Goal: Task Accomplishment & Management: Manage account settings

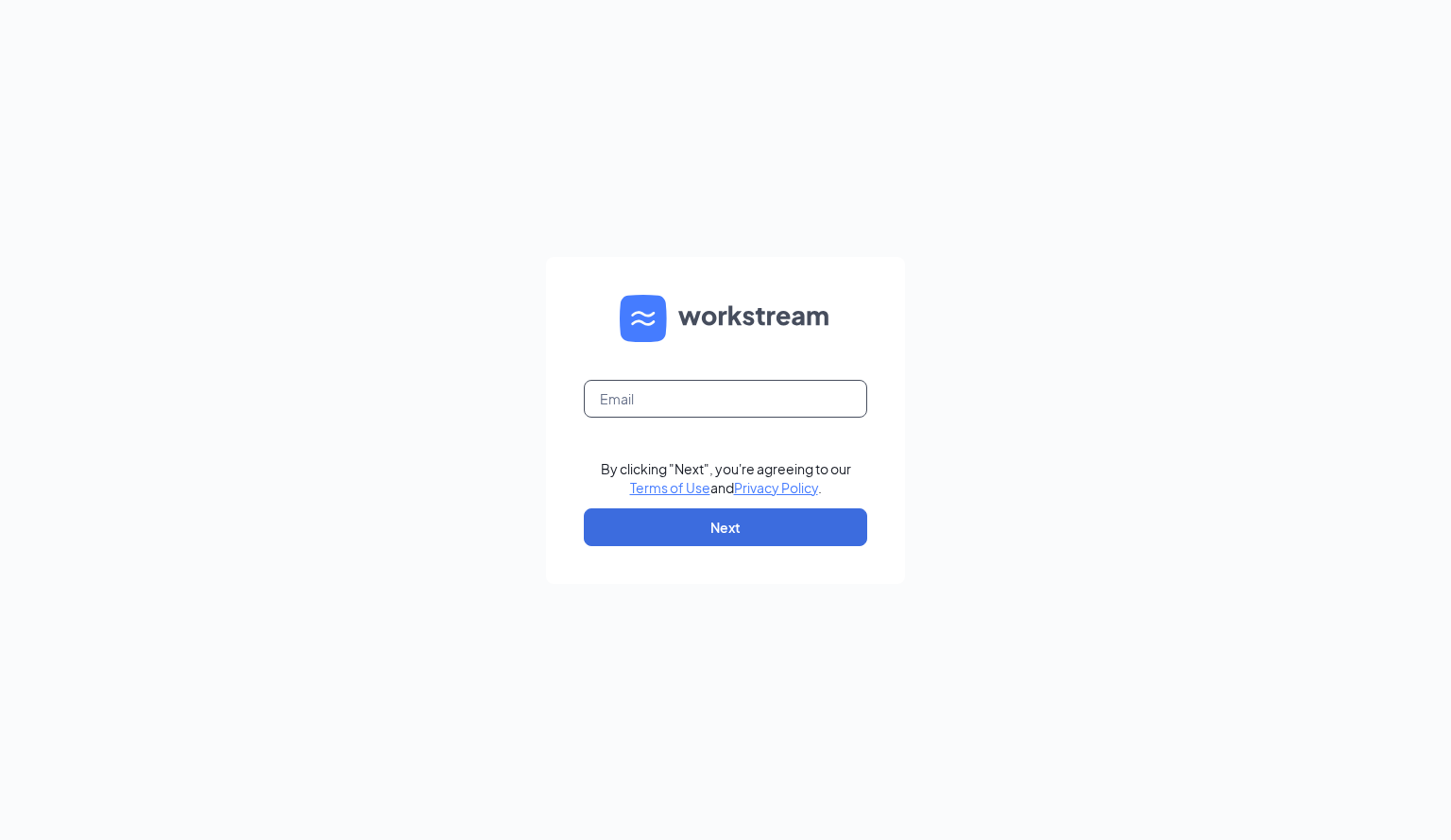
click at [682, 404] on input "text" at bounding box center [726, 398] width 284 height 38
type input "[EMAIL_ADDRESS][DOMAIN_NAME]"
click at [721, 527] on button "Next" at bounding box center [726, 528] width 284 height 38
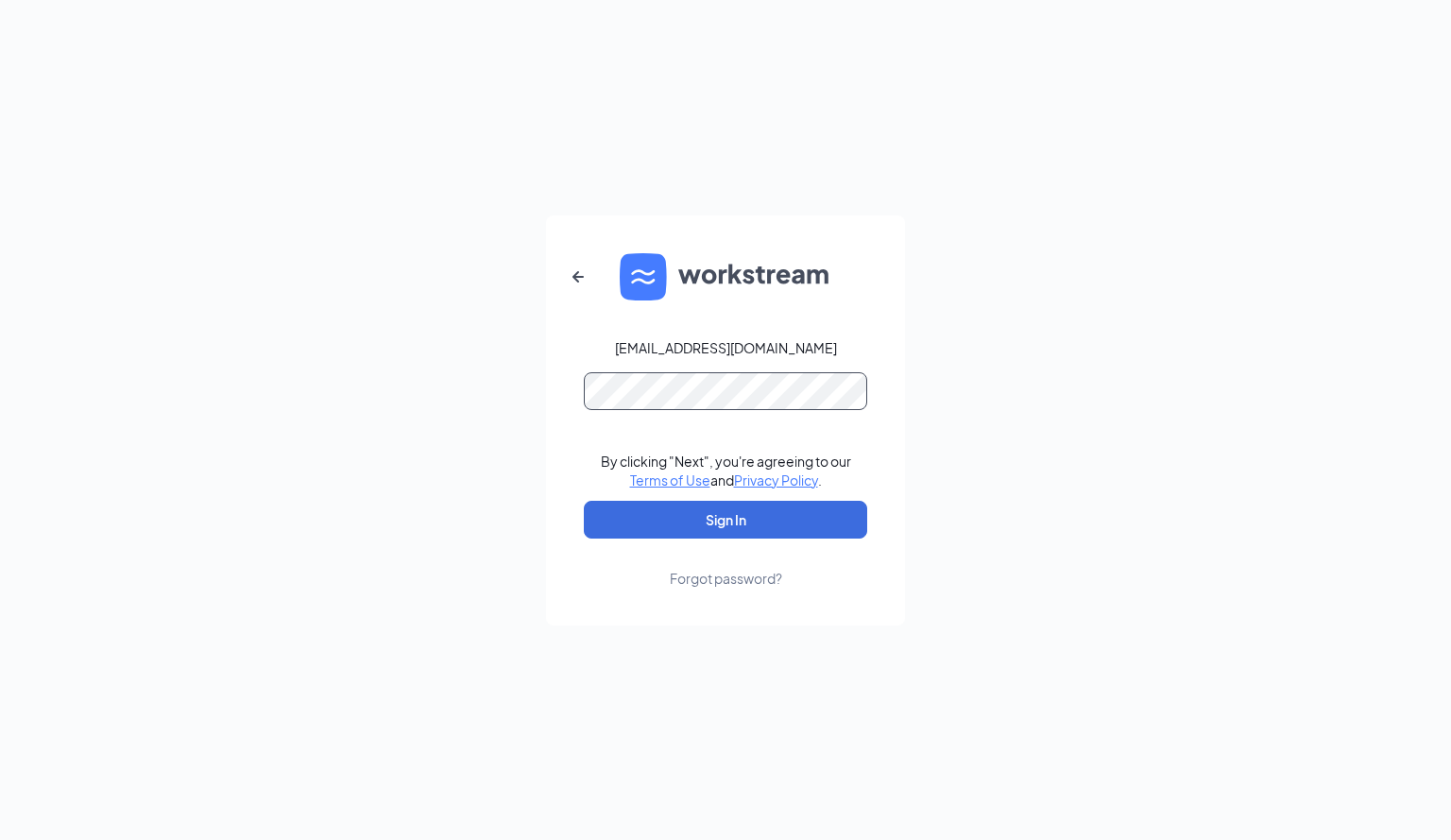
click at [584, 501] on button "Sign In" at bounding box center [726, 520] width 284 height 38
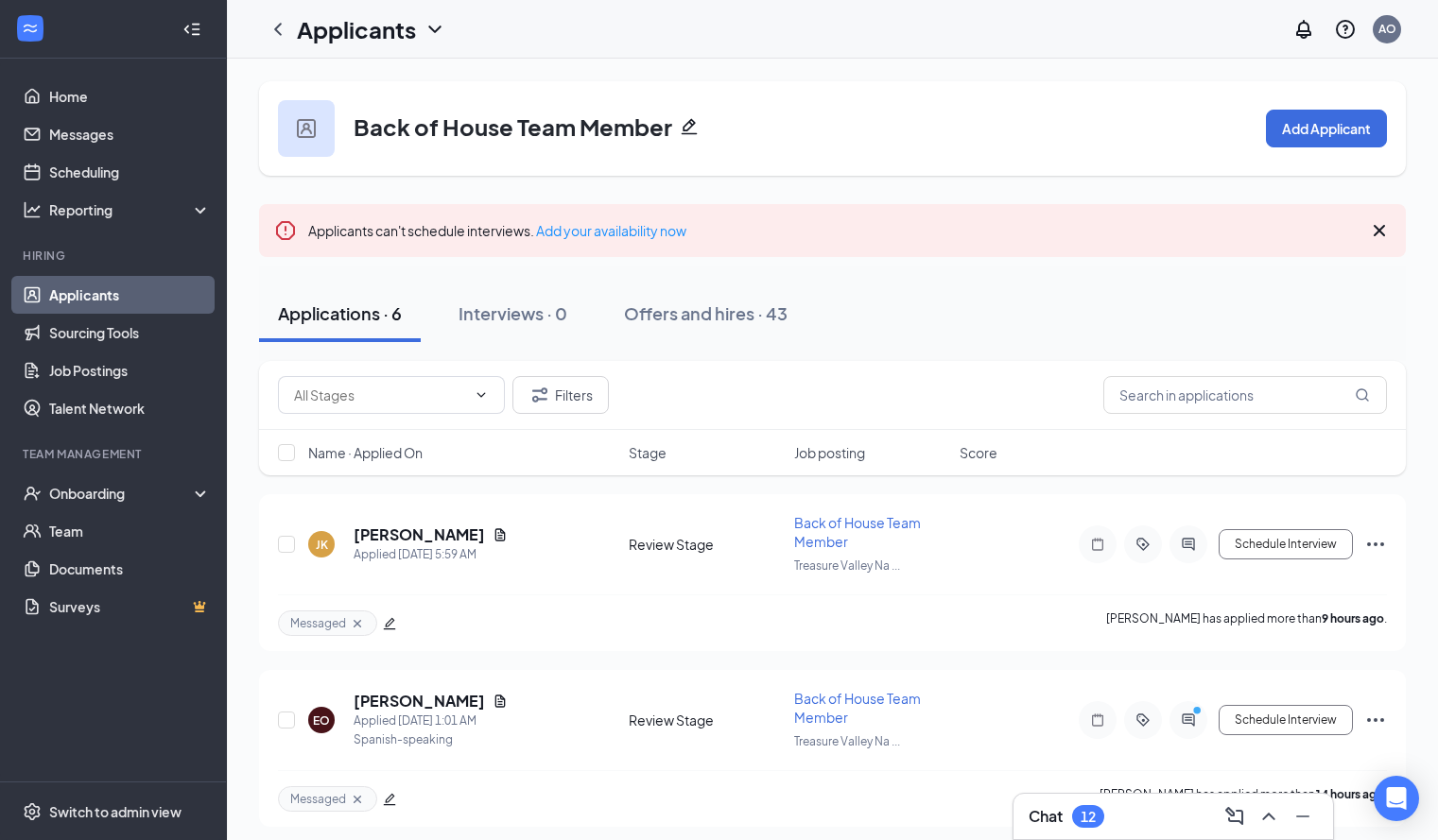
click at [1149, 809] on div "Chat 12" at bounding box center [1172, 816] width 289 height 31
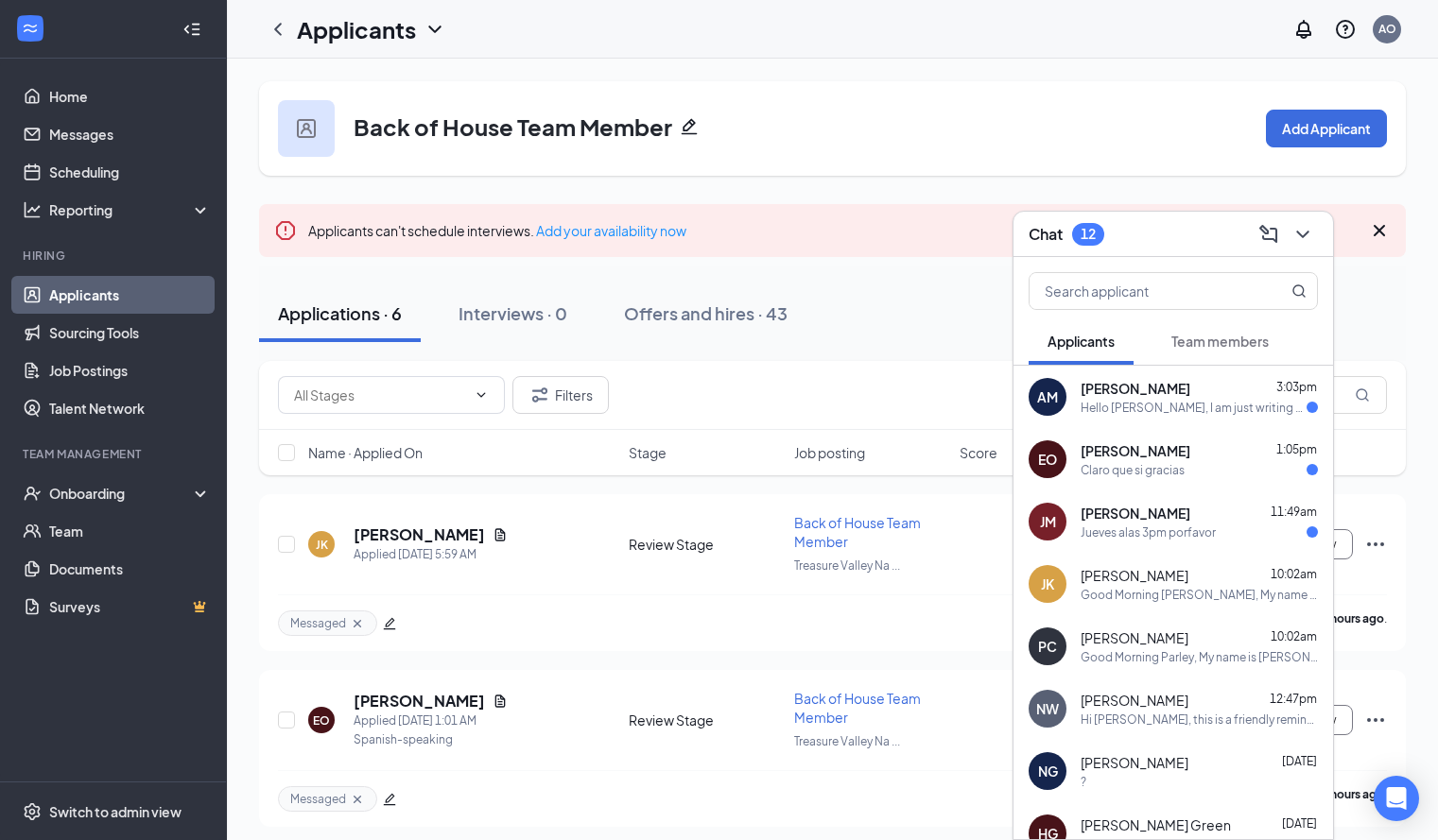
click at [1139, 512] on span "Josselyn Martinez" at bounding box center [1135, 513] width 110 height 19
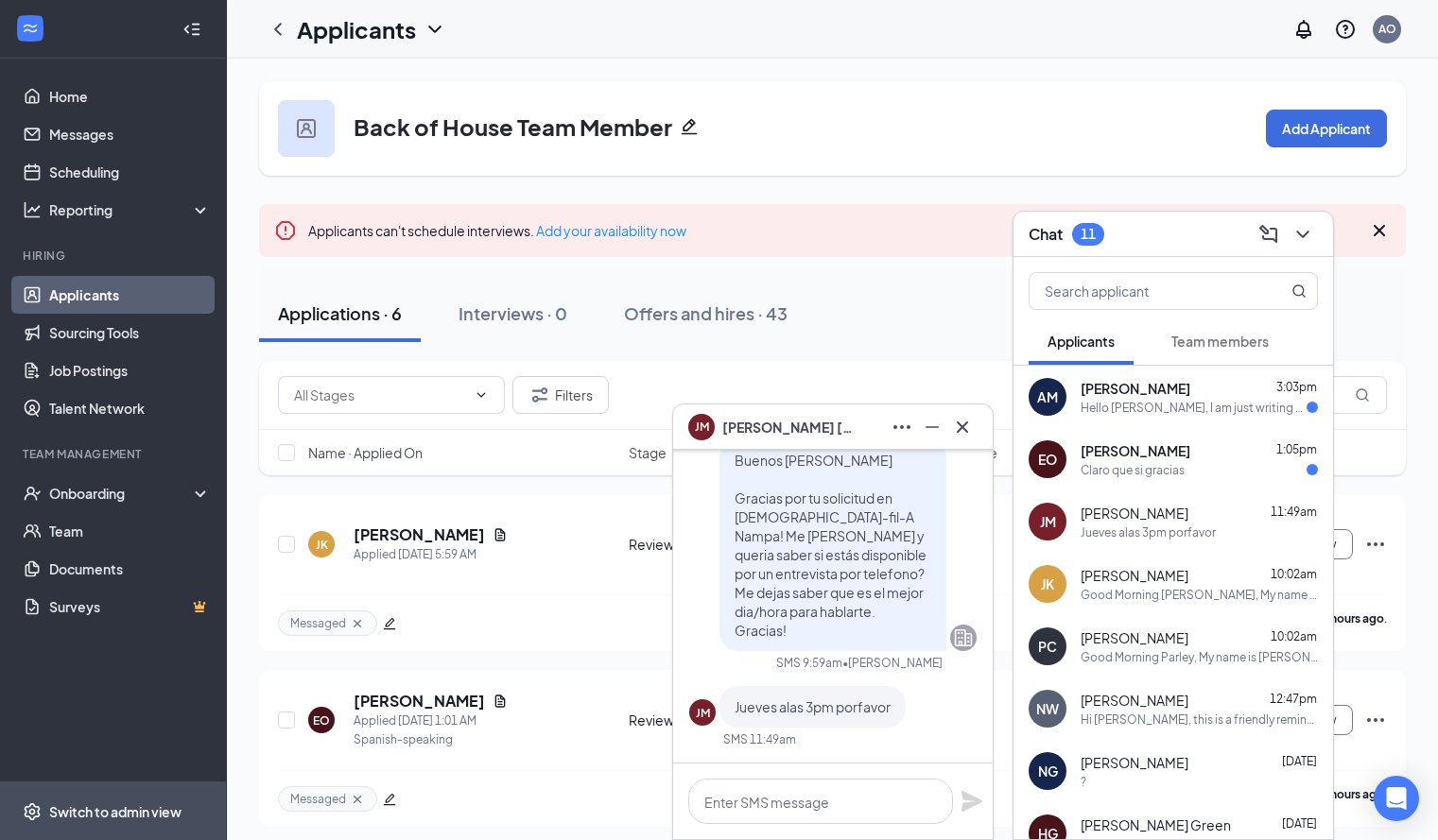
click at [14, 813] on li "Switch to admin view" at bounding box center [113, 810] width 226 height 57
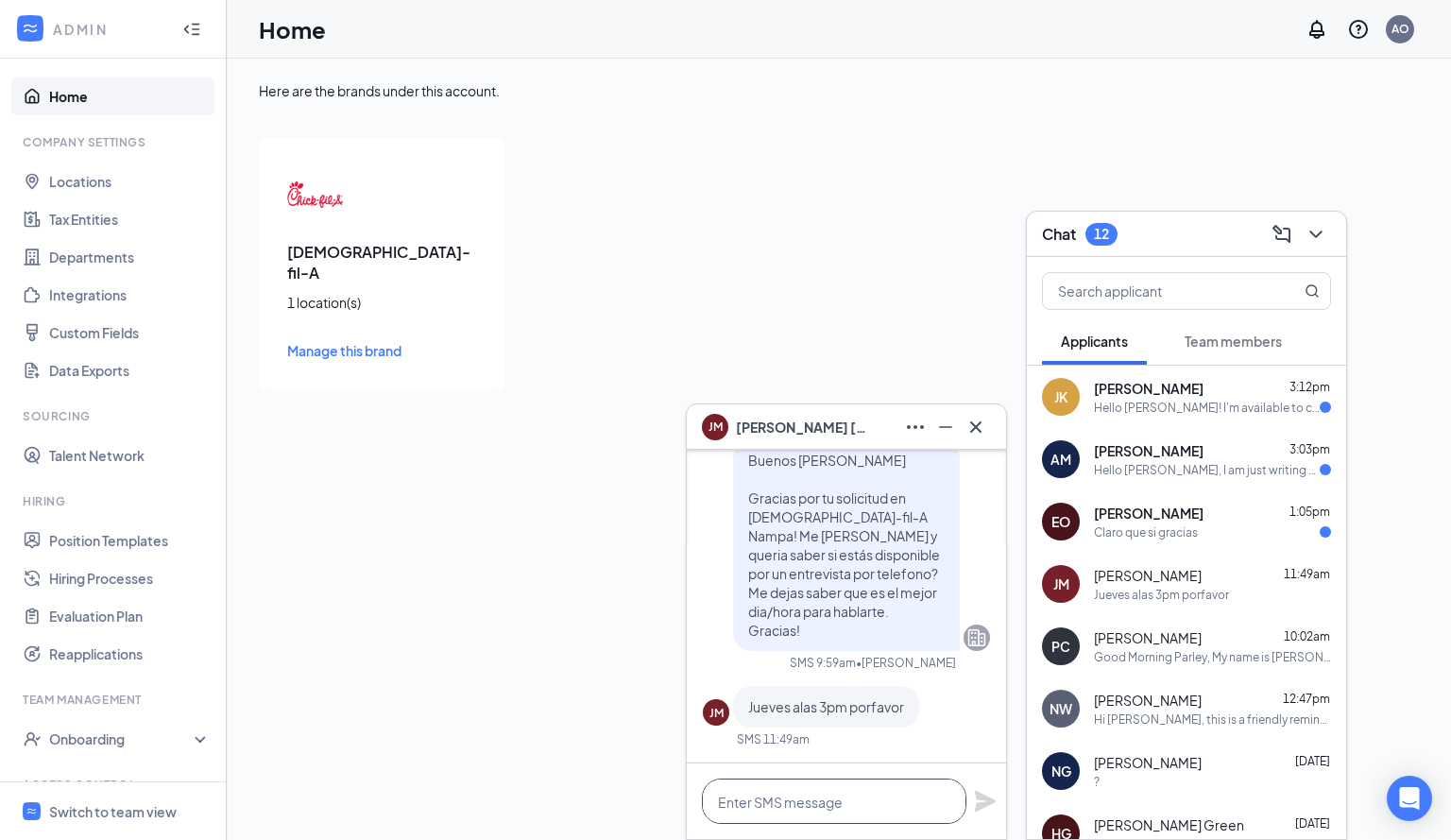
click at [829, 804] on textarea at bounding box center [834, 801] width 265 height 45
type textarea "Muy bien. Te hablo el jueves!"
click at [975, 801] on icon "Plane" at bounding box center [985, 801] width 23 height 23
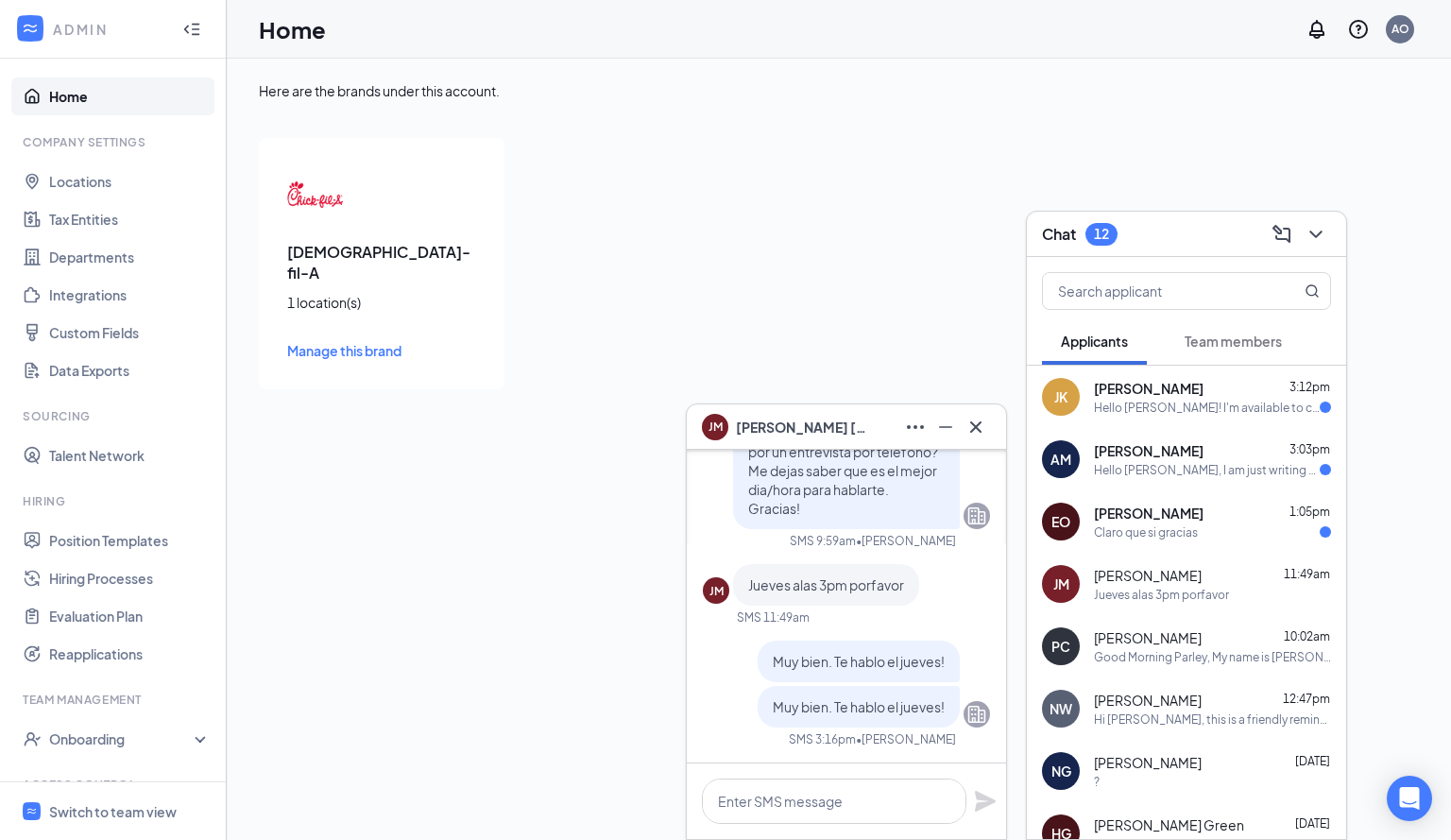
click at [1155, 591] on div "Jueves alas 3pm porfavor" at bounding box center [1161, 594] width 135 height 16
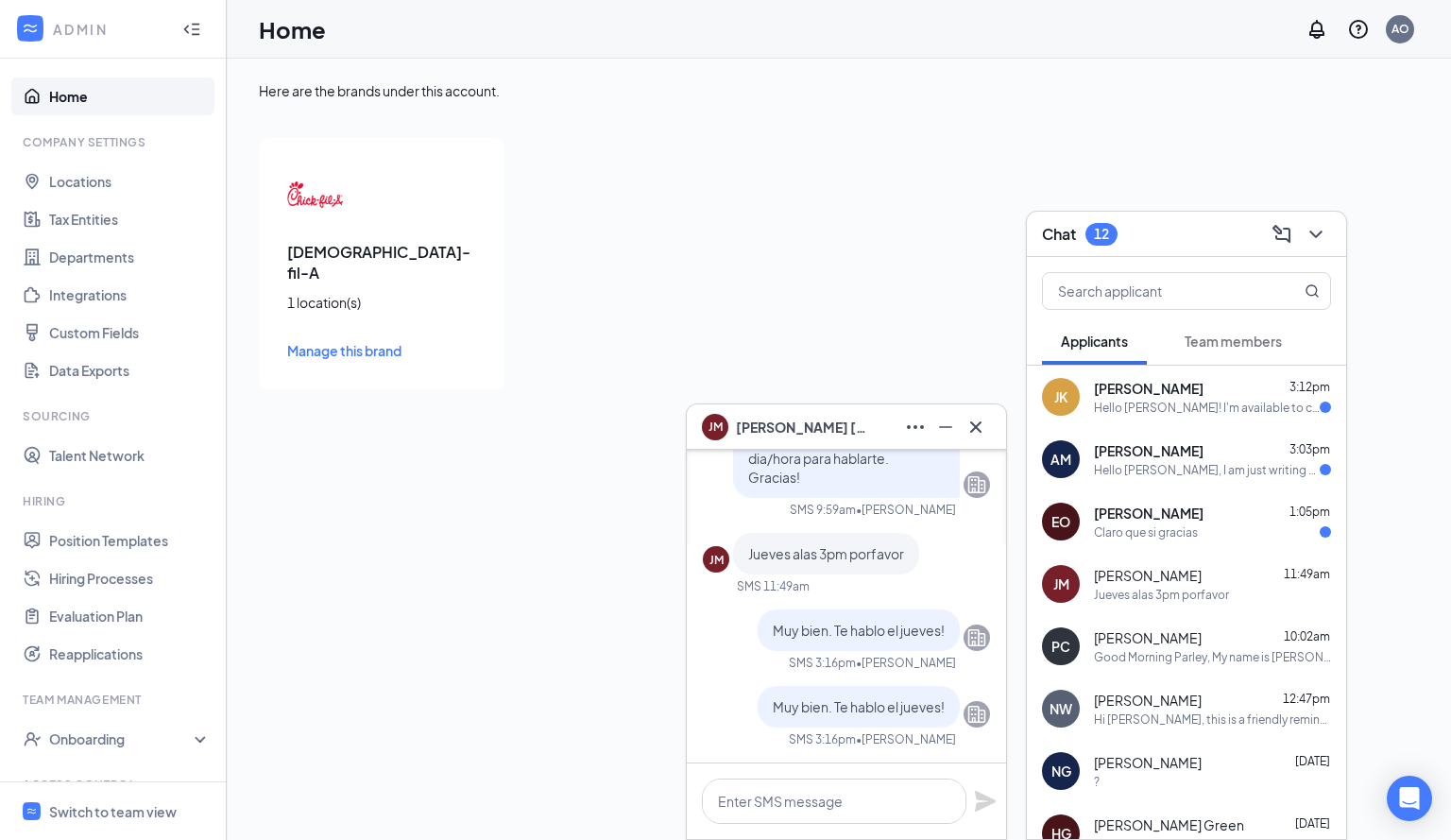
click at [635, 392] on div "Here are the brands under this account. Chick-fil-A 1 location(s) Manage this b…" at bounding box center [838, 448] width 1224 height 781
click at [146, 94] on link "Home" at bounding box center [129, 97] width 162 height 38
click at [77, 100] on link "Home" at bounding box center [129, 97] width 162 height 38
click at [285, 29] on h1 "Home" at bounding box center [292, 30] width 67 height 32
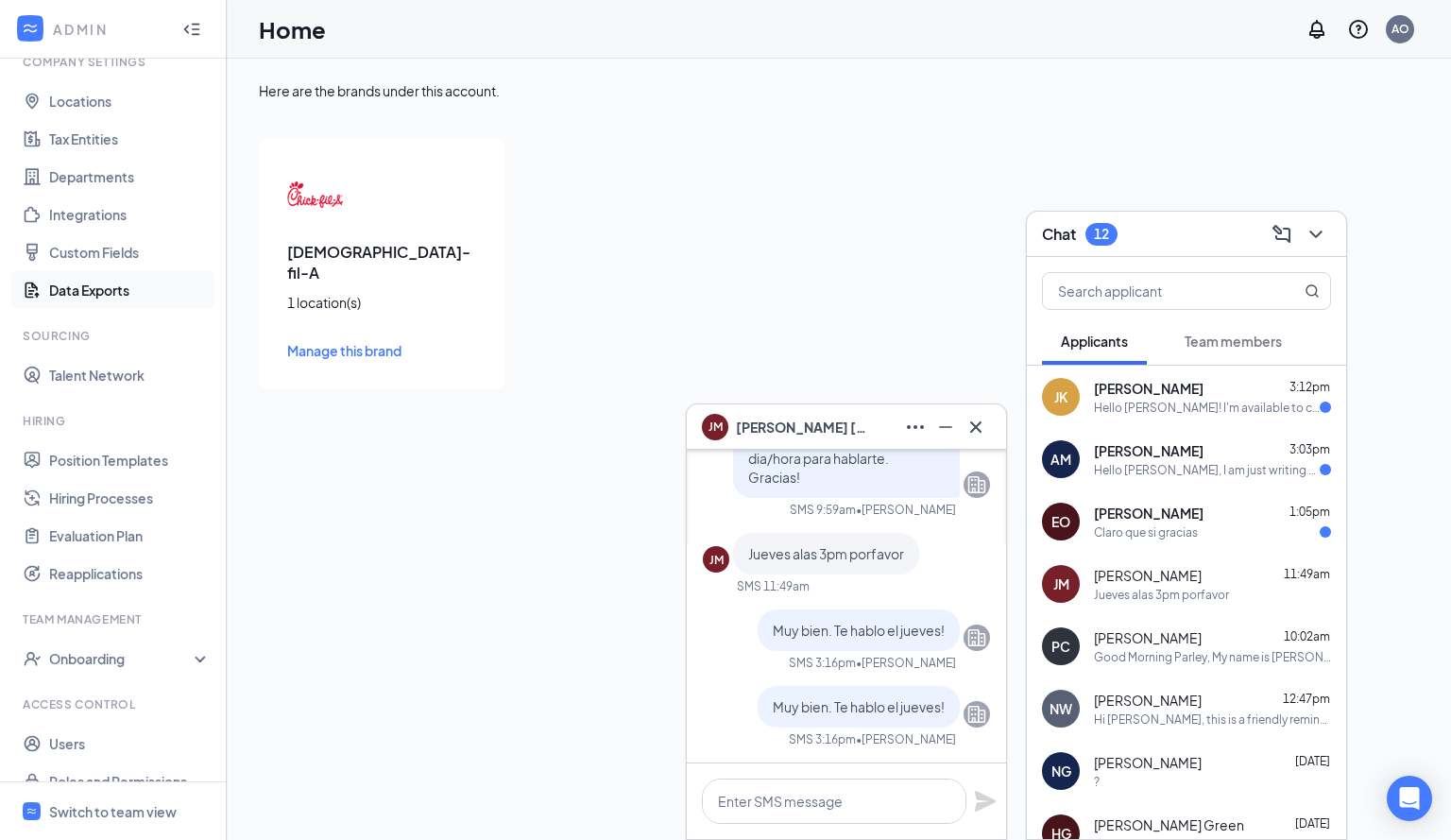
scroll to position [107, 0]
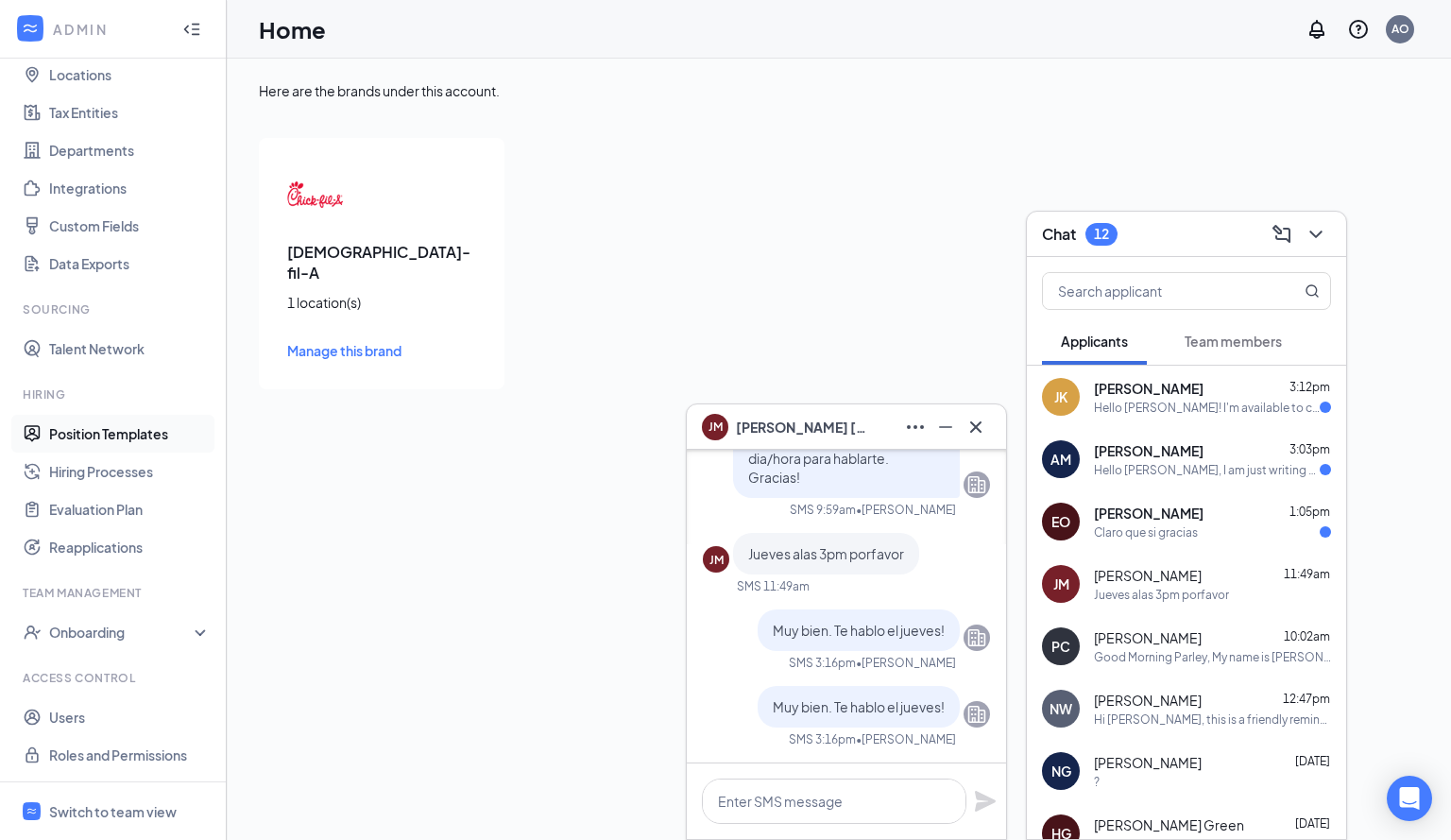
click at [121, 439] on link "Position Templates" at bounding box center [129, 434] width 162 height 38
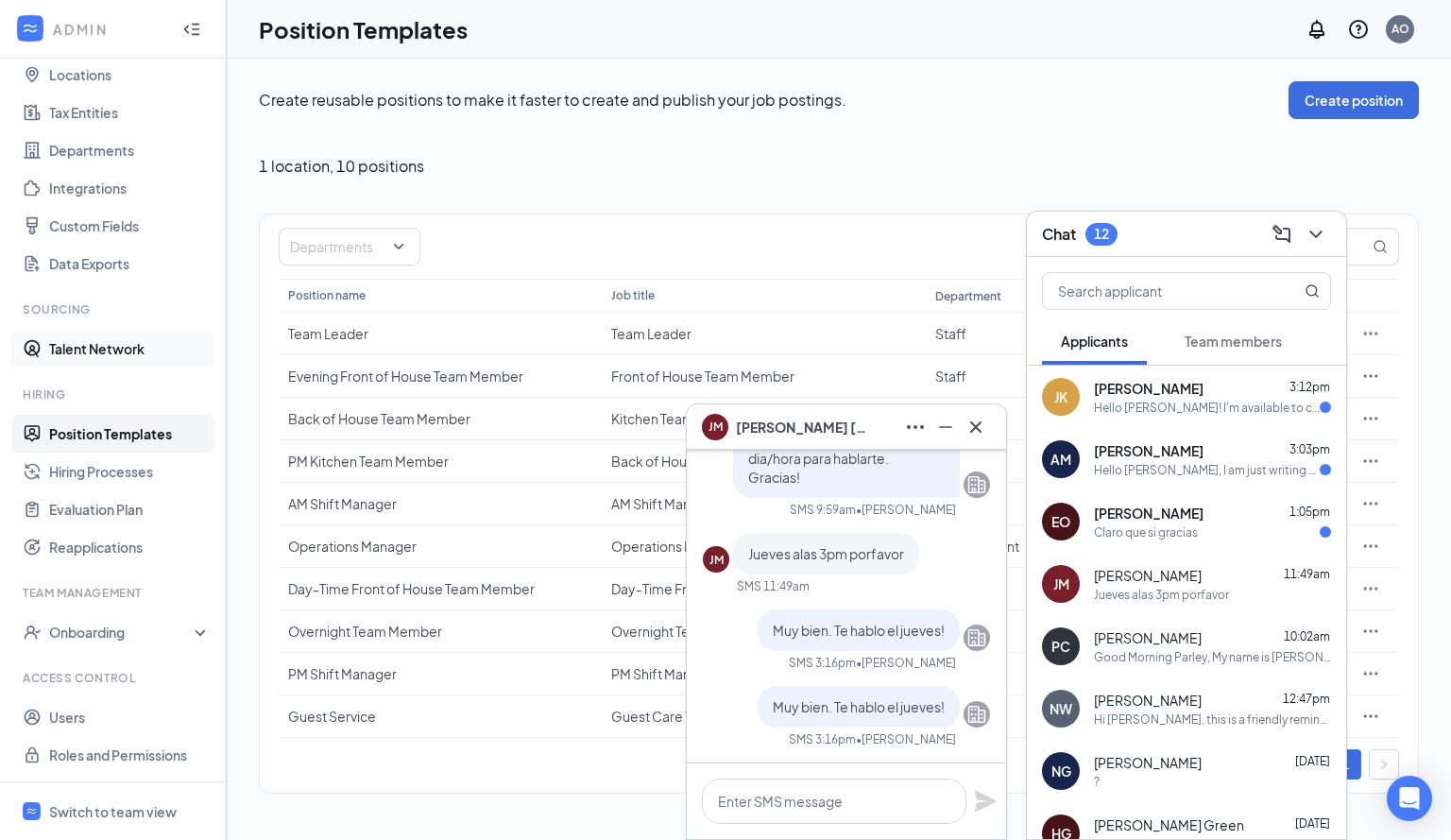
click at [114, 364] on link "Talent Network" at bounding box center [129, 349] width 162 height 38
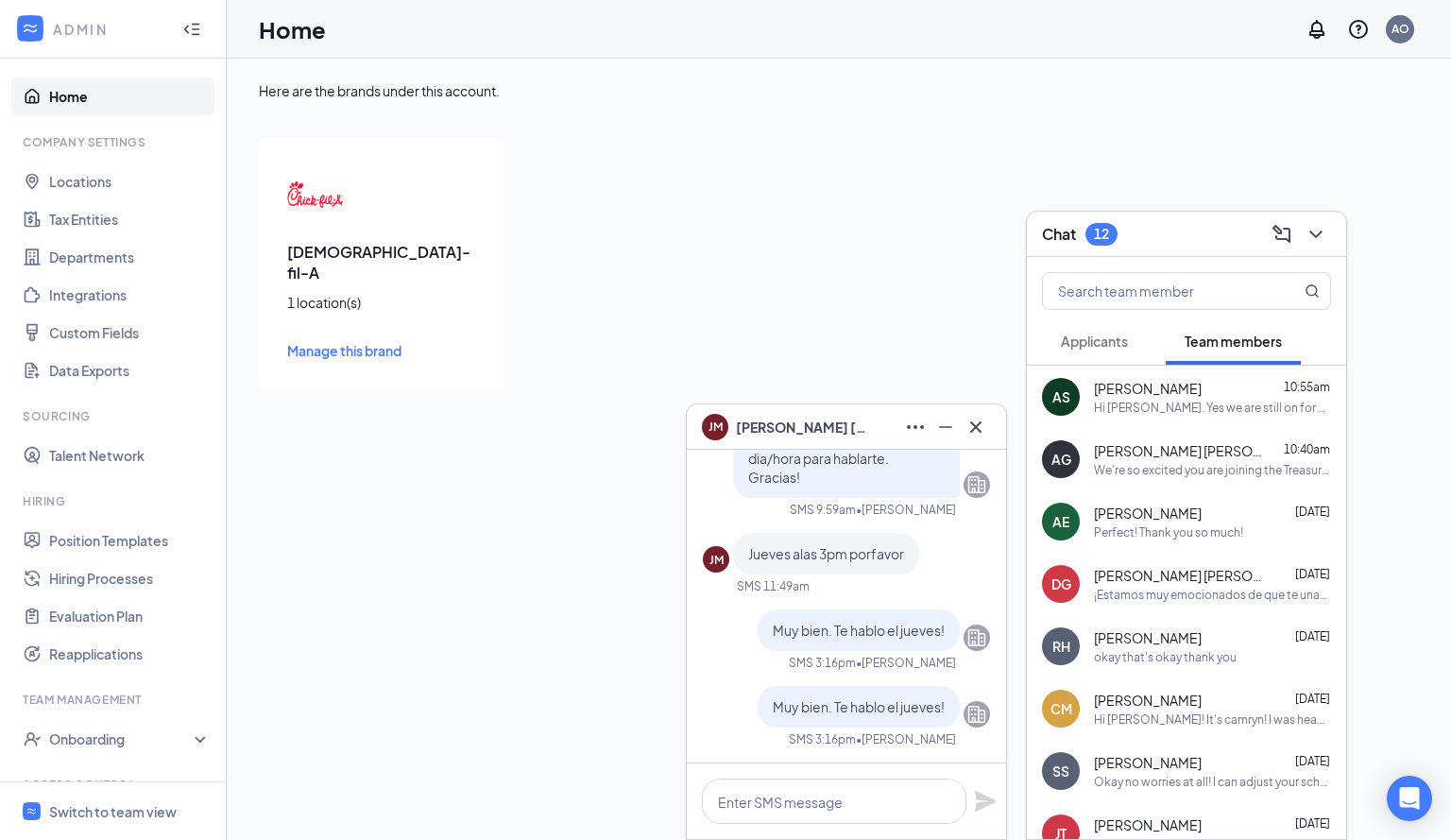
click at [34, 26] on icon "WorkstreamLogo" at bounding box center [31, 29] width 19 height 19
click at [387, 231] on div "Chick-fil-A 1 location(s) Manage this brand" at bounding box center [381, 263] width 246 height 251
click at [330, 229] on div "Chick-fil-A 1 location(s) Manage this brand" at bounding box center [381, 263] width 246 height 251
click at [333, 342] on span "Manage this brand" at bounding box center [345, 351] width 115 height 17
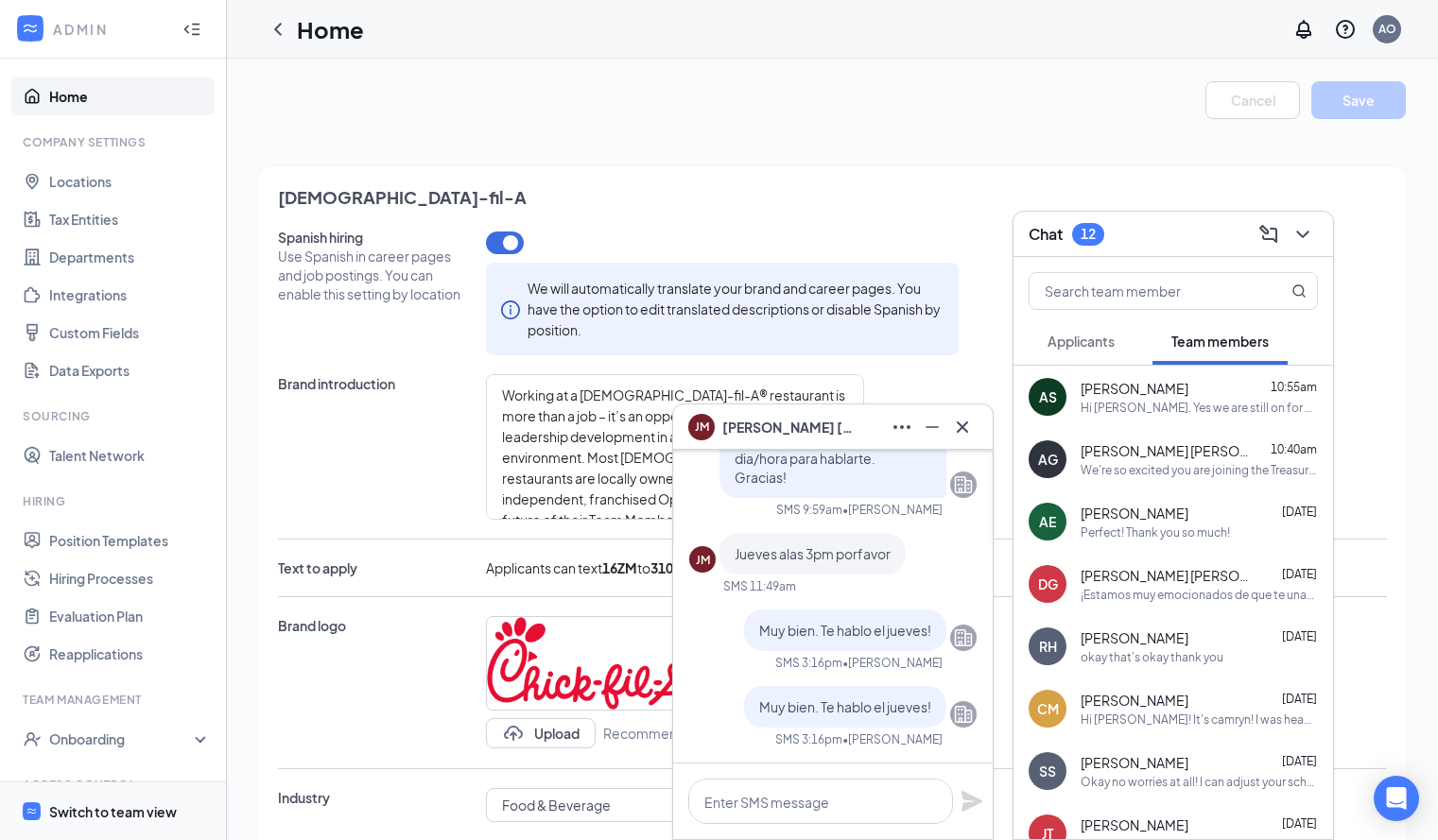
click at [97, 808] on div "Switch to team view" at bounding box center [112, 811] width 127 height 19
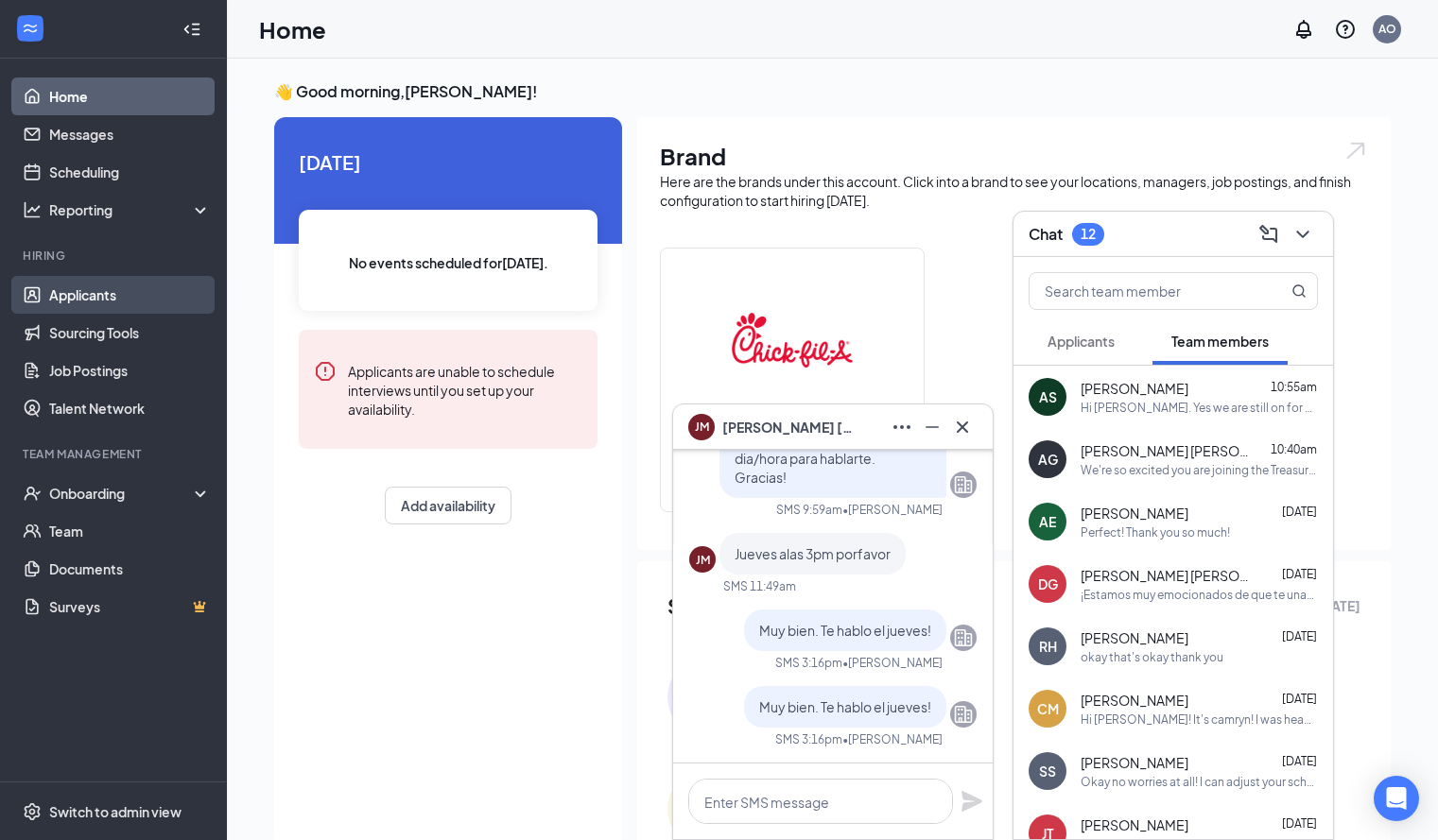
click at [126, 287] on link "Applicants" at bounding box center [129, 295] width 162 height 38
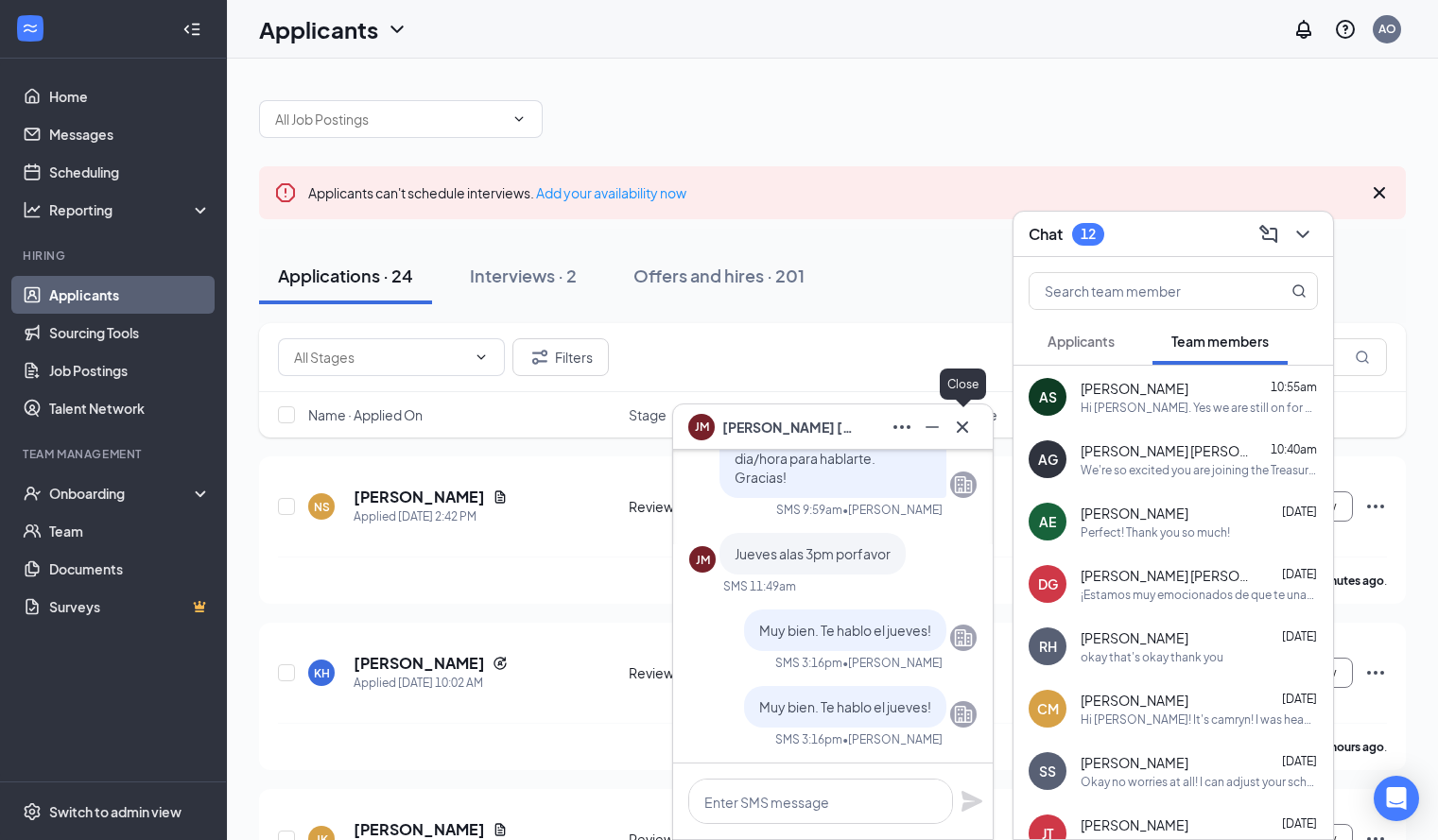
click at [958, 430] on icon "Cross" at bounding box center [962, 426] width 11 height 11
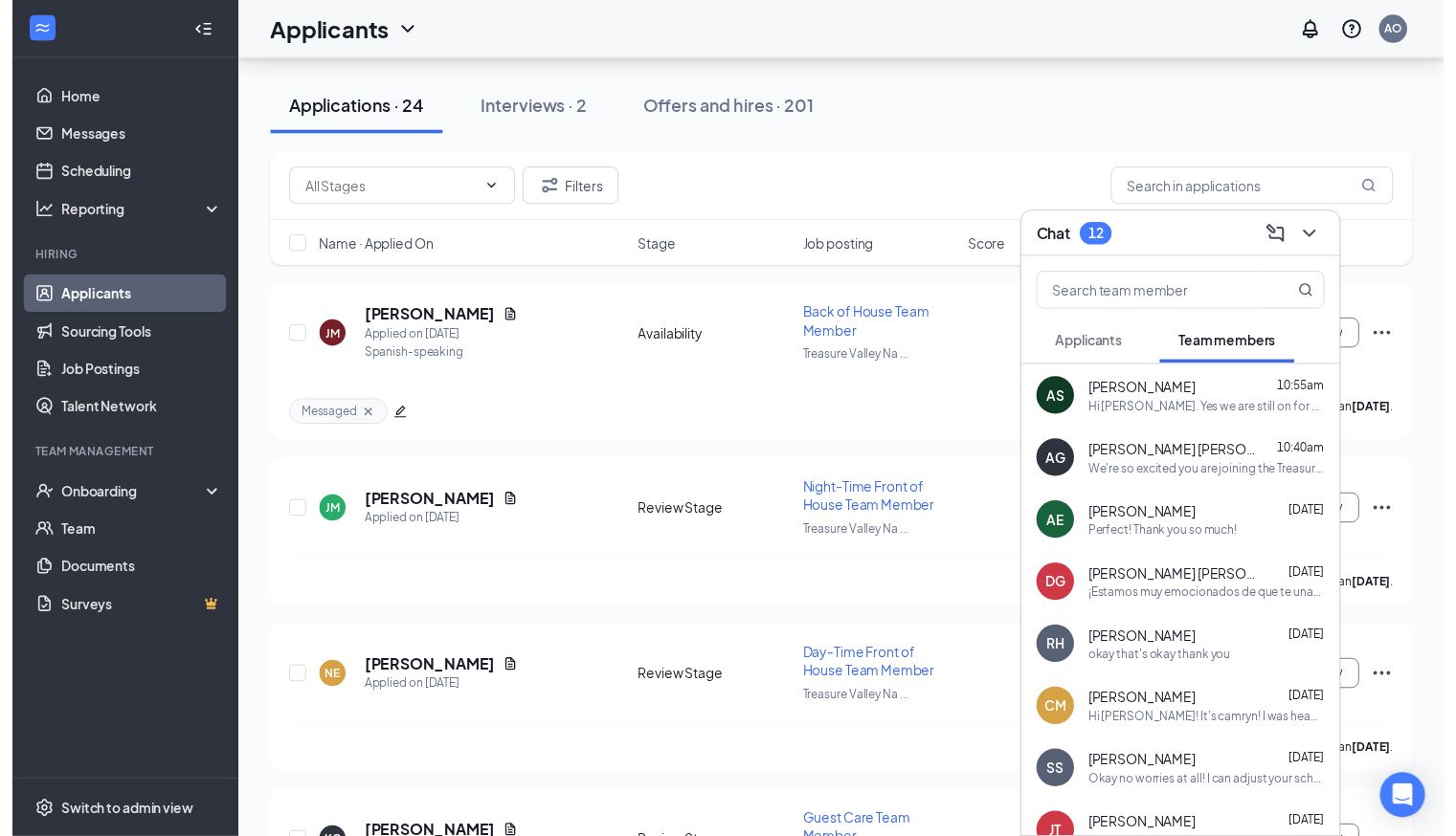
scroll to position [2037, 0]
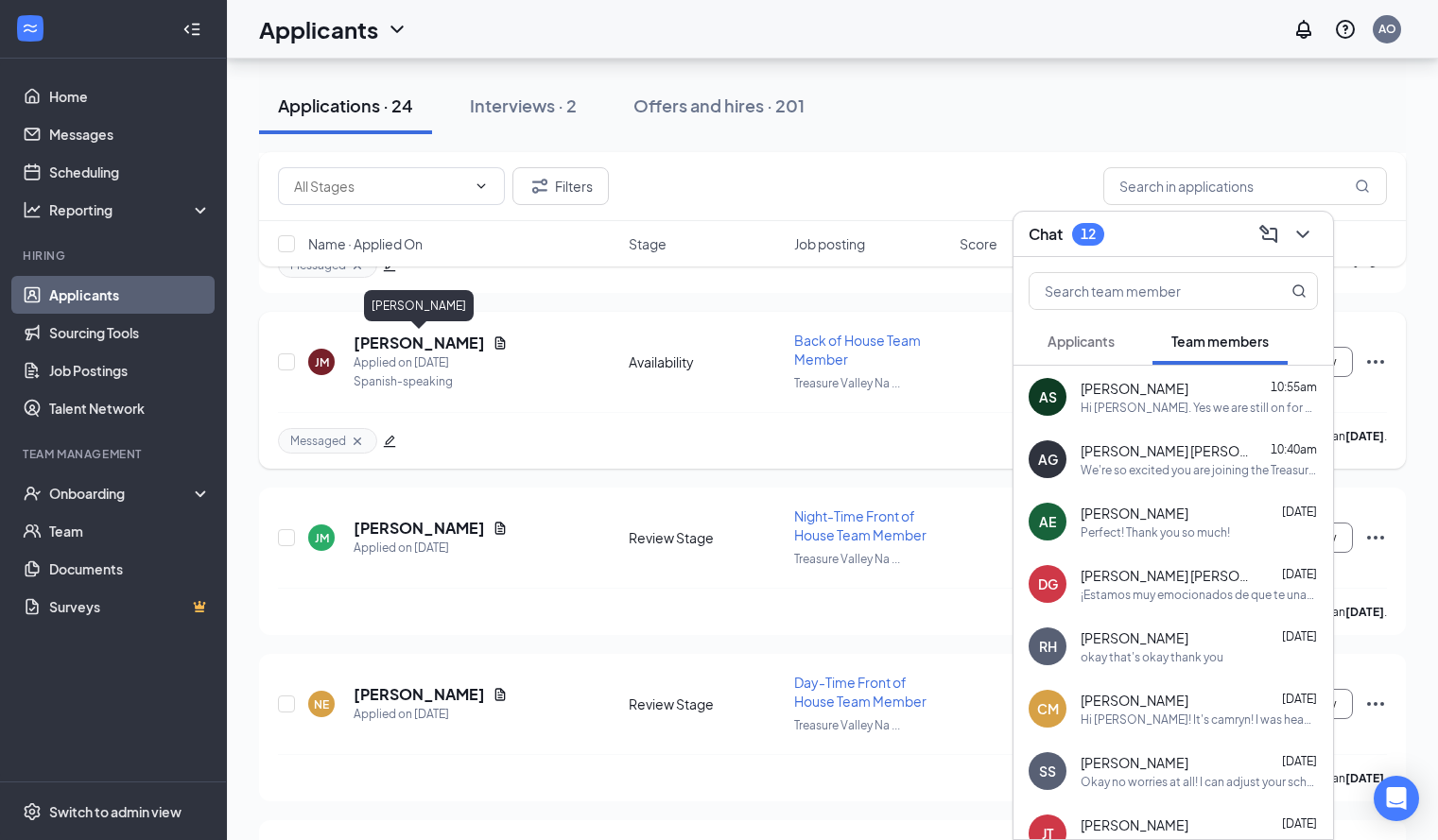
click at [450, 340] on h5 "Josselyn Martinez" at bounding box center [419, 343] width 131 height 21
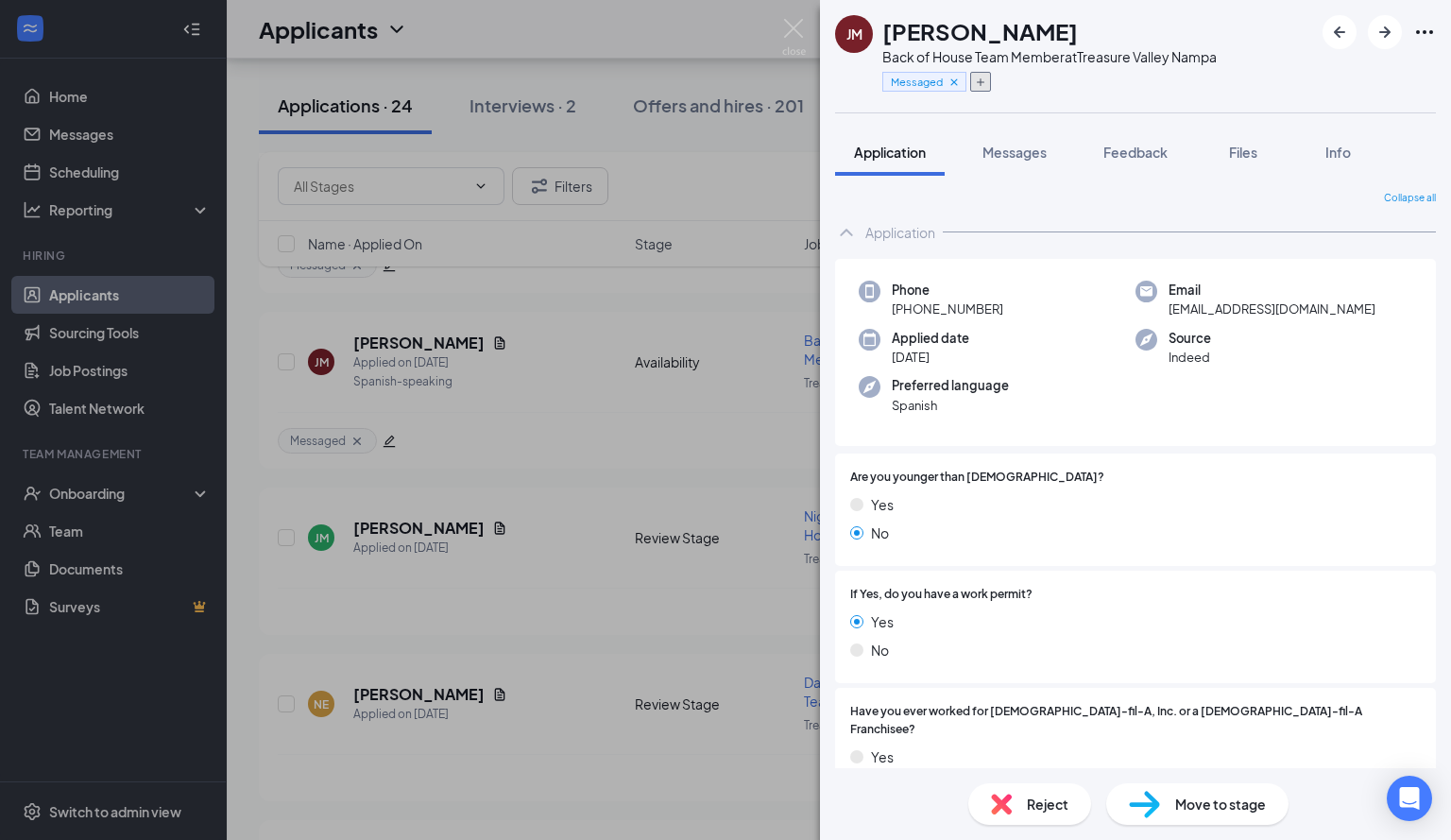
click at [976, 78] on icon "Plus" at bounding box center [981, 82] width 11 height 11
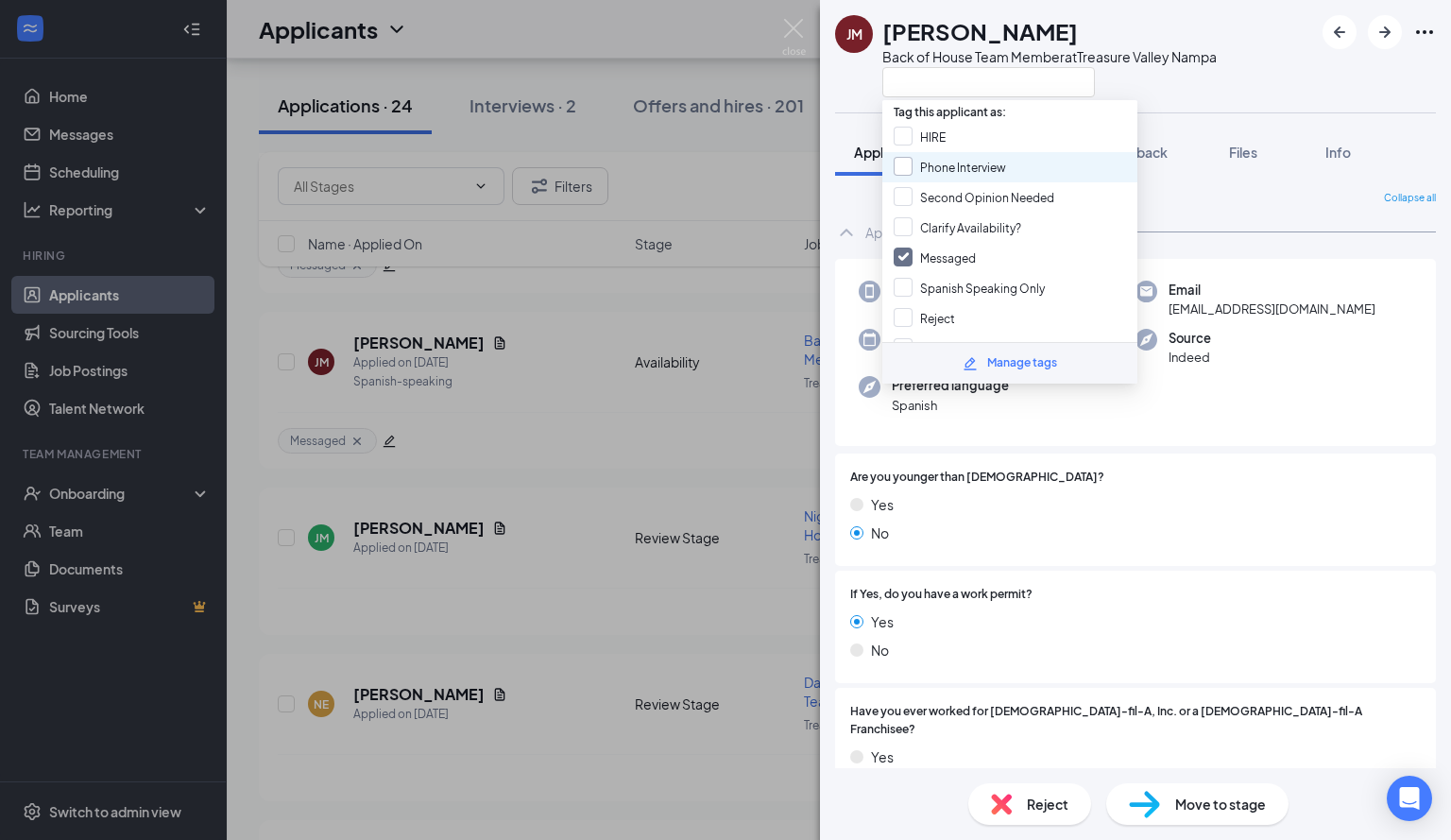
click at [914, 166] on input "Phone Interview" at bounding box center [950, 167] width 113 height 21
checkbox input "true"
click at [1163, 80] on div at bounding box center [1050, 81] width 335 height 32
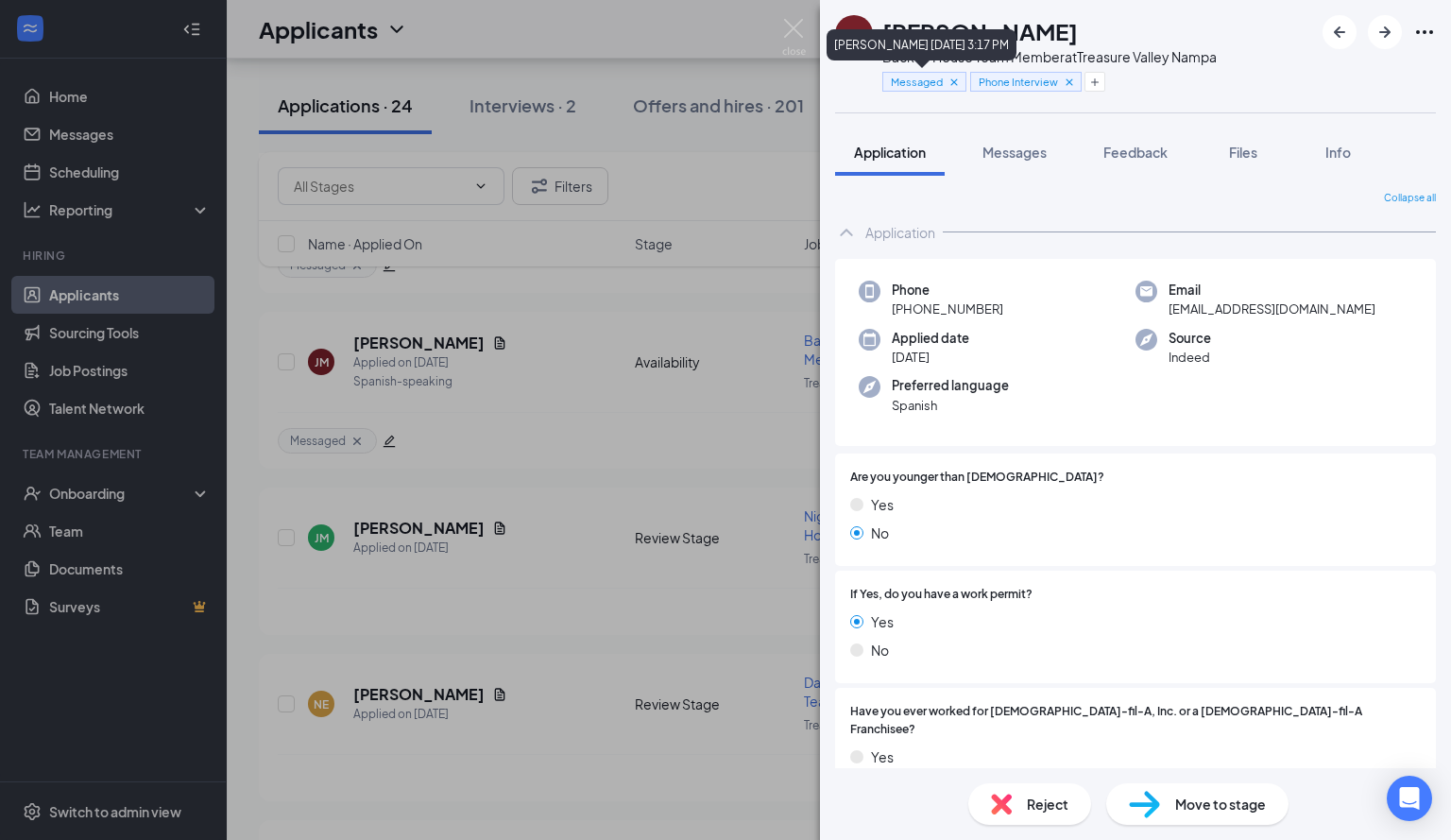
click at [956, 88] on icon "Cross" at bounding box center [954, 82] width 13 height 13
click at [800, 24] on img at bounding box center [793, 37] width 24 height 37
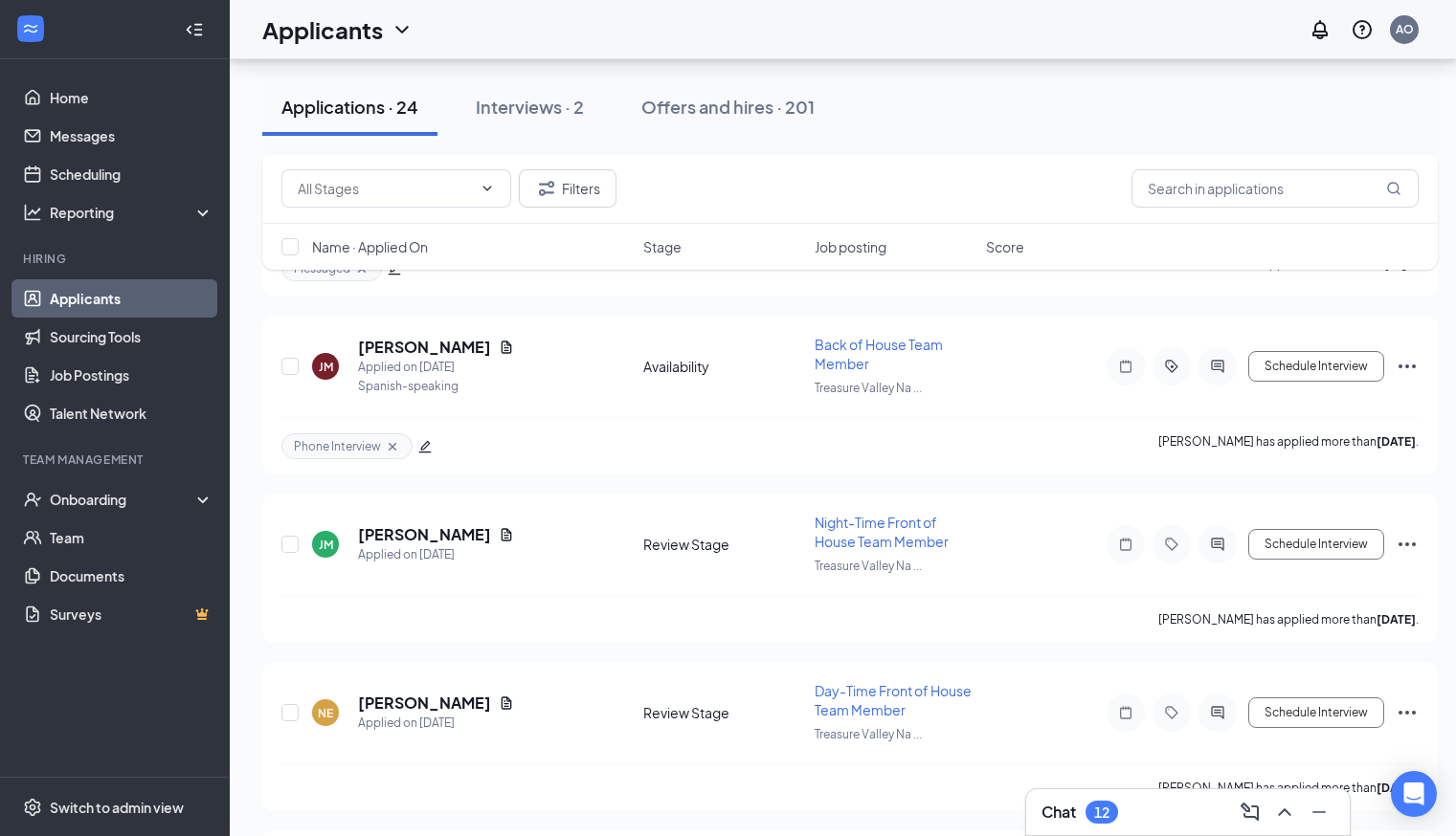
click at [1070, 821] on h3 "Chat" at bounding box center [1058, 812] width 35 height 21
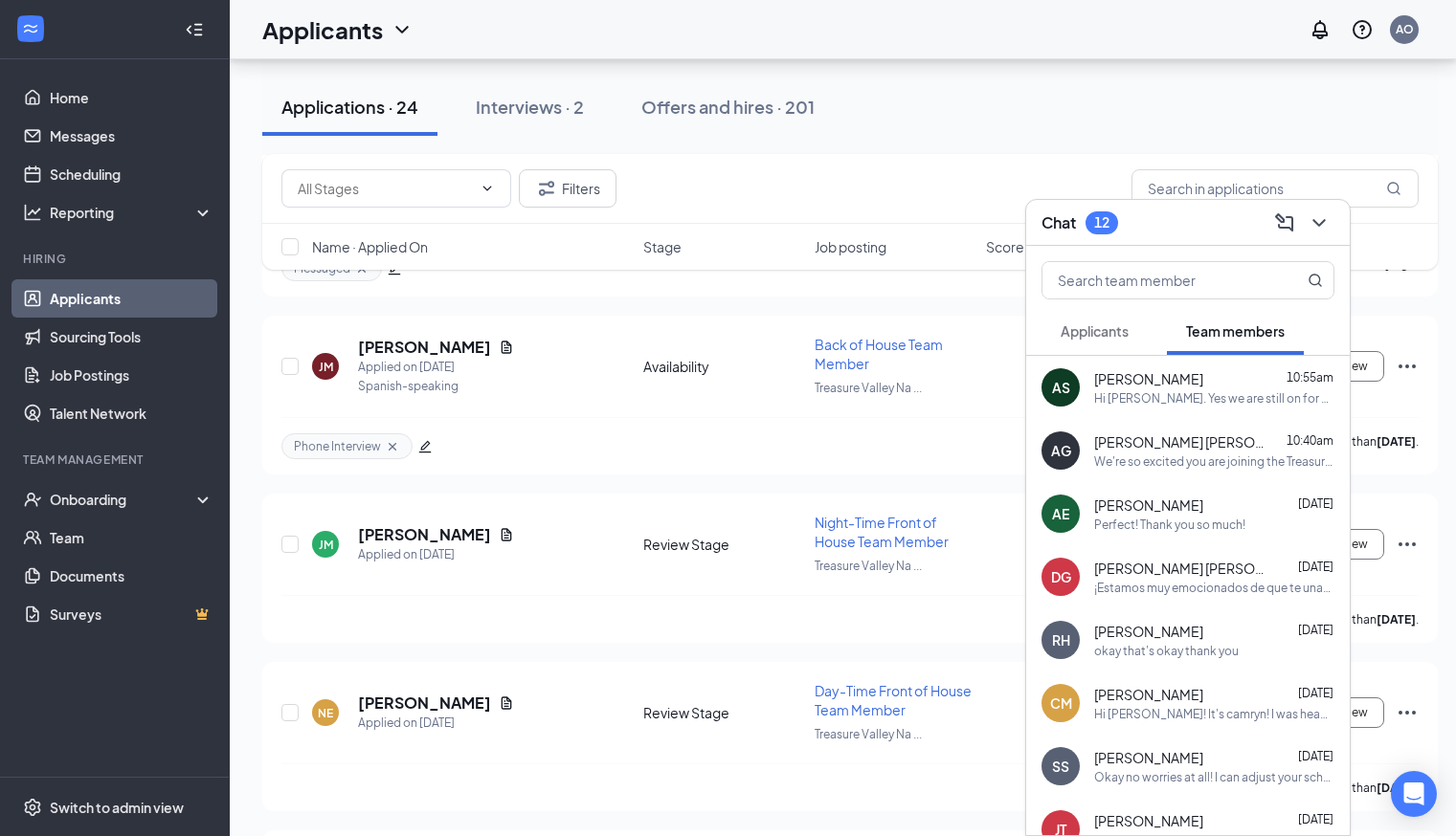
click at [1115, 346] on button "Applicants" at bounding box center [1094, 330] width 106 height 47
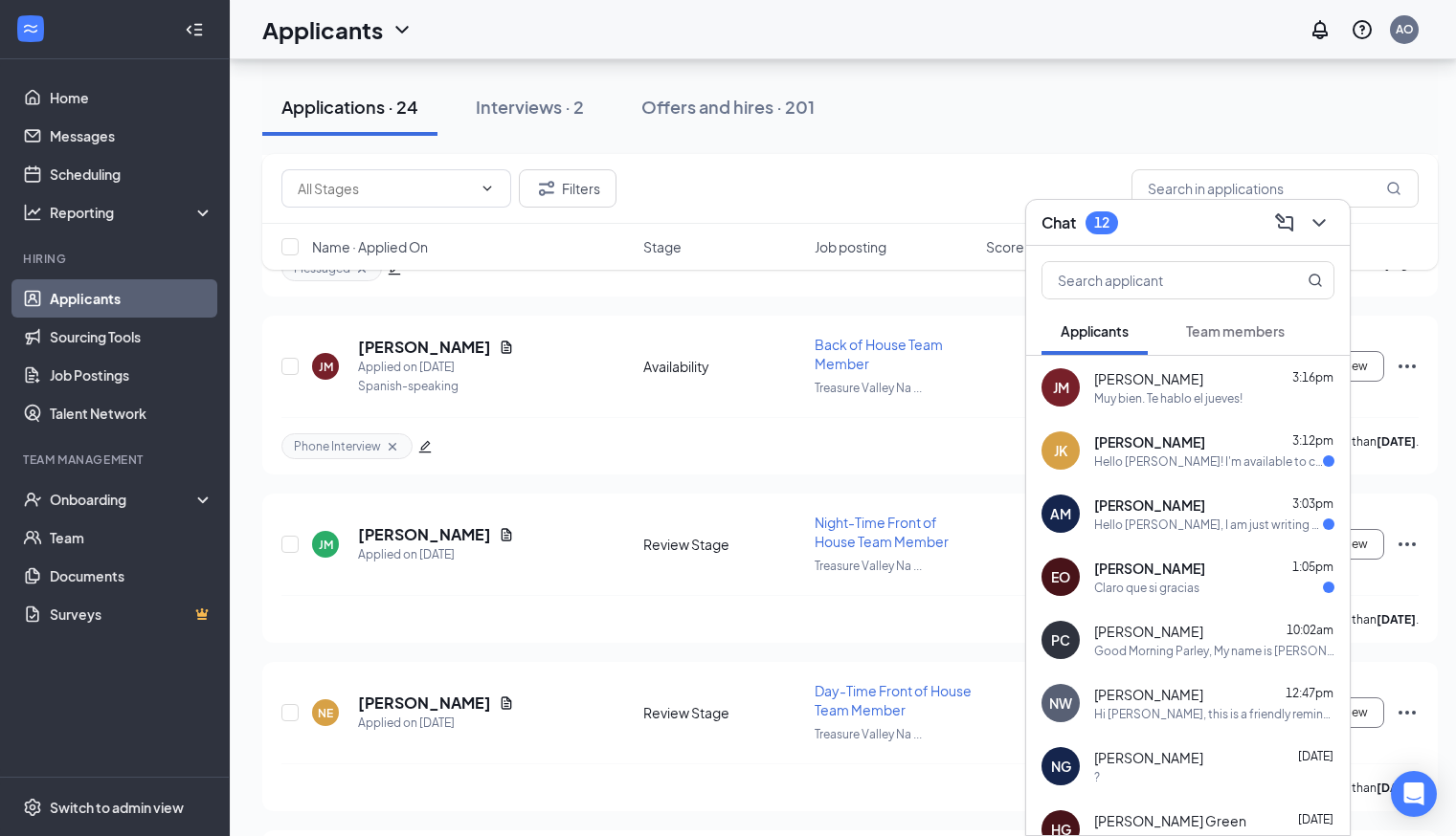
click at [1141, 576] on span "Eva Olvera" at bounding box center [1149, 568] width 111 height 19
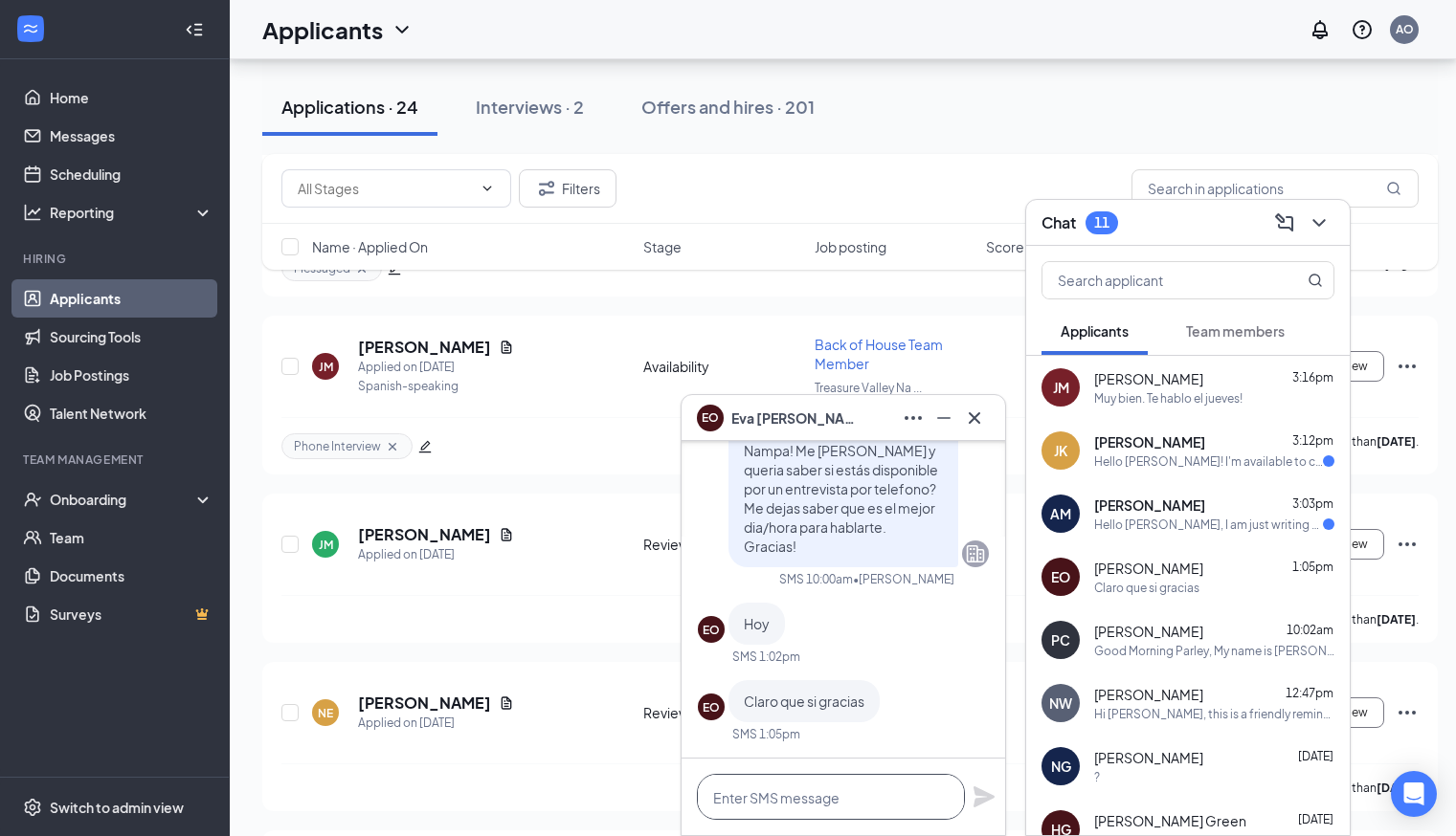
click at [784, 791] on textarea at bounding box center [831, 796] width 268 height 45
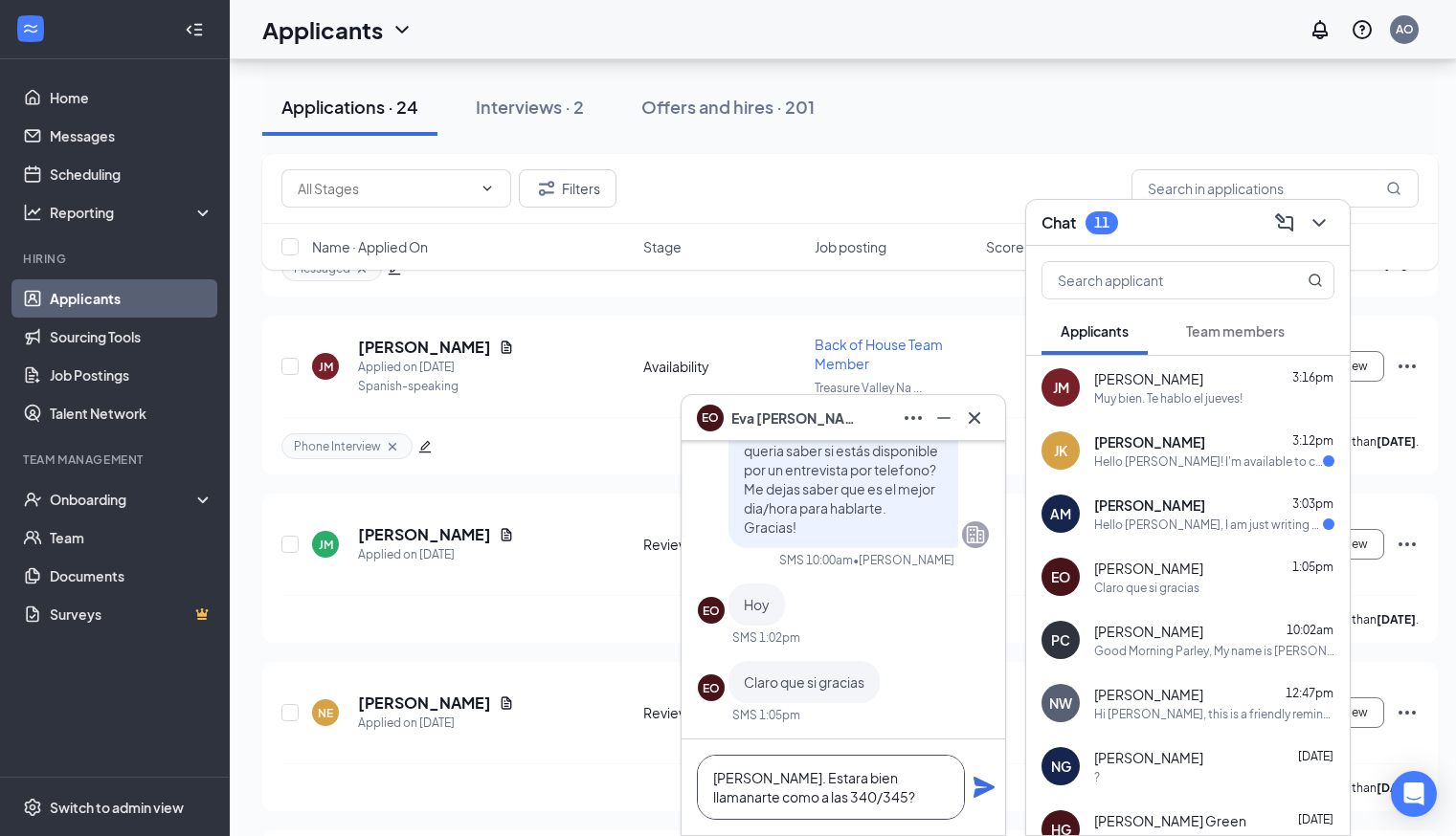
click at [895, 782] on textarea "Hola Eva. Estara bien llamanarte como a las 340/345?" at bounding box center [831, 787] width 268 height 65
click at [899, 797] on textarea "Hola Eva. Estara bien llamarte como a las 340/345?" at bounding box center [831, 787] width 268 height 65
type textarea "Hola Eva. Estara bien llamarte como a las 340/345?"
click at [984, 786] on icon "Plane" at bounding box center [984, 788] width 21 height 21
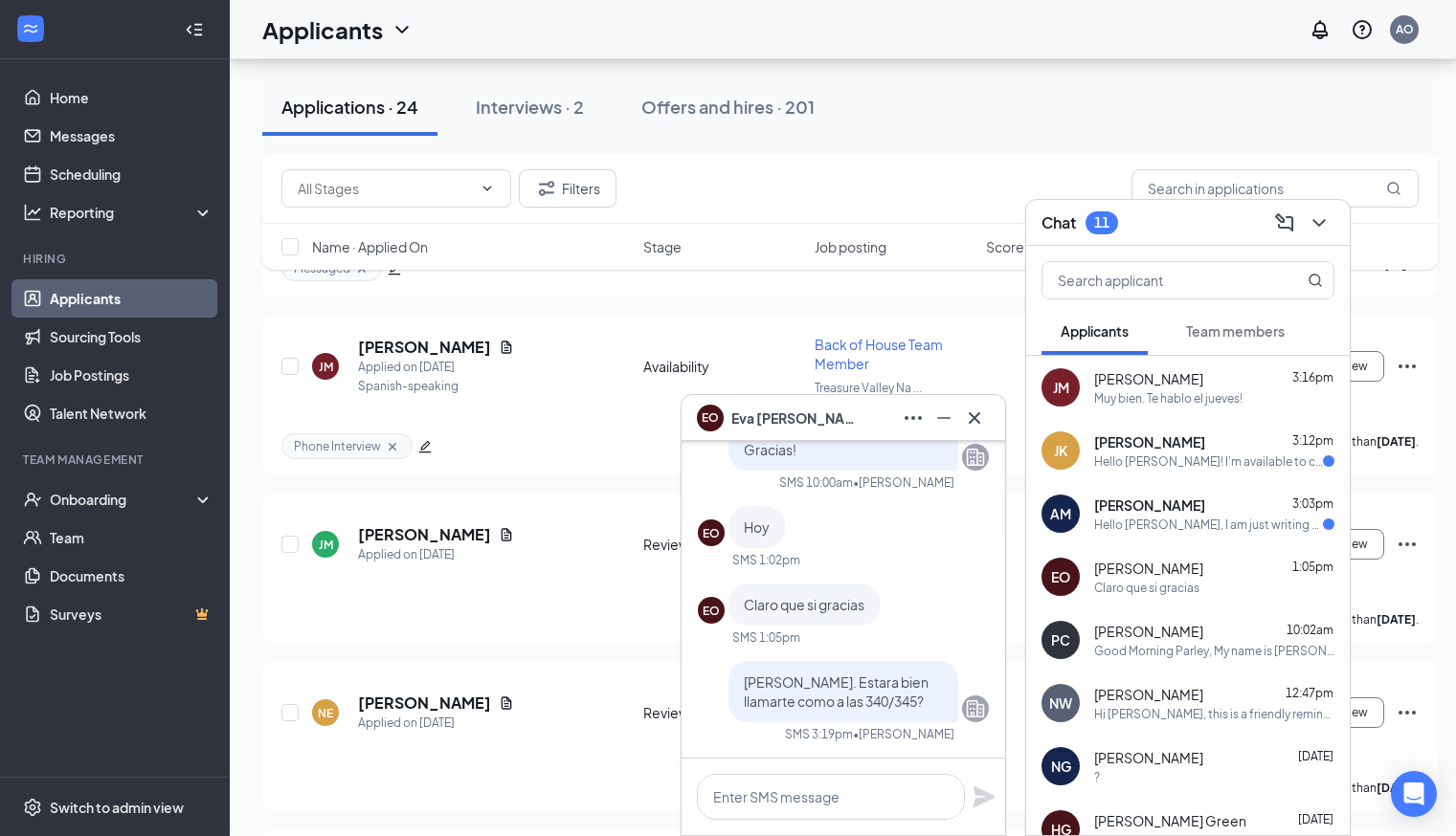
scroll to position [0, 0]
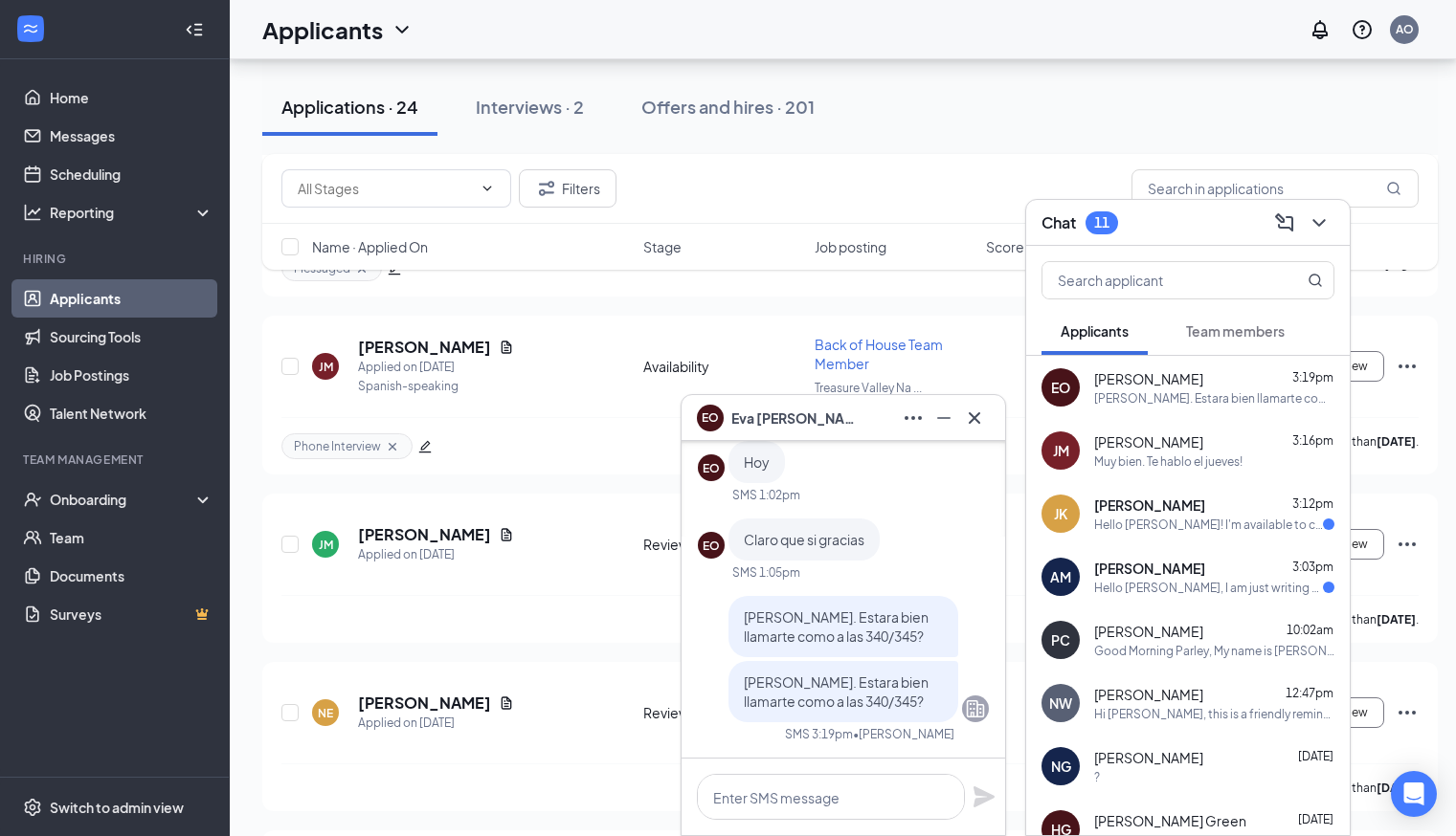
click at [1168, 522] on div "Hello Ariel! I'm available to call anytime tomorrow or I can call Wednesday aft…" at bounding box center [1208, 524] width 228 height 16
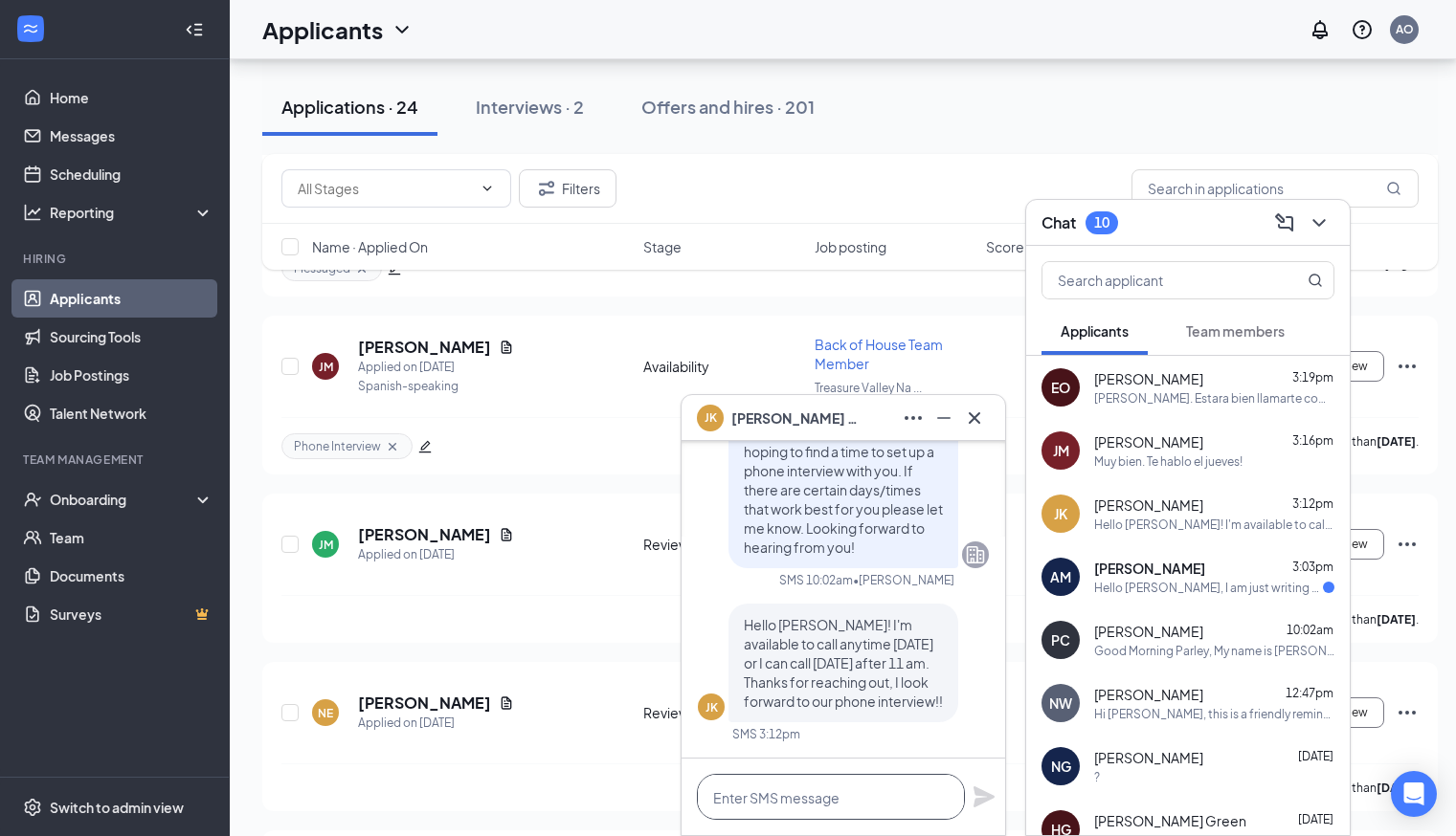
click at [739, 791] on textarea at bounding box center [831, 796] width 268 height 45
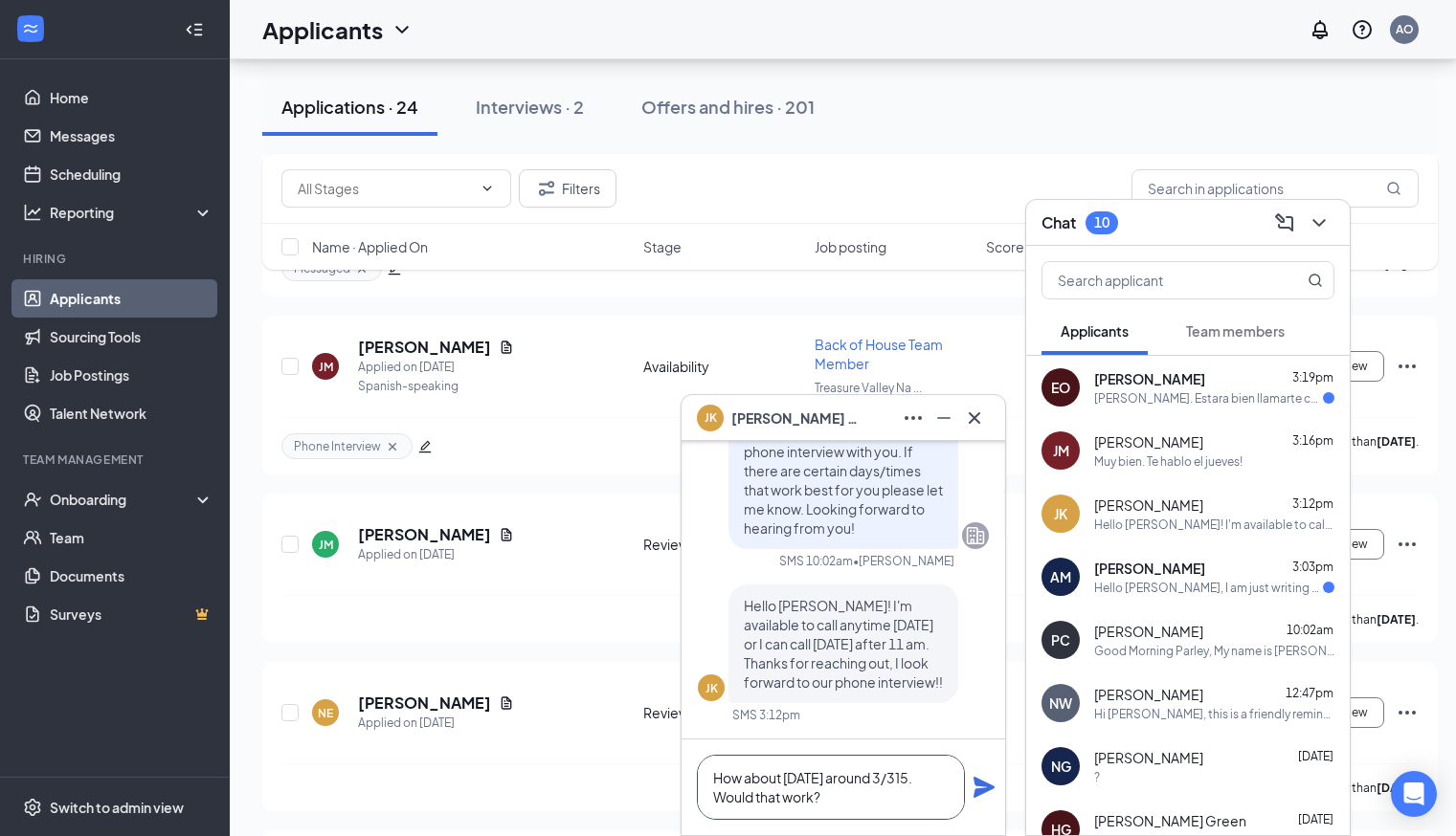
type textarea "How about tomorrow around 3/315. Would that work?"
click at [986, 782] on icon "Plane" at bounding box center [984, 788] width 23 height 23
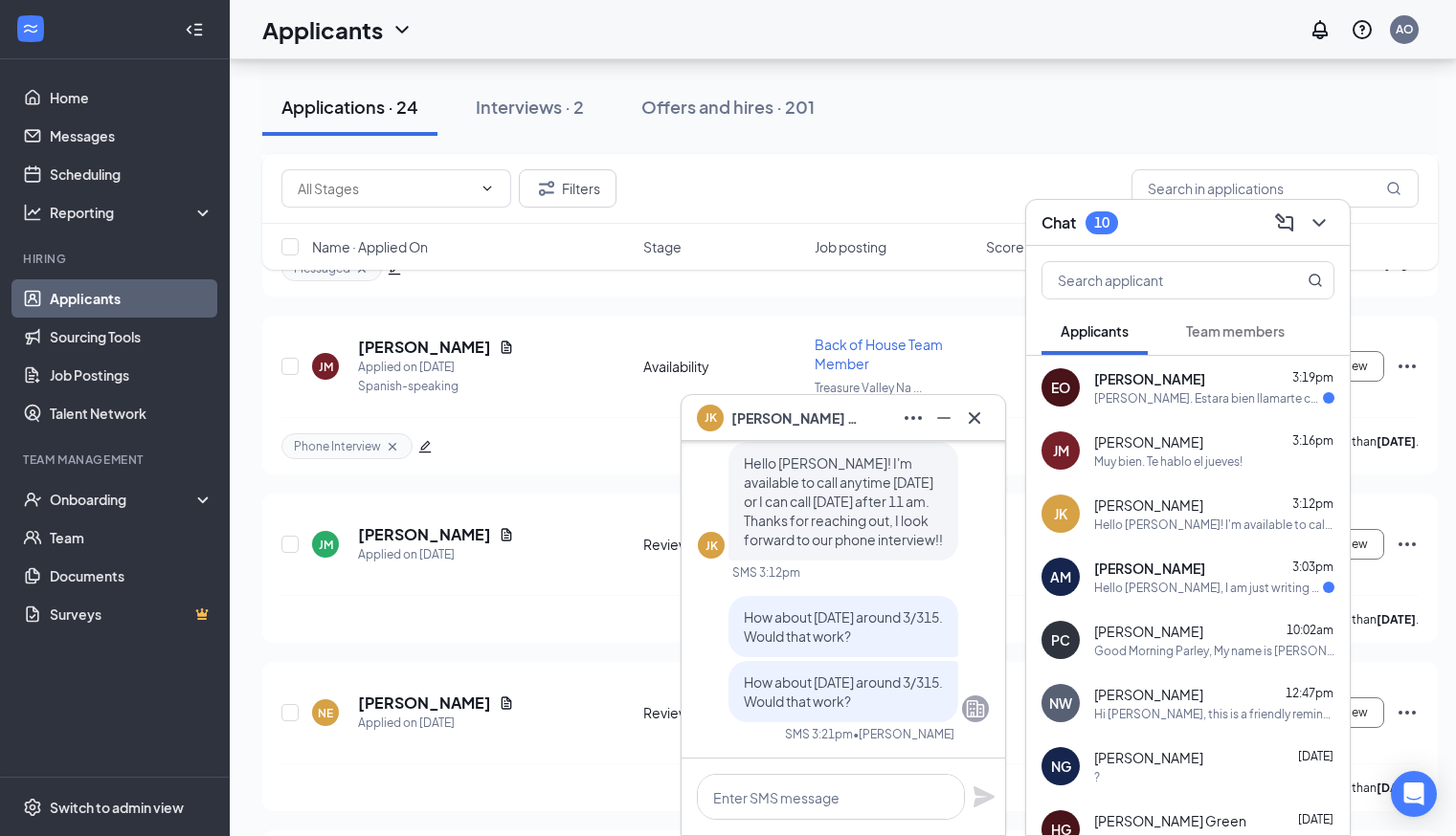
click at [1172, 400] on div "Hola Eva. Estara bien llamarte como a las 340/345?" at bounding box center [1208, 398] width 228 height 16
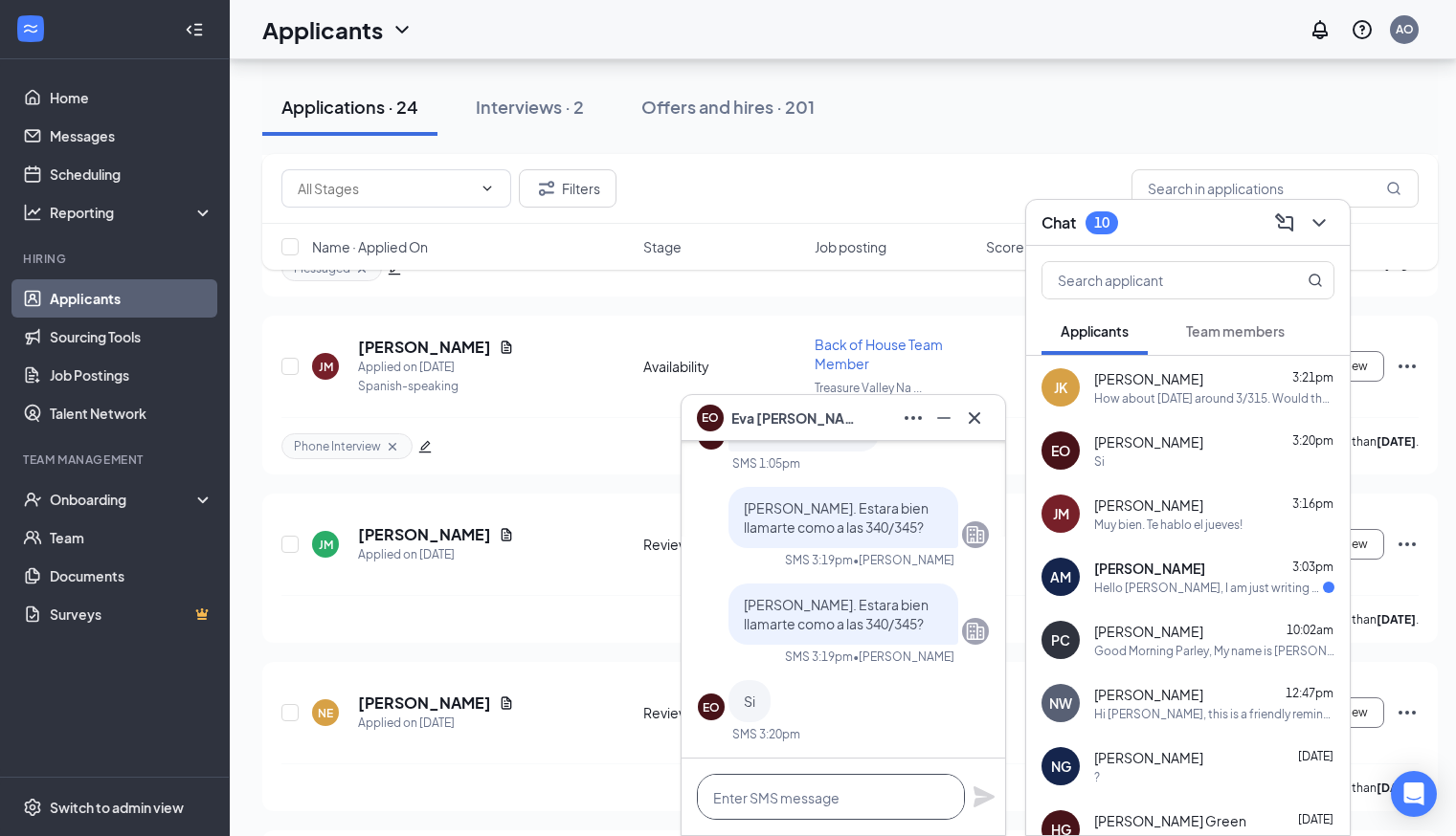
click at [794, 806] on textarea at bounding box center [831, 796] width 268 height 45
type textarea "p"
type textarea "Perfecto!"
click at [974, 796] on icon "Plane" at bounding box center [984, 797] width 23 height 23
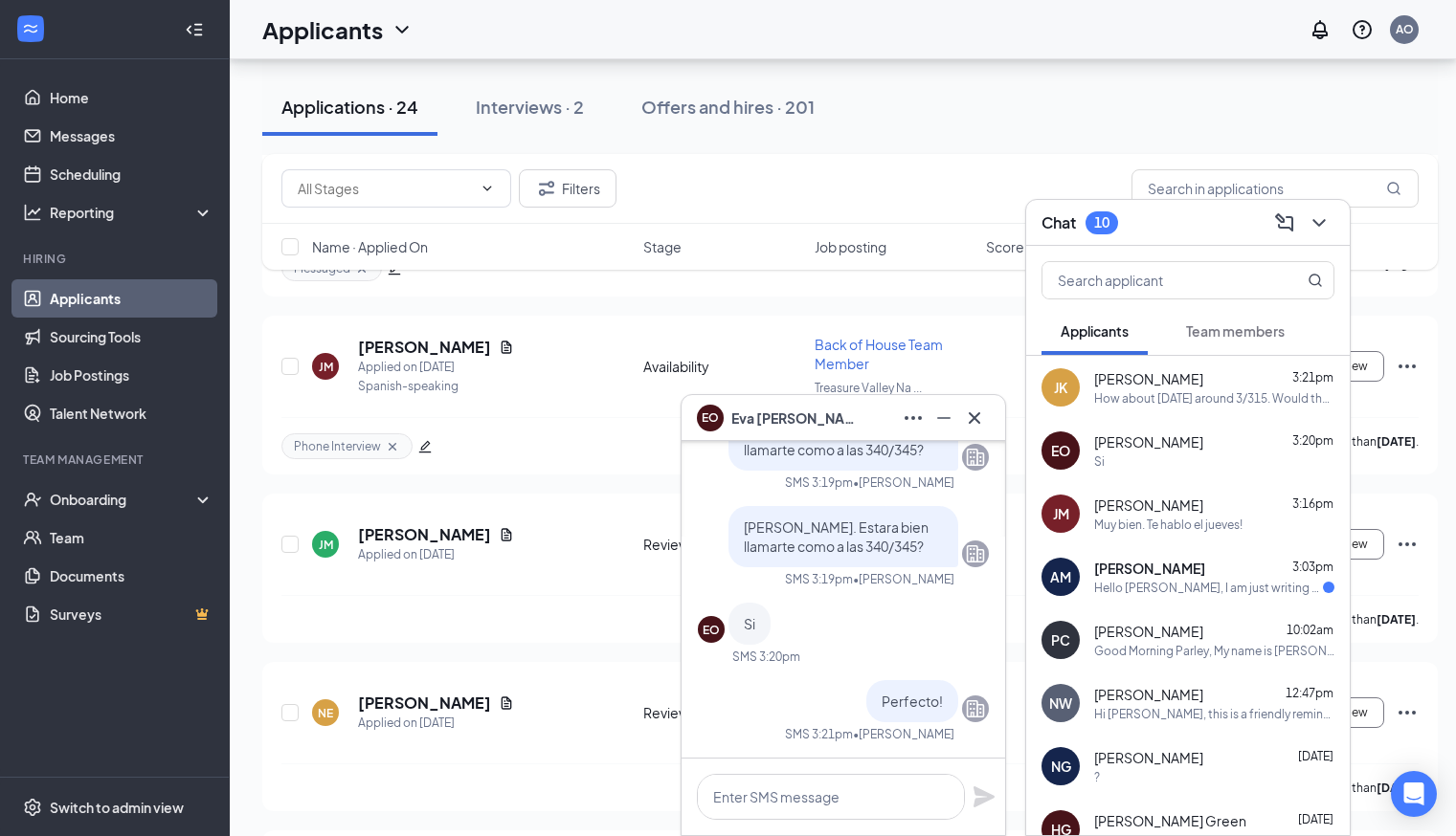
click at [1125, 562] on span "Alexus Martin" at bounding box center [1149, 568] width 111 height 19
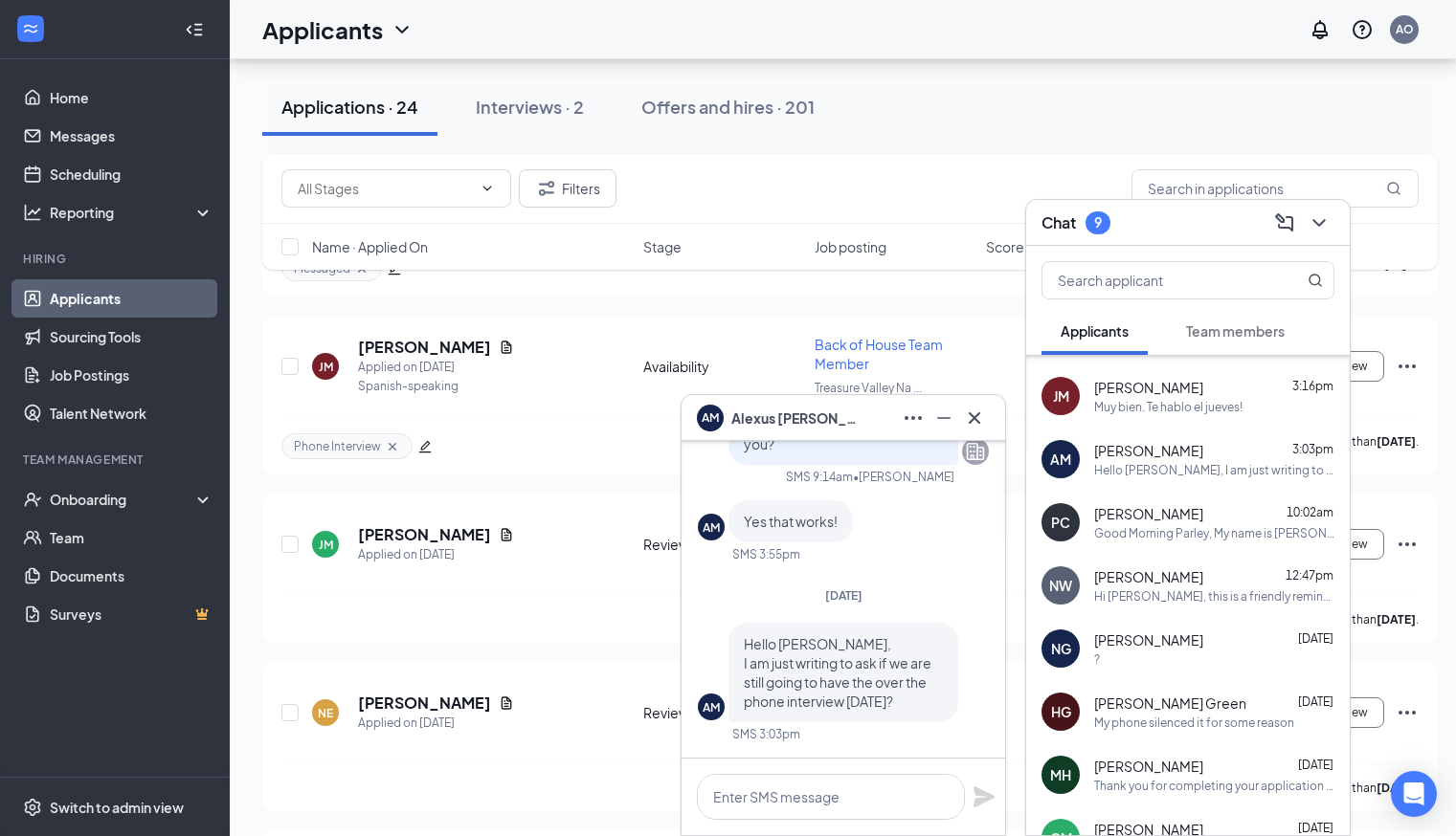
scroll to position [121, 0]
click at [1258, 348] on button "Team members" at bounding box center [1234, 330] width 136 height 47
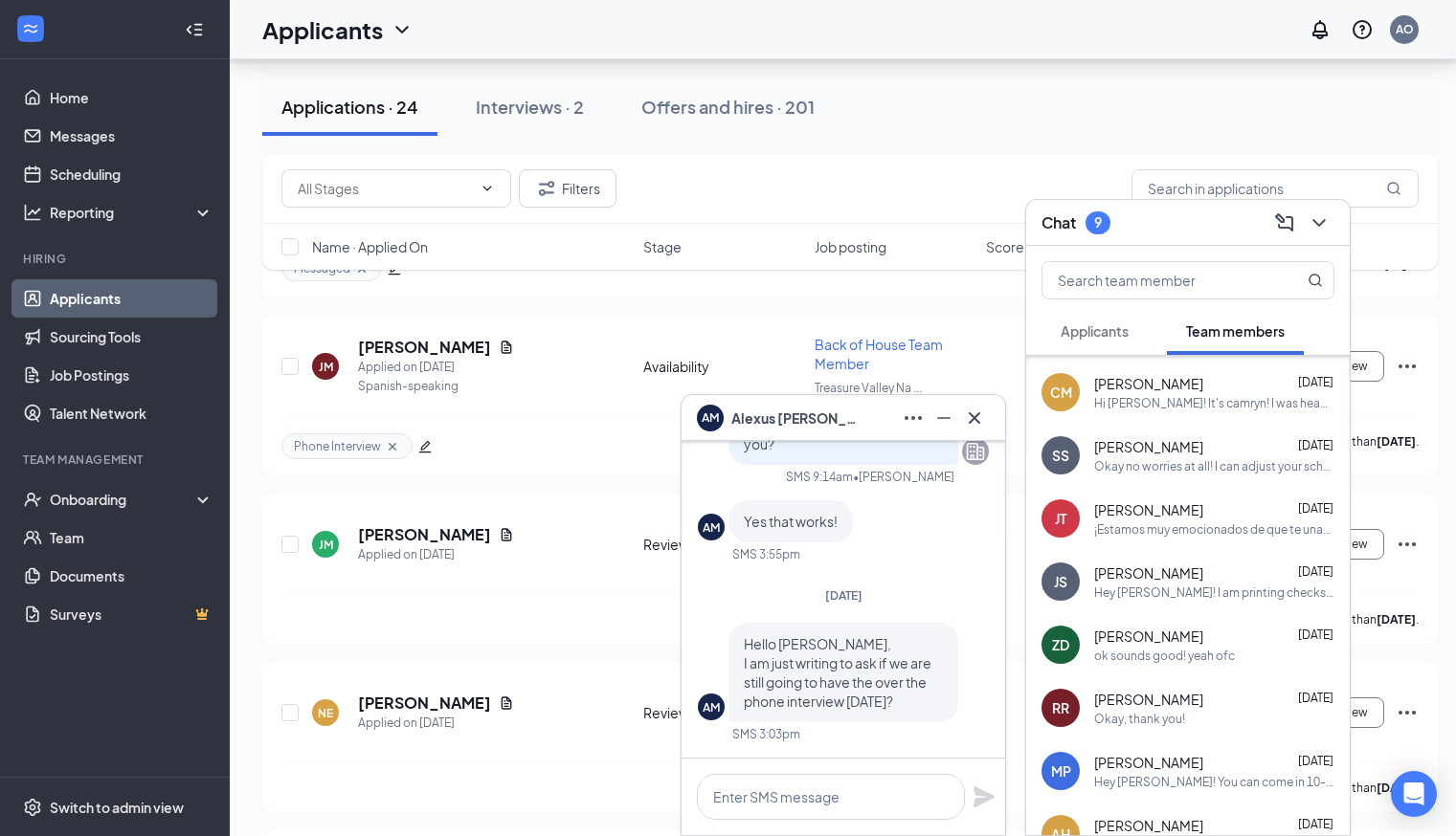
scroll to position [0, 0]
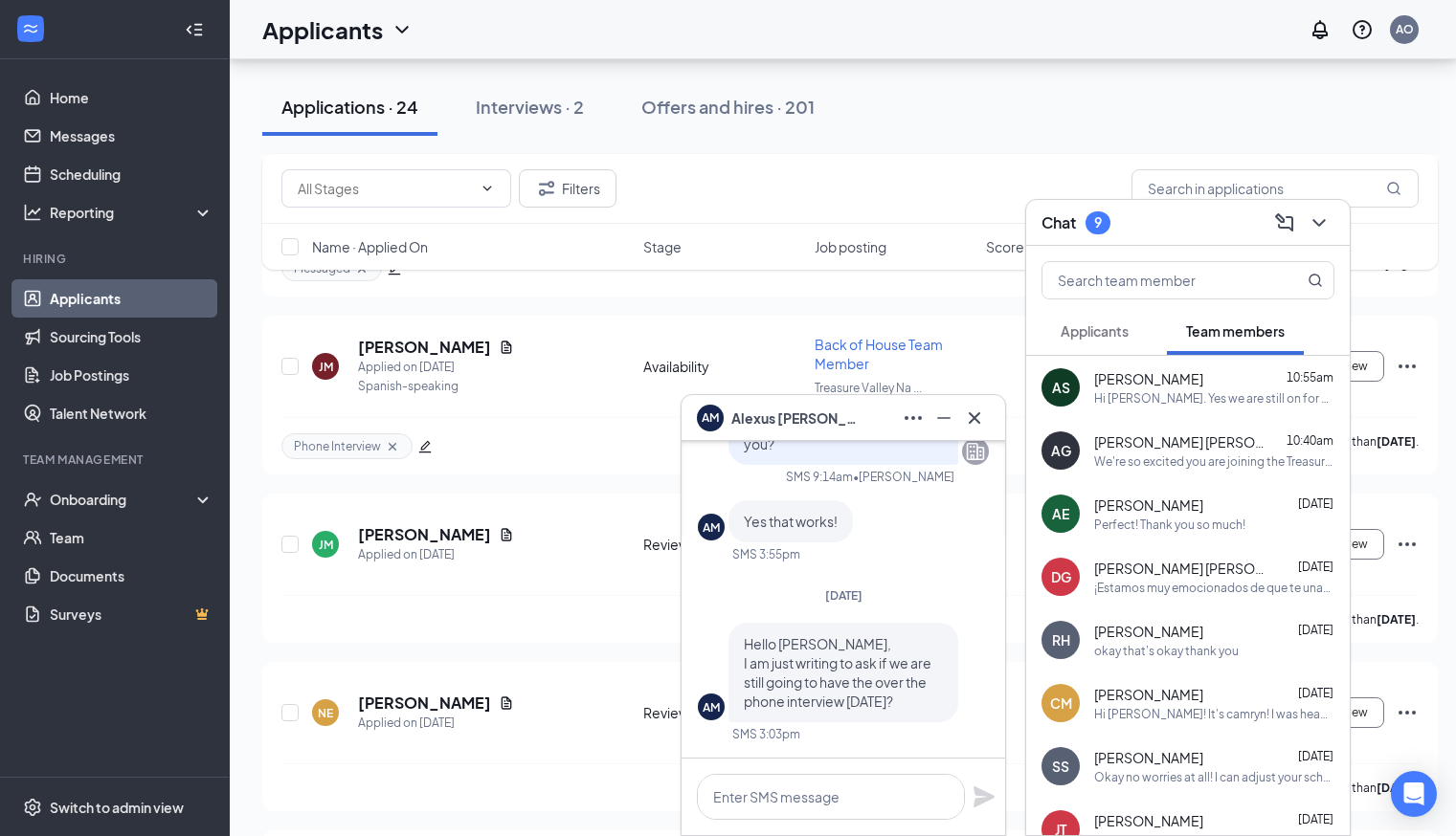
click at [1259, 380] on div "Amanda Shlam 10:55am" at bounding box center [1214, 379] width 240 height 19
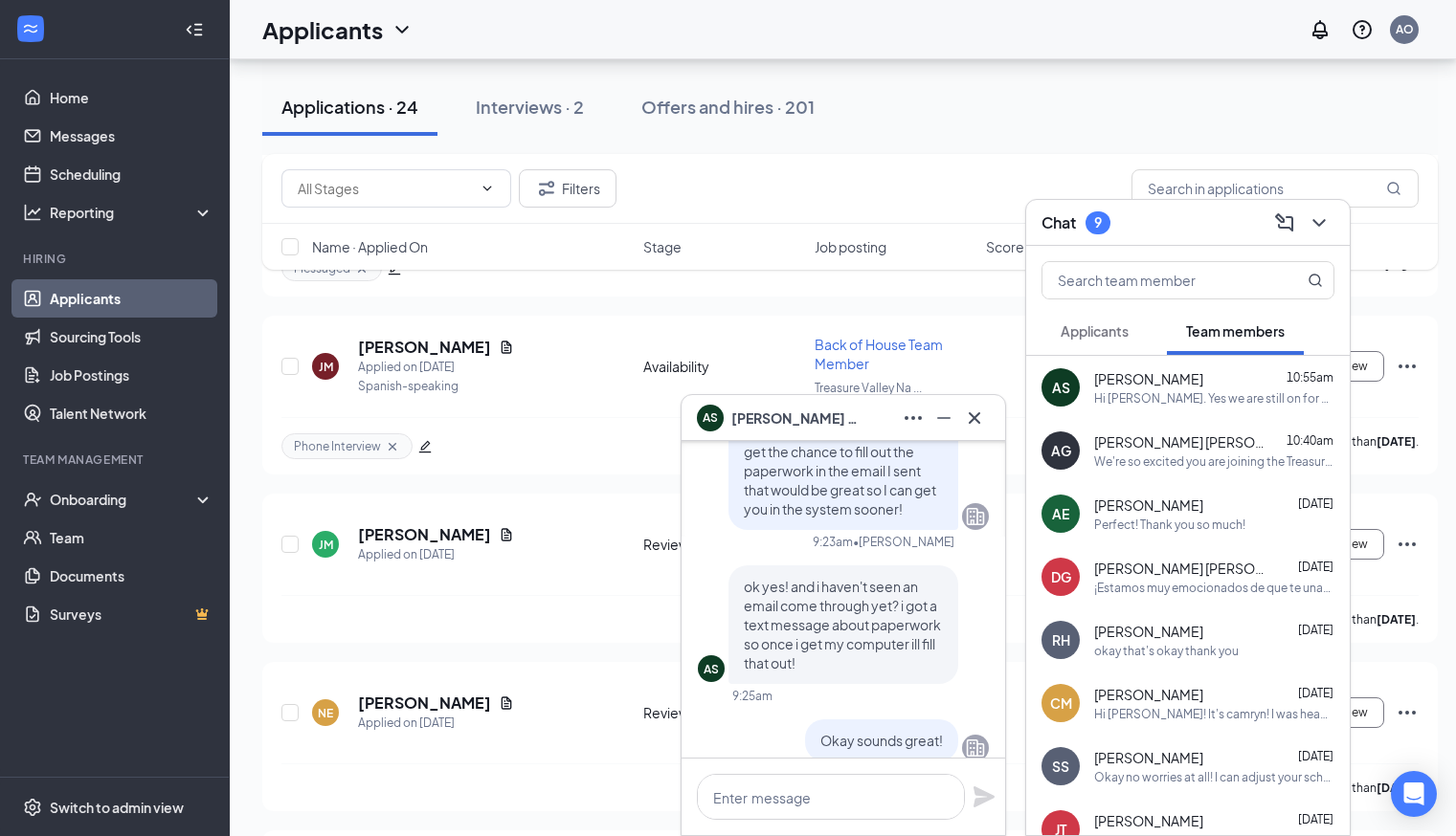
scroll to position [-374, 0]
click at [1090, 334] on span "Applicants" at bounding box center [1094, 331] width 68 height 17
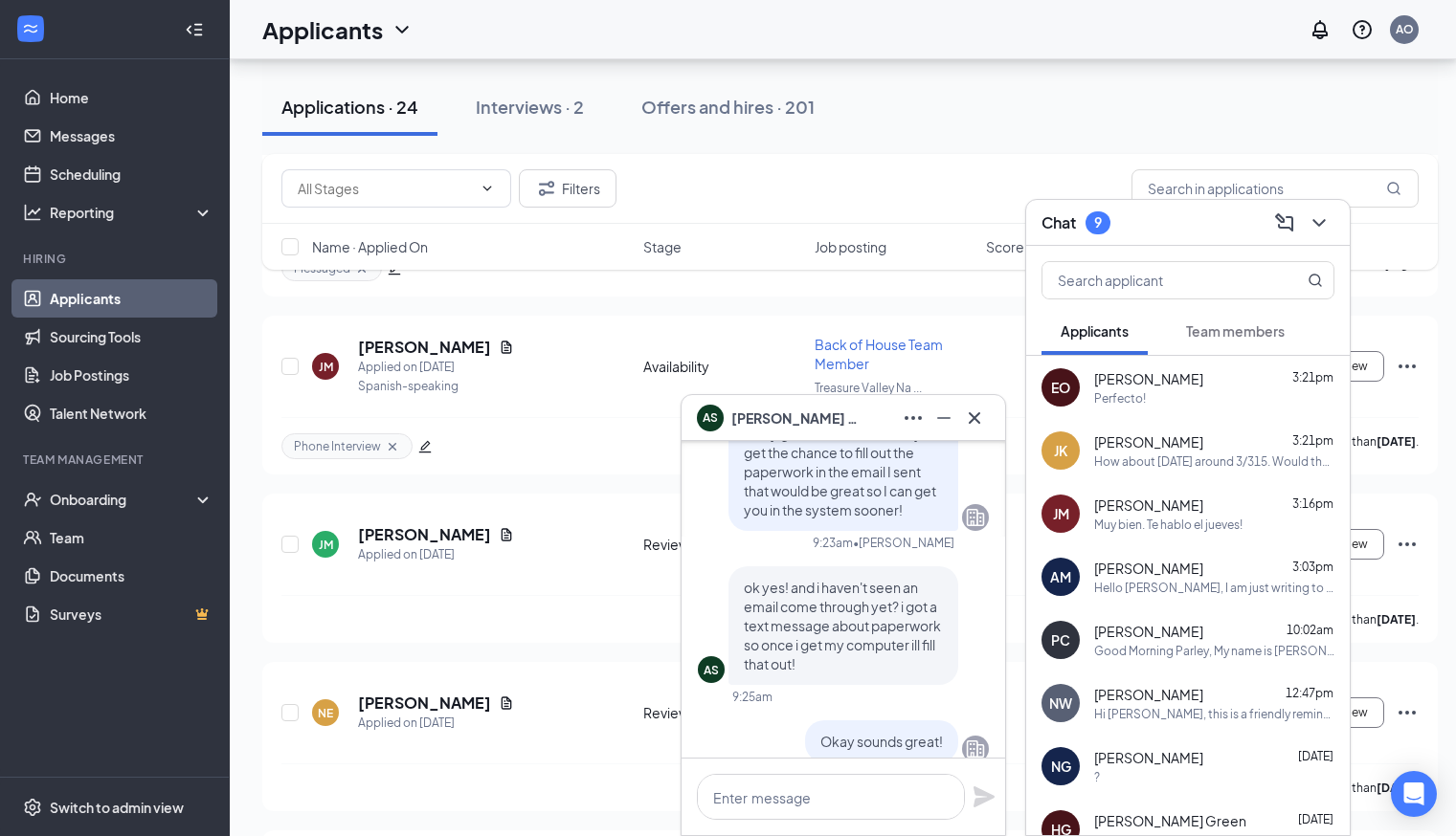
click at [1107, 561] on span "Alexus Martin" at bounding box center [1148, 568] width 109 height 19
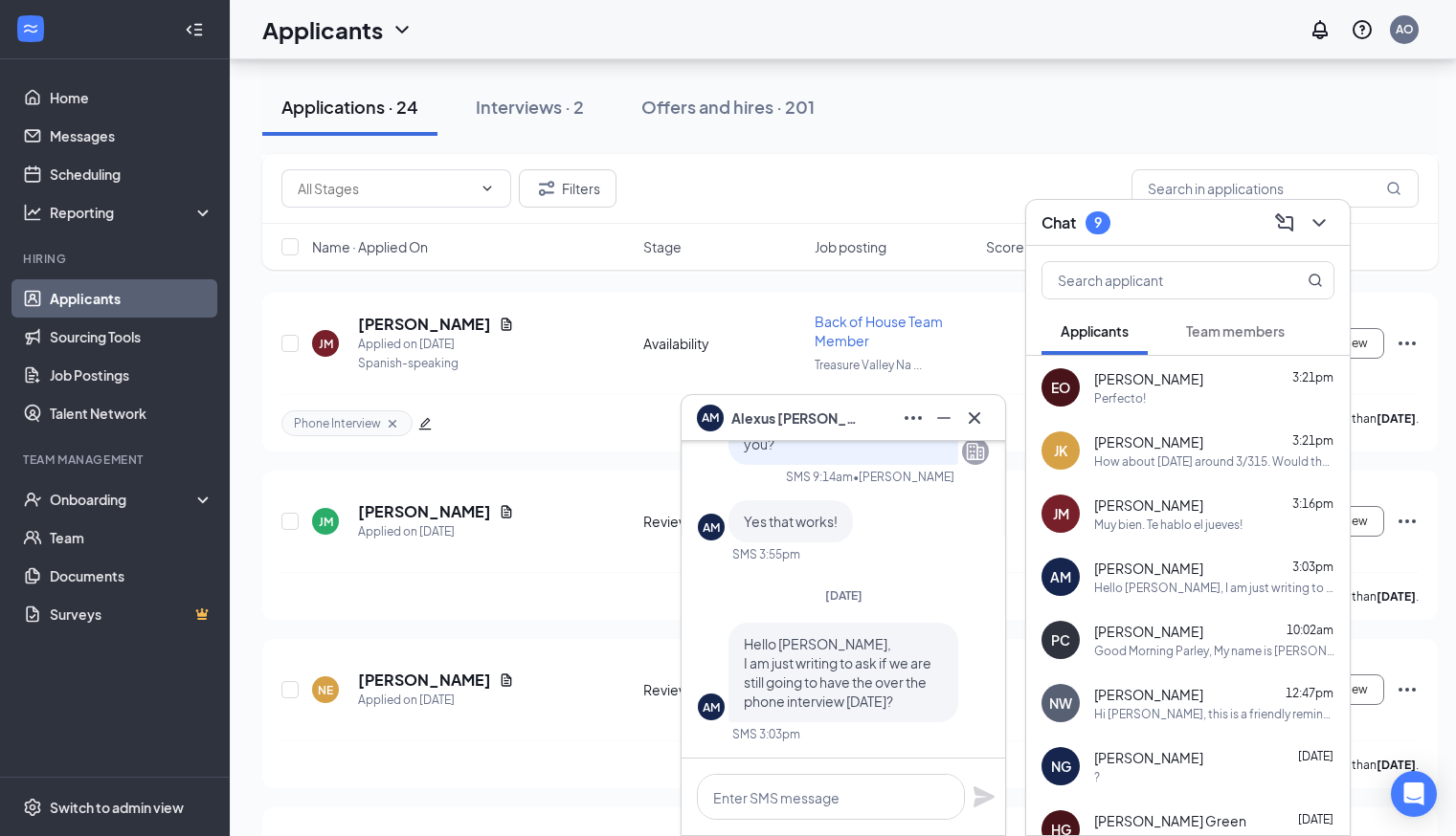
scroll to position [2061, 0]
click at [829, 791] on textarea at bounding box center [831, 796] width 268 height 45
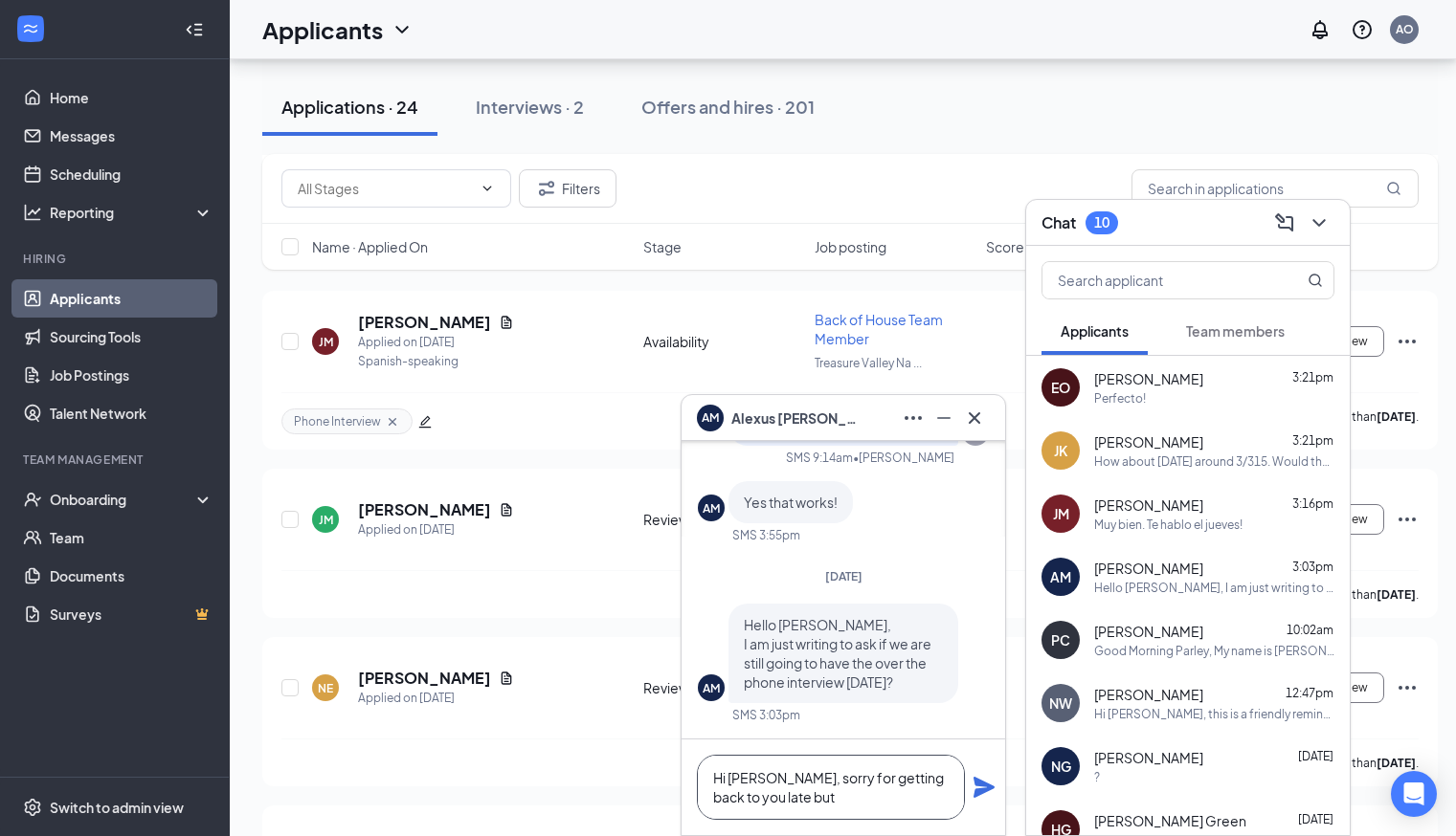
click at [773, 785] on textarea "Hi Alexus, sorry for getting back to you late but" at bounding box center [831, 787] width 268 height 65
click at [943, 800] on textarea "Hi Alexus. My name is Ariel and sorry for getting back to you late but" at bounding box center [831, 787] width 268 height 65
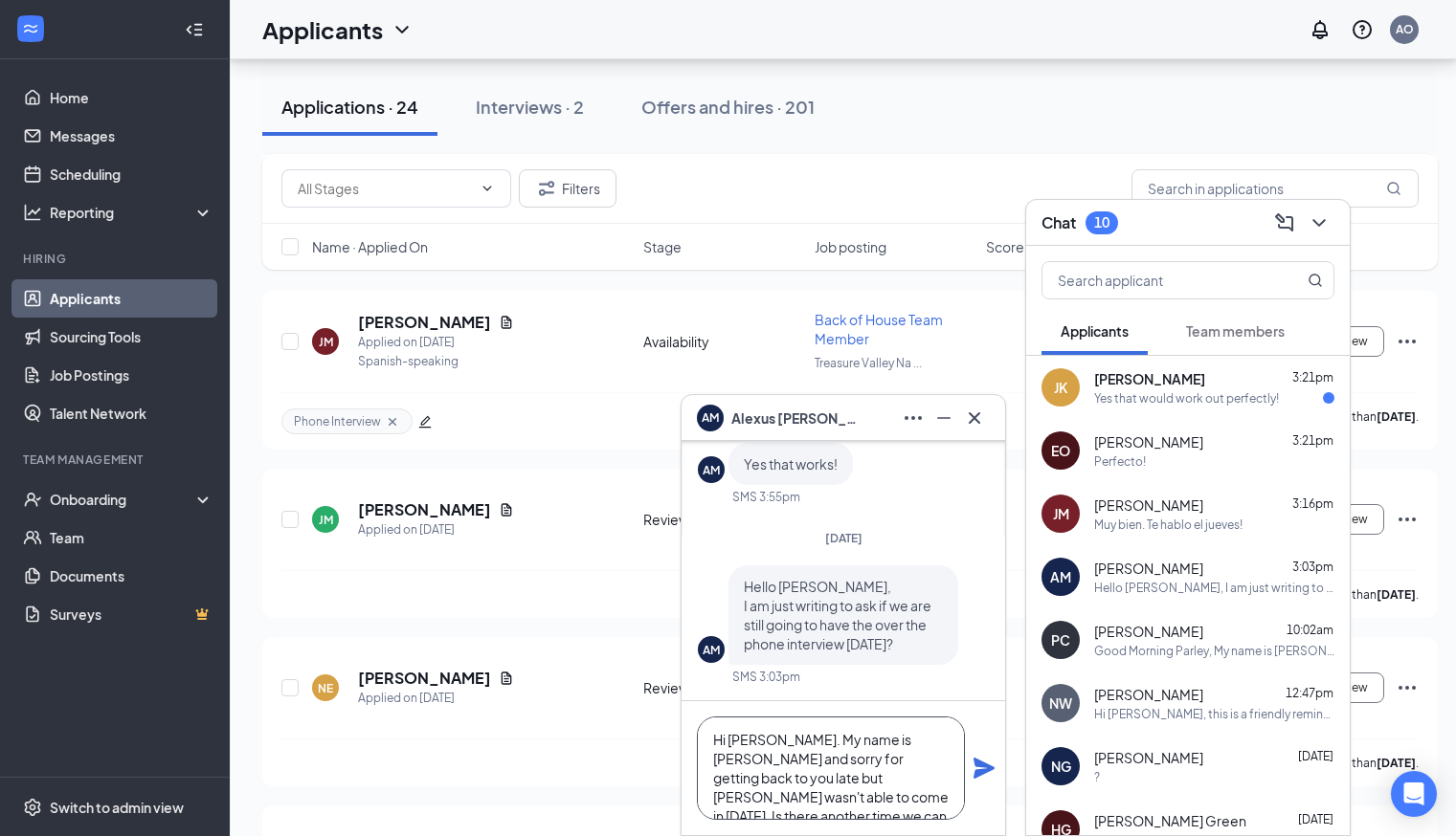
scroll to position [20, 0]
click at [910, 772] on textarea "Hi Alexus. My name is Ariel and sorry for getting back to you late but Ella was…" at bounding box center [831, 767] width 268 height 104
click at [857, 740] on textarea "Hi Alexus. My name is Ariel and sorry for getting back to you late but Ella was…" at bounding box center [831, 767] width 268 height 104
click at [857, 743] on textarea "Hi Alexus. My name is Ariel and sorry for getting back to youso late but Ella w…" at bounding box center [831, 767] width 268 height 104
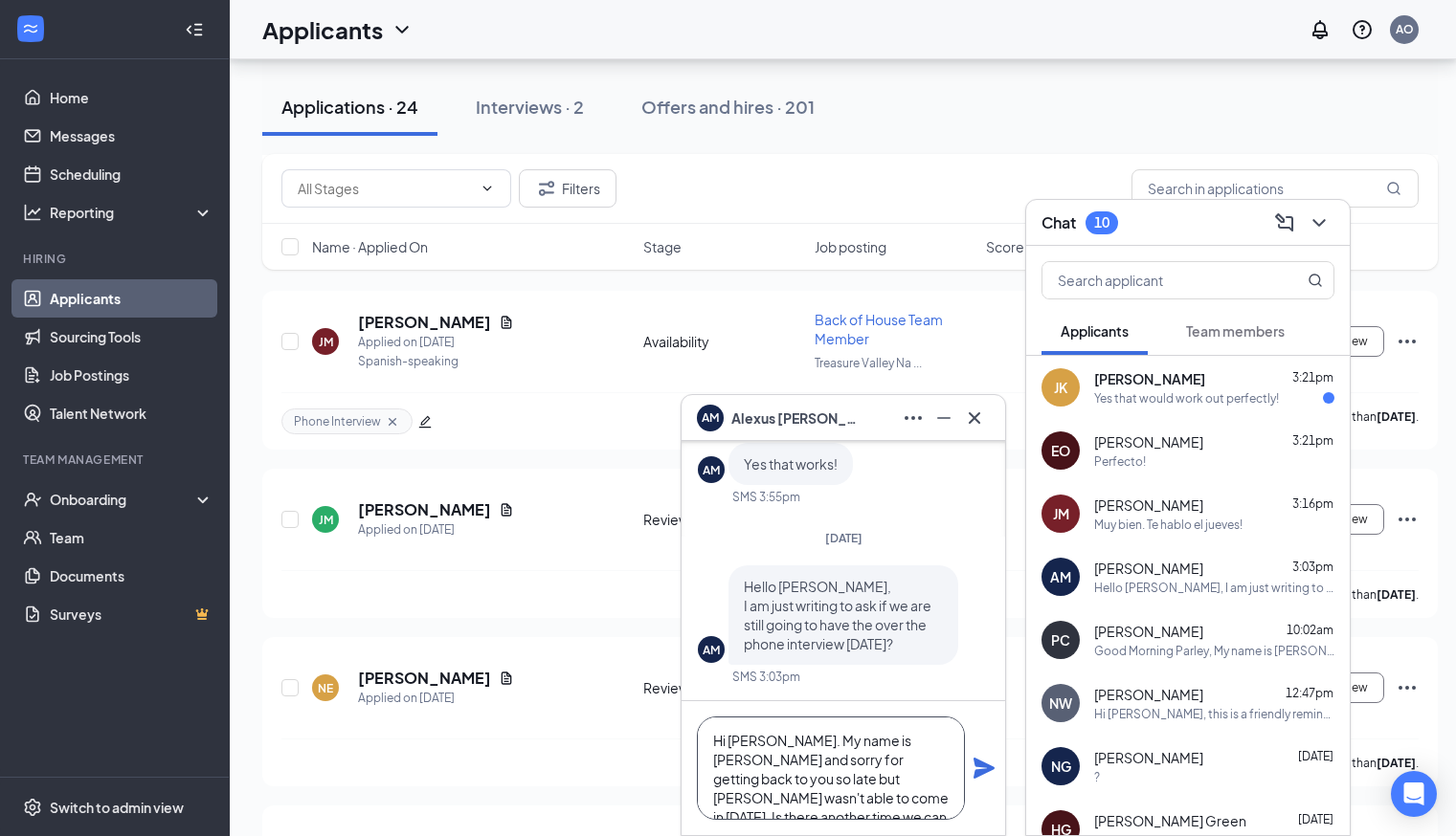
type textarea "Hi Alexus. My name is Ariel and sorry for getting back to you so late but Ella …"
click at [986, 772] on icon "Plane" at bounding box center [984, 768] width 21 height 21
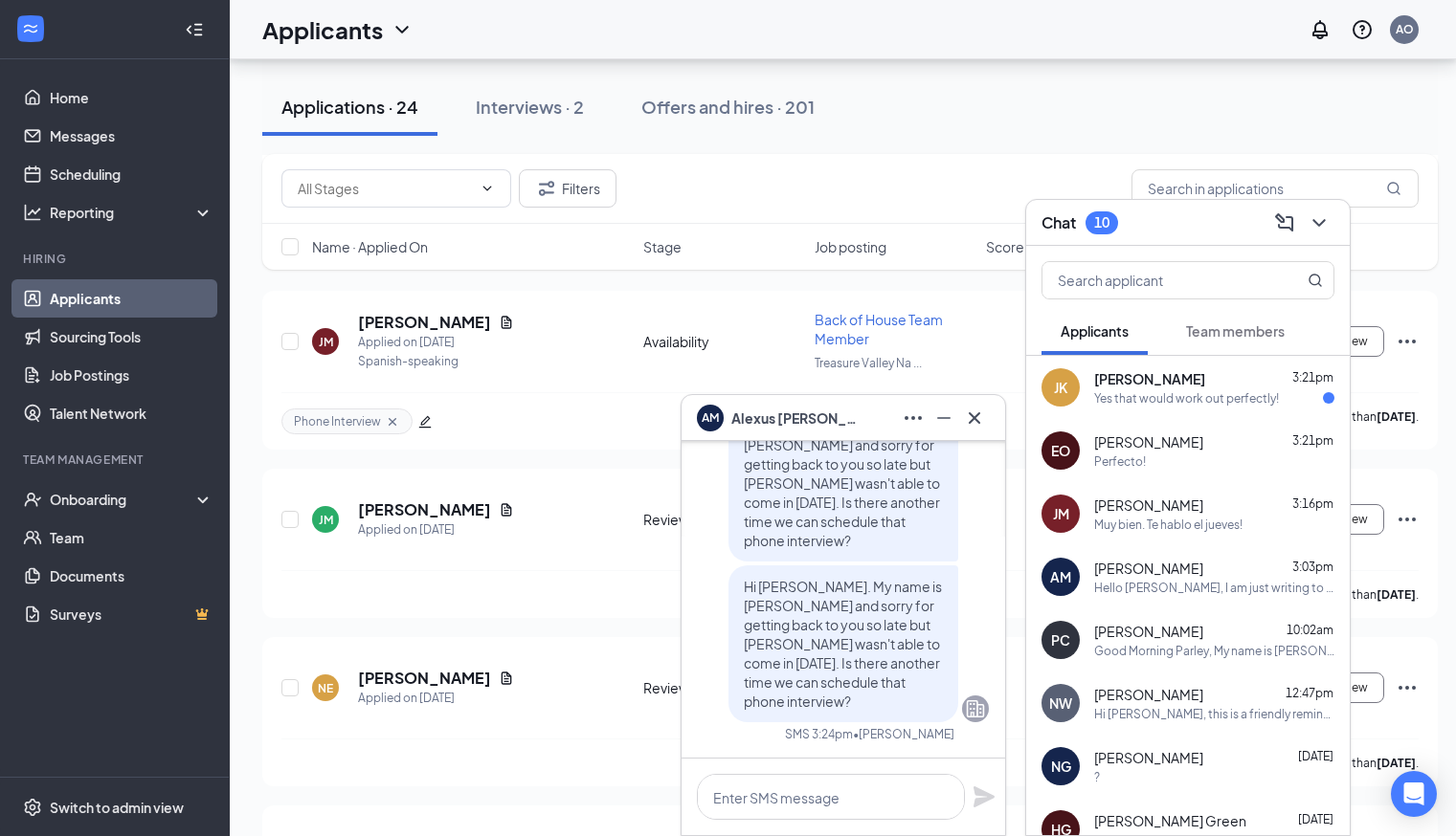
click at [1175, 384] on span "Jasmine Kornblith" at bounding box center [1149, 379] width 111 height 19
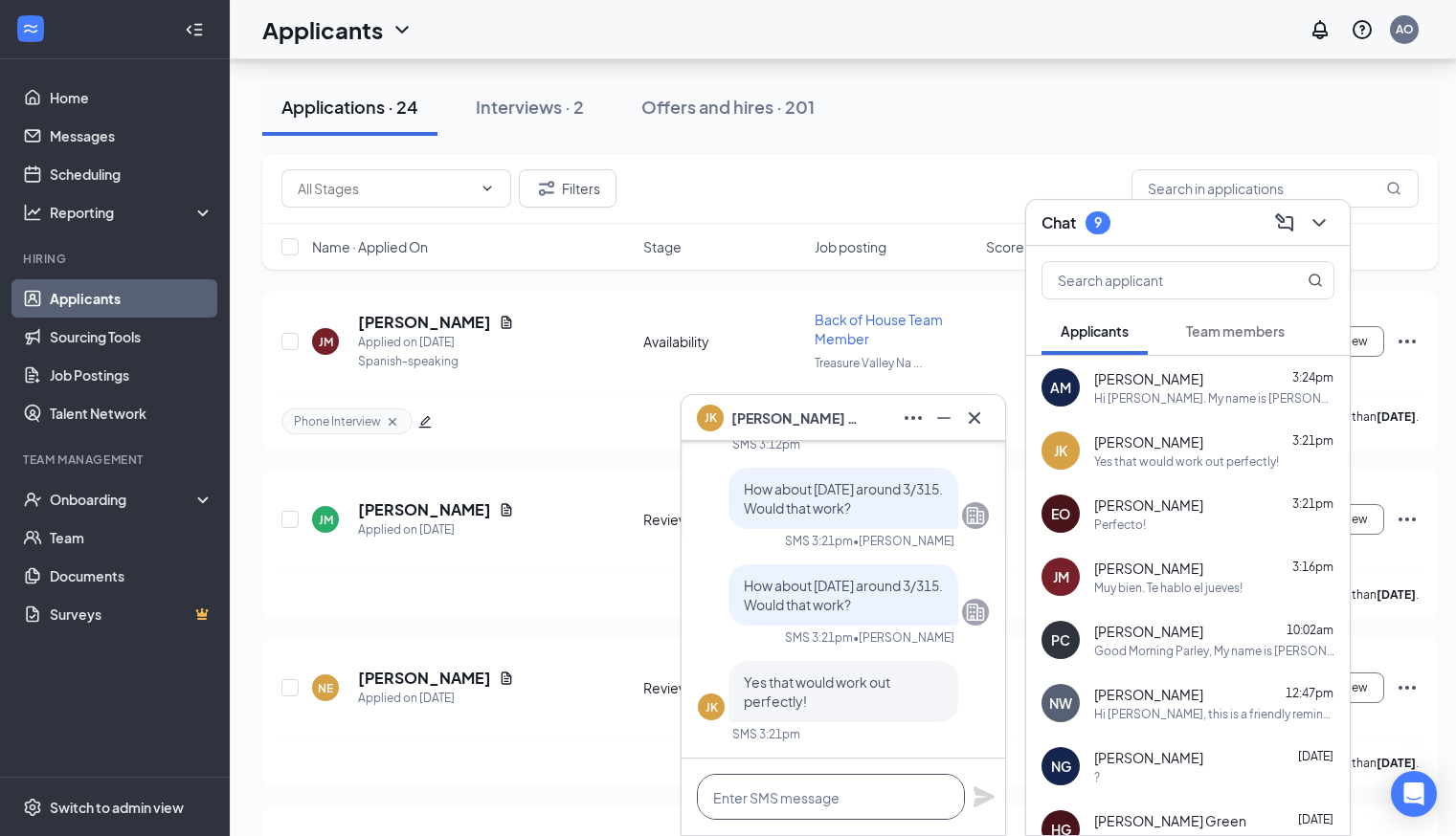
click at [843, 792] on textarea at bounding box center [831, 796] width 268 height 45
type textarea "Awesome. I'll call you tomorrow then."
click at [995, 804] on div "Awesome. I'll call you tomorrow then." at bounding box center [843, 796] width 323 height 76
click at [989, 803] on icon "Plane" at bounding box center [984, 797] width 23 height 23
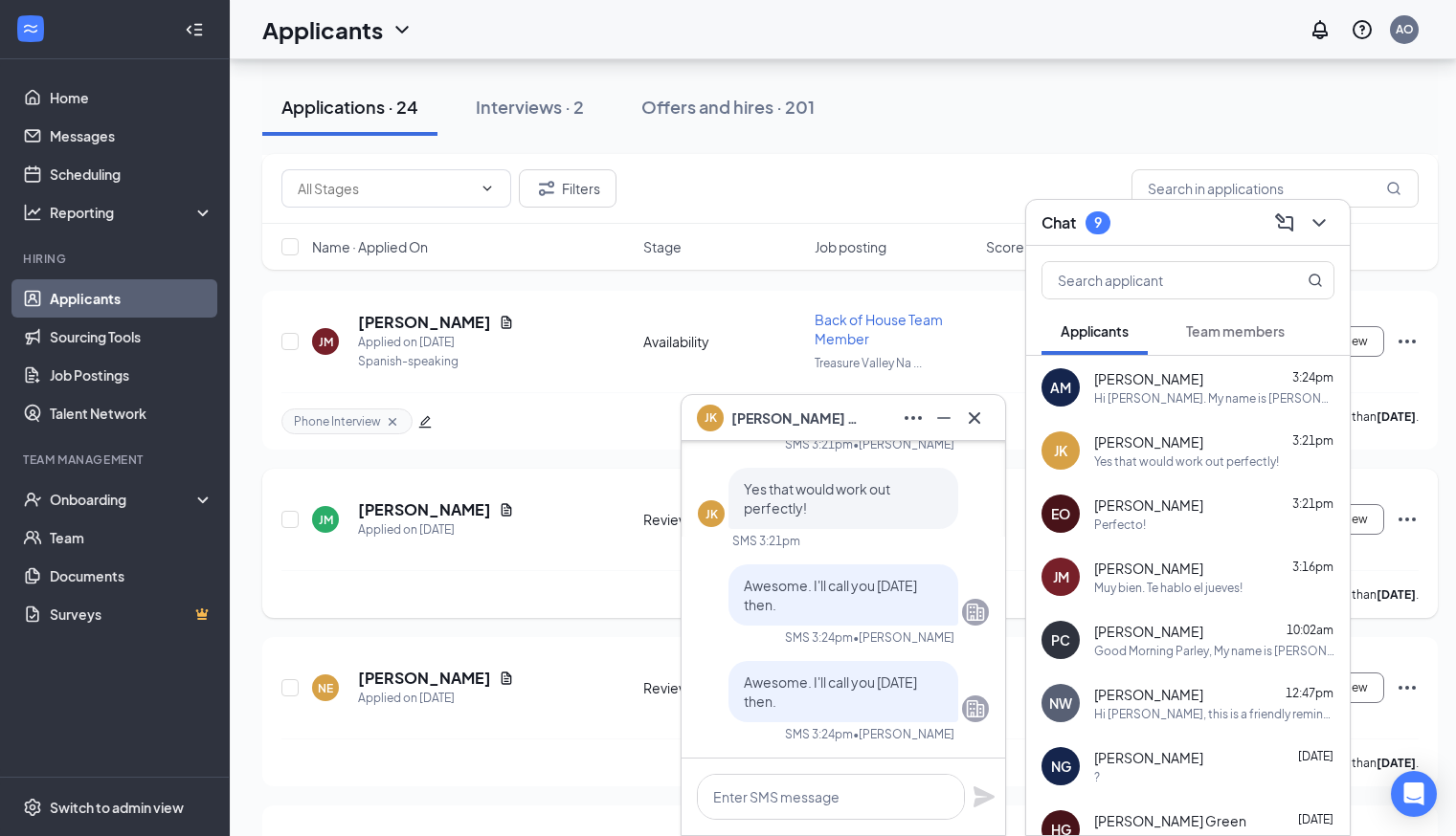
click at [470, 540] on div "JM Jesse Main Applied on Sep 13 Review Stage Night-Time Front of House Team Mem…" at bounding box center [850, 528] width 1137 height 82
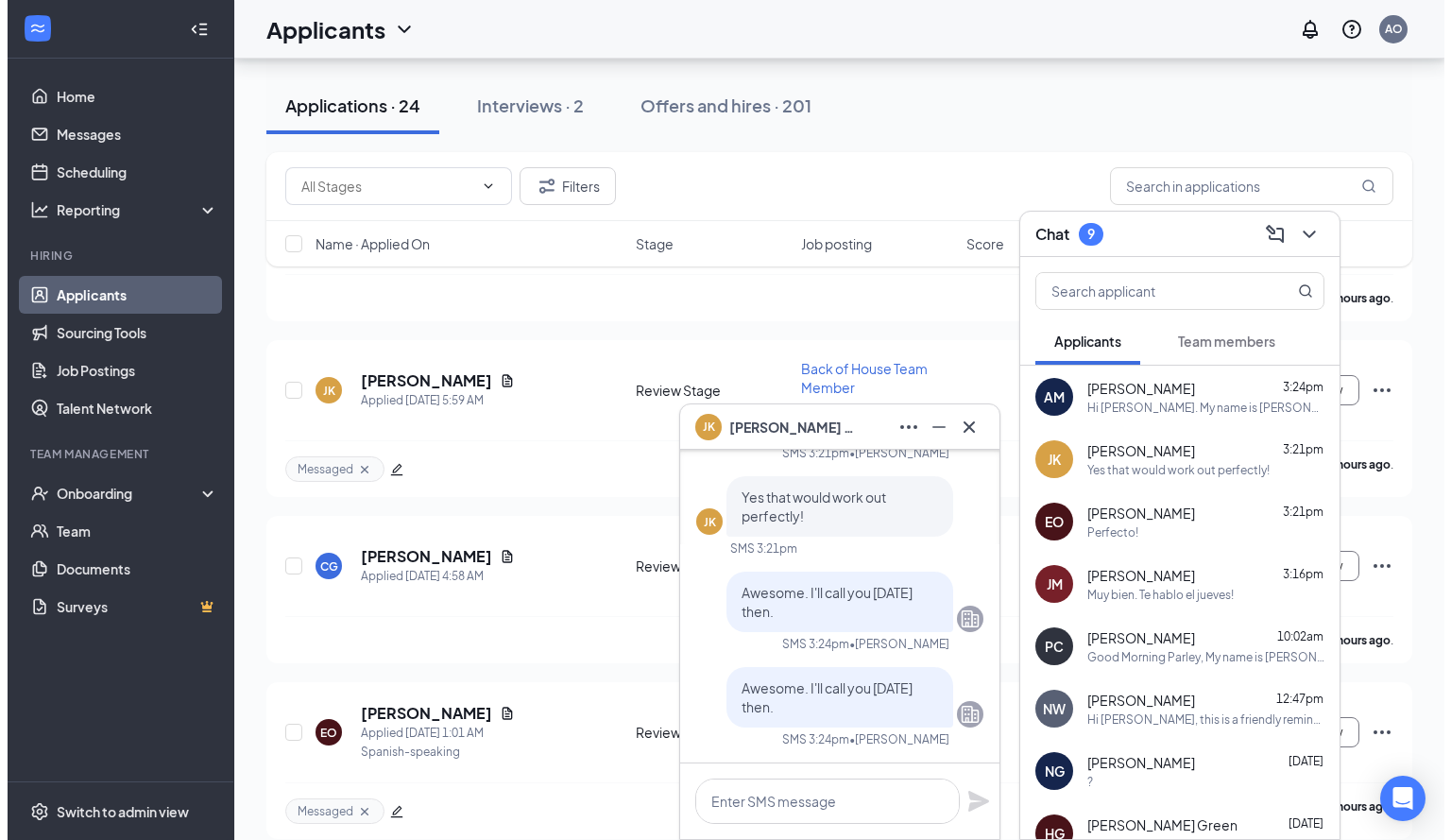
scroll to position [448, 0]
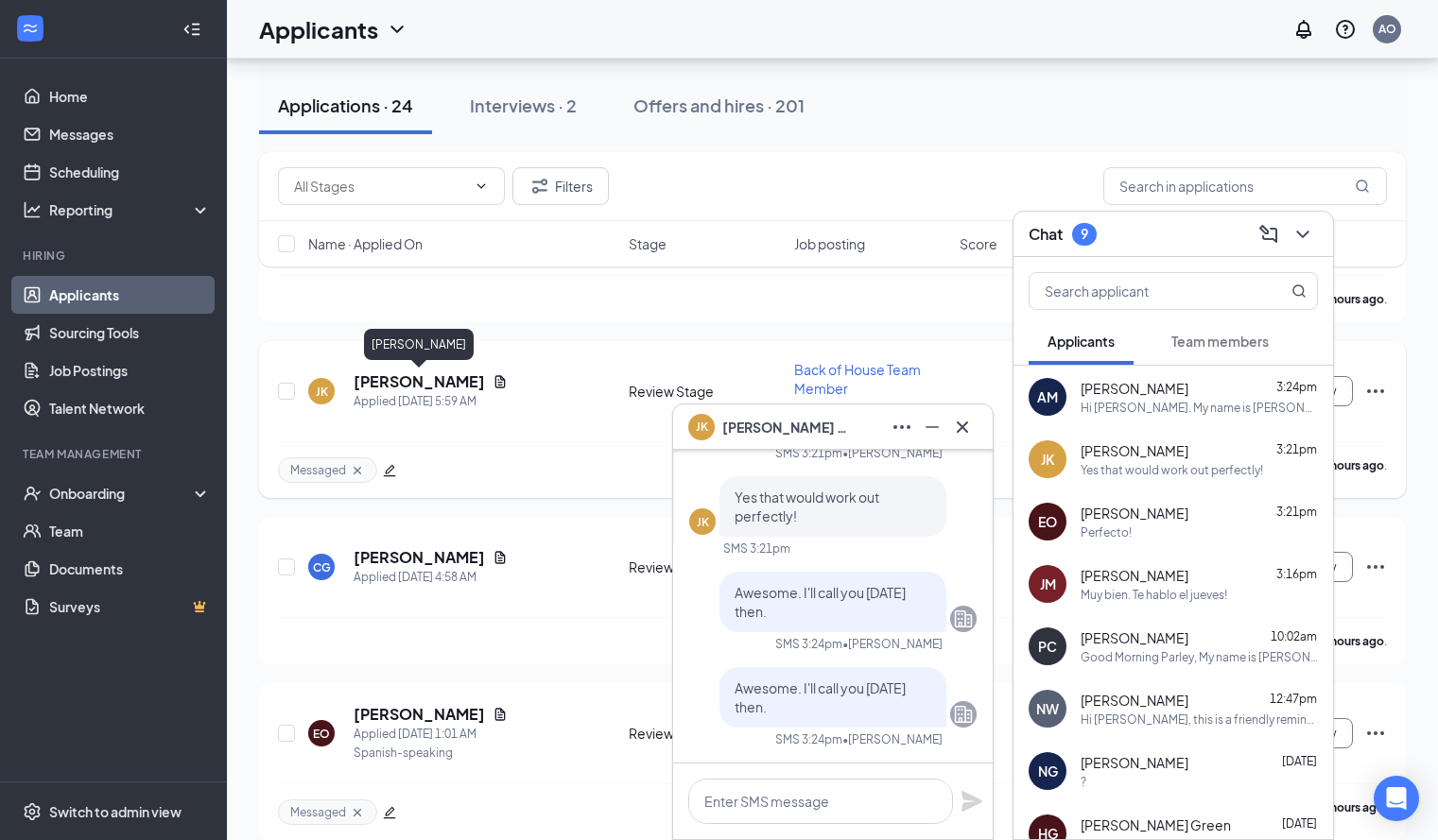
click at [457, 376] on h5 "Jasmine Kornblith" at bounding box center [419, 381] width 131 height 21
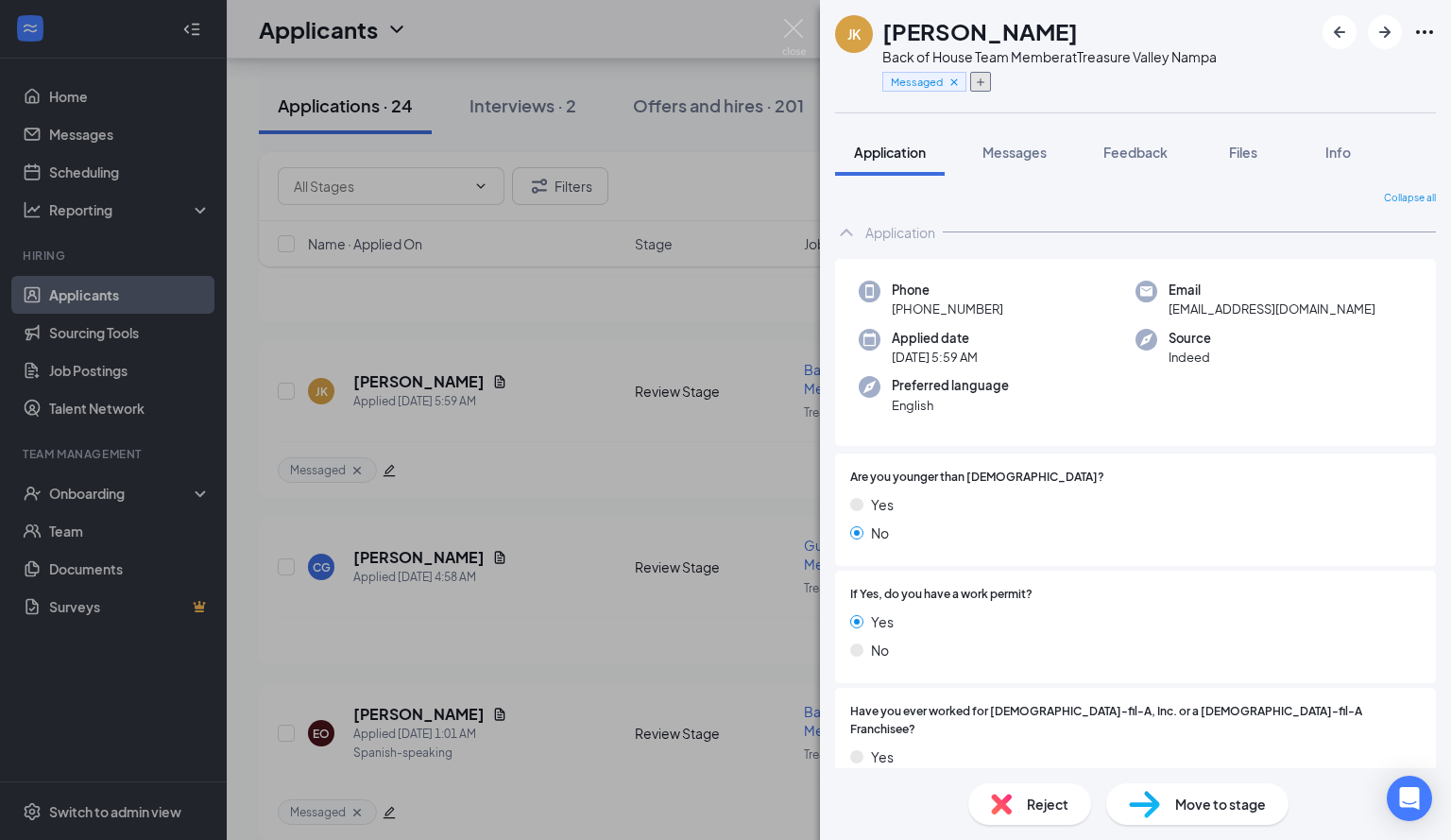
click at [984, 74] on button "button" at bounding box center [981, 81] width 21 height 20
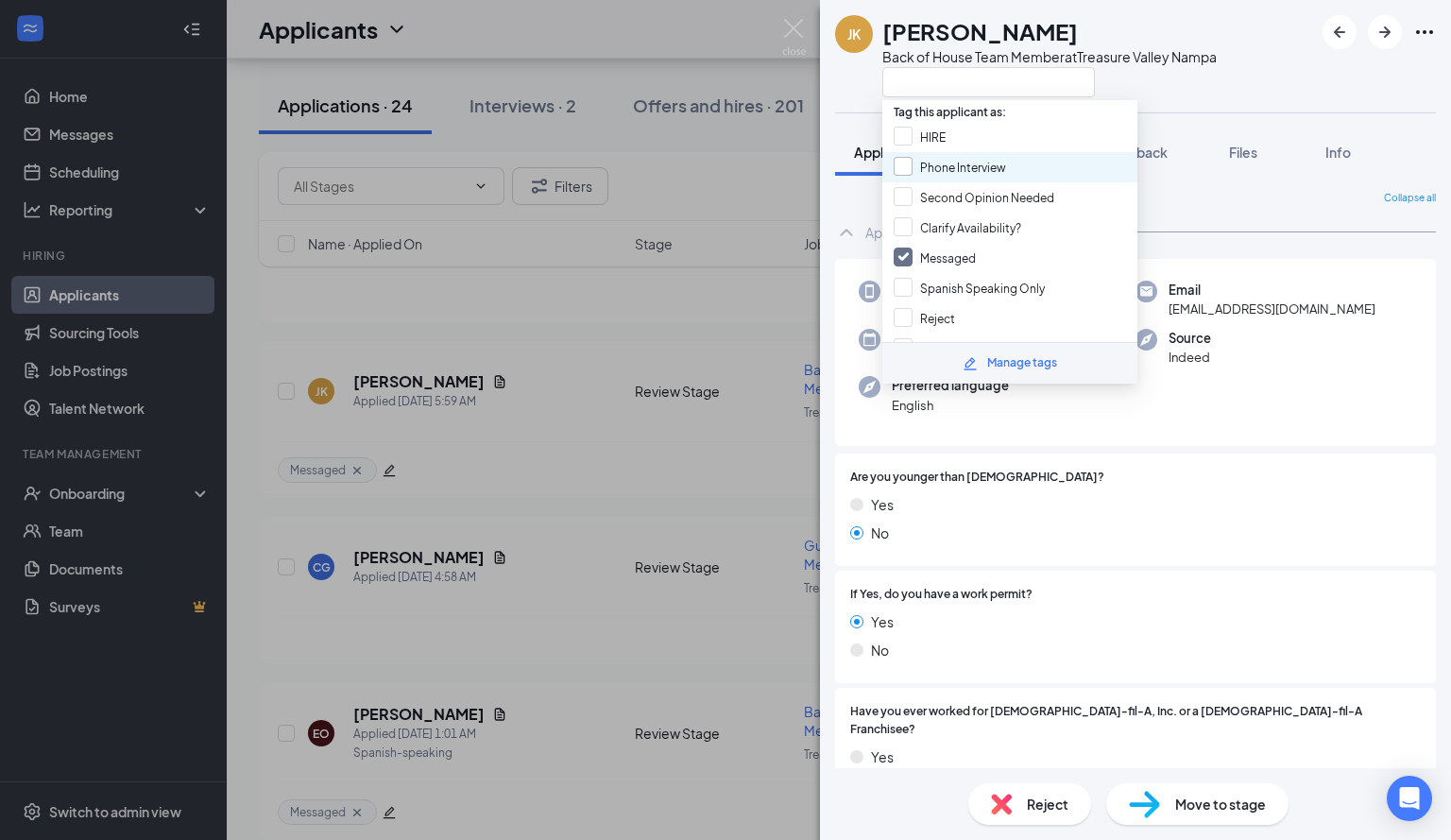
click at [938, 166] on input "Phone Interview" at bounding box center [950, 167] width 113 height 21
checkbox input "true"
click at [903, 252] on input "Messaged" at bounding box center [935, 258] width 82 height 21
checkbox input "false"
click at [1180, 101] on div "JK Jasmine Kornblith Back of House Team Member at Treasure Valley Nampa" at bounding box center [1136, 56] width 631 height 113
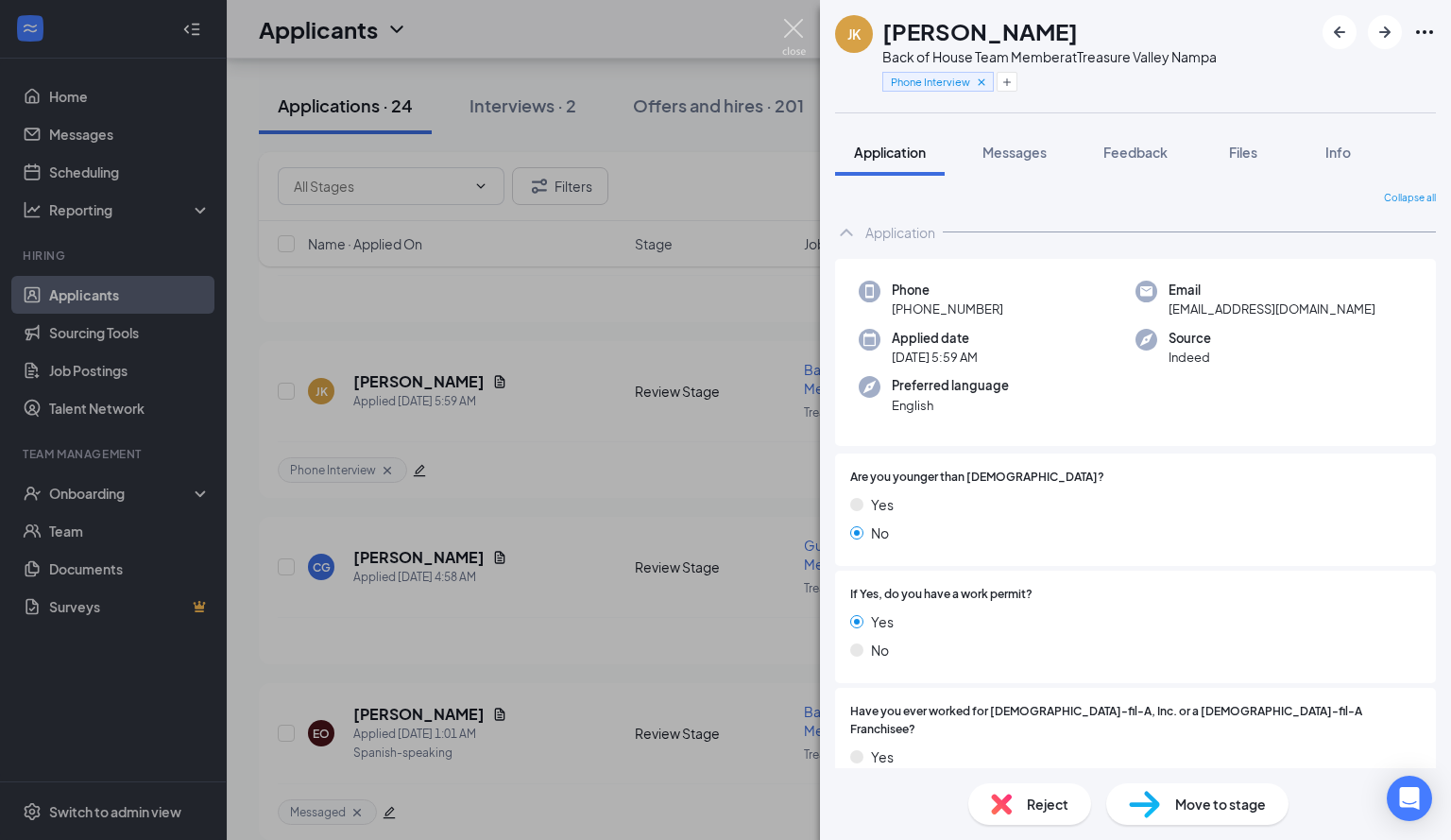
click at [787, 44] on img at bounding box center [793, 37] width 24 height 37
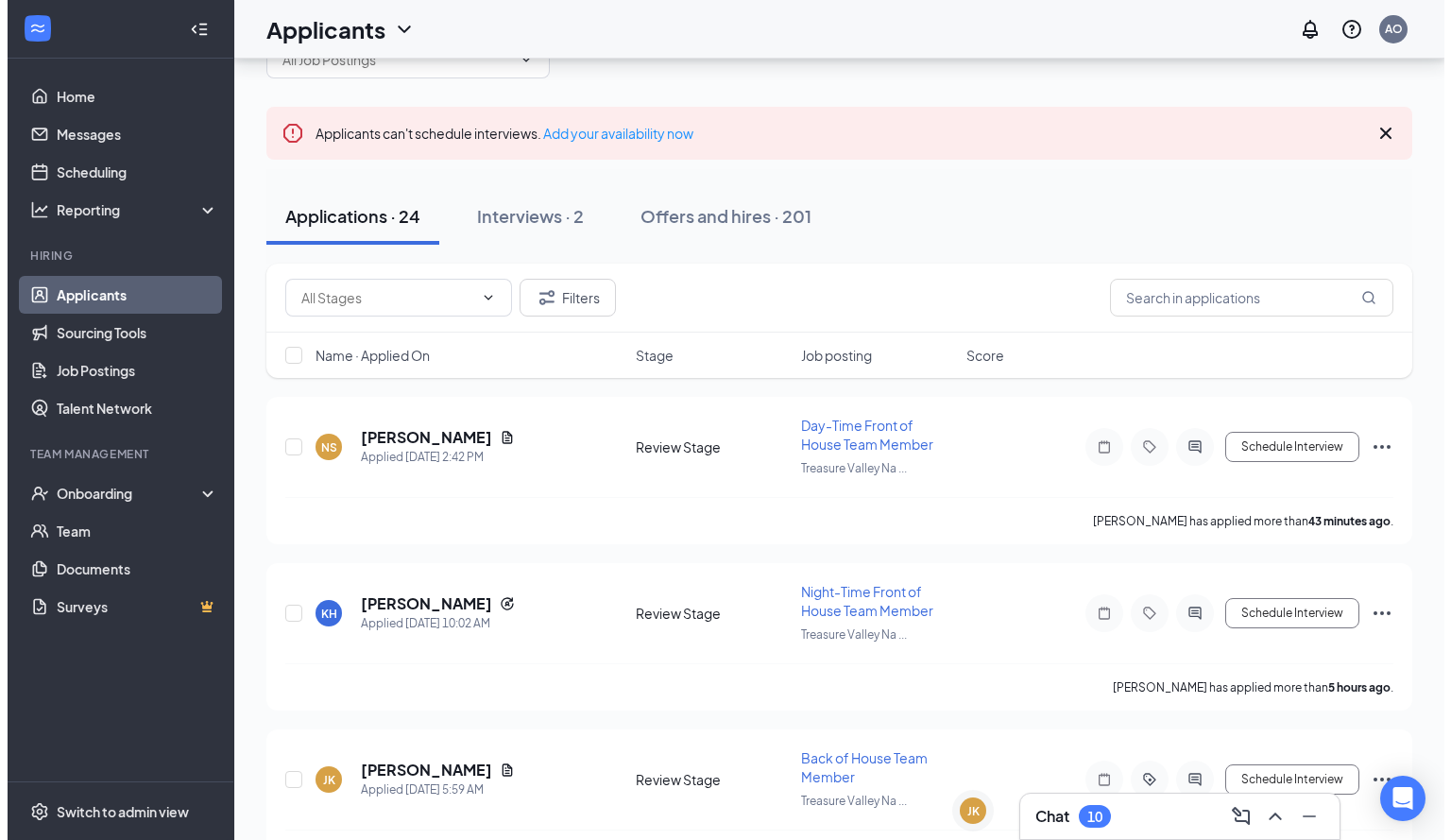
scroll to position [127, 0]
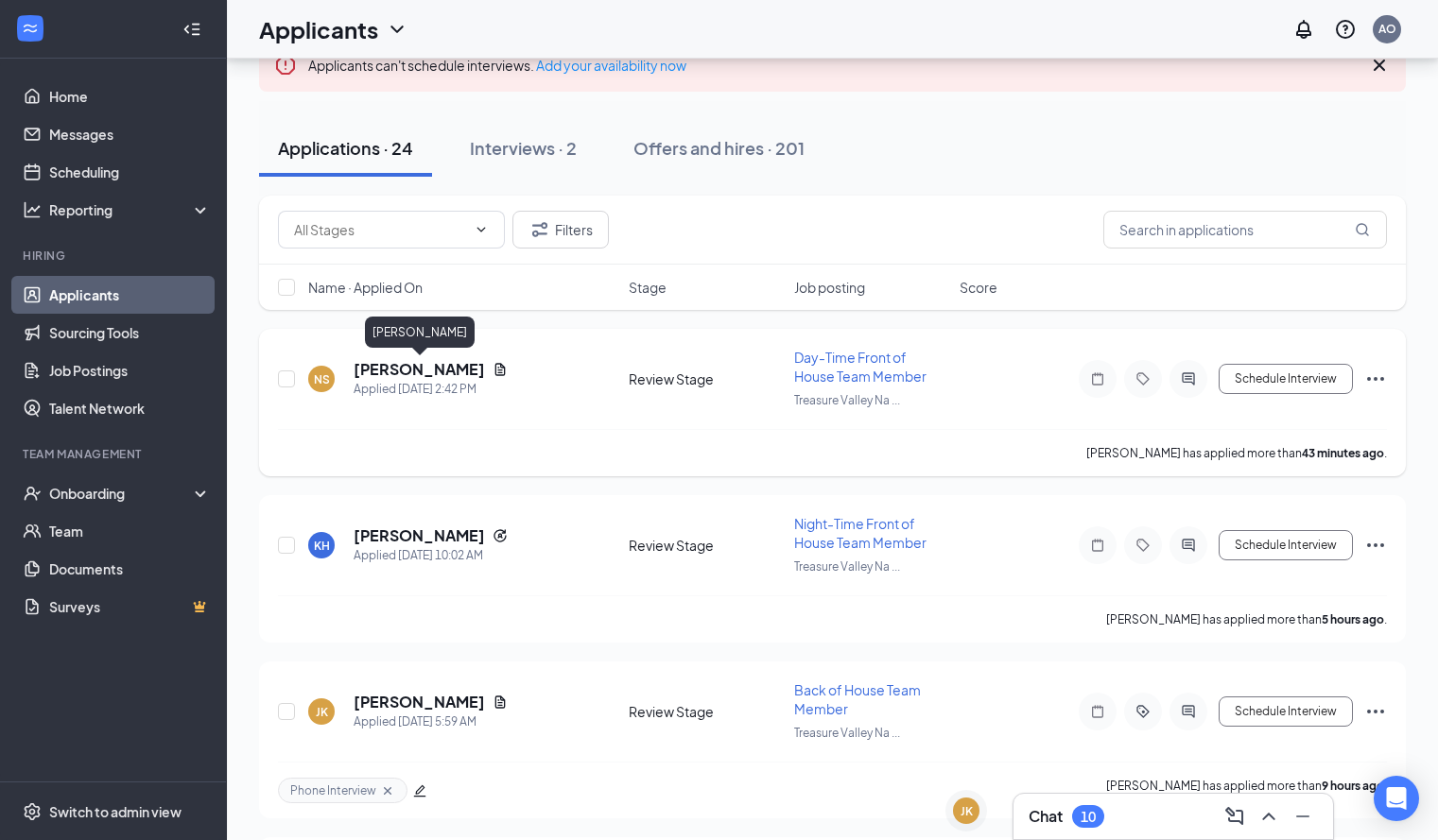
click at [401, 377] on h5 "Nicholas Sparacino" at bounding box center [419, 370] width 131 height 21
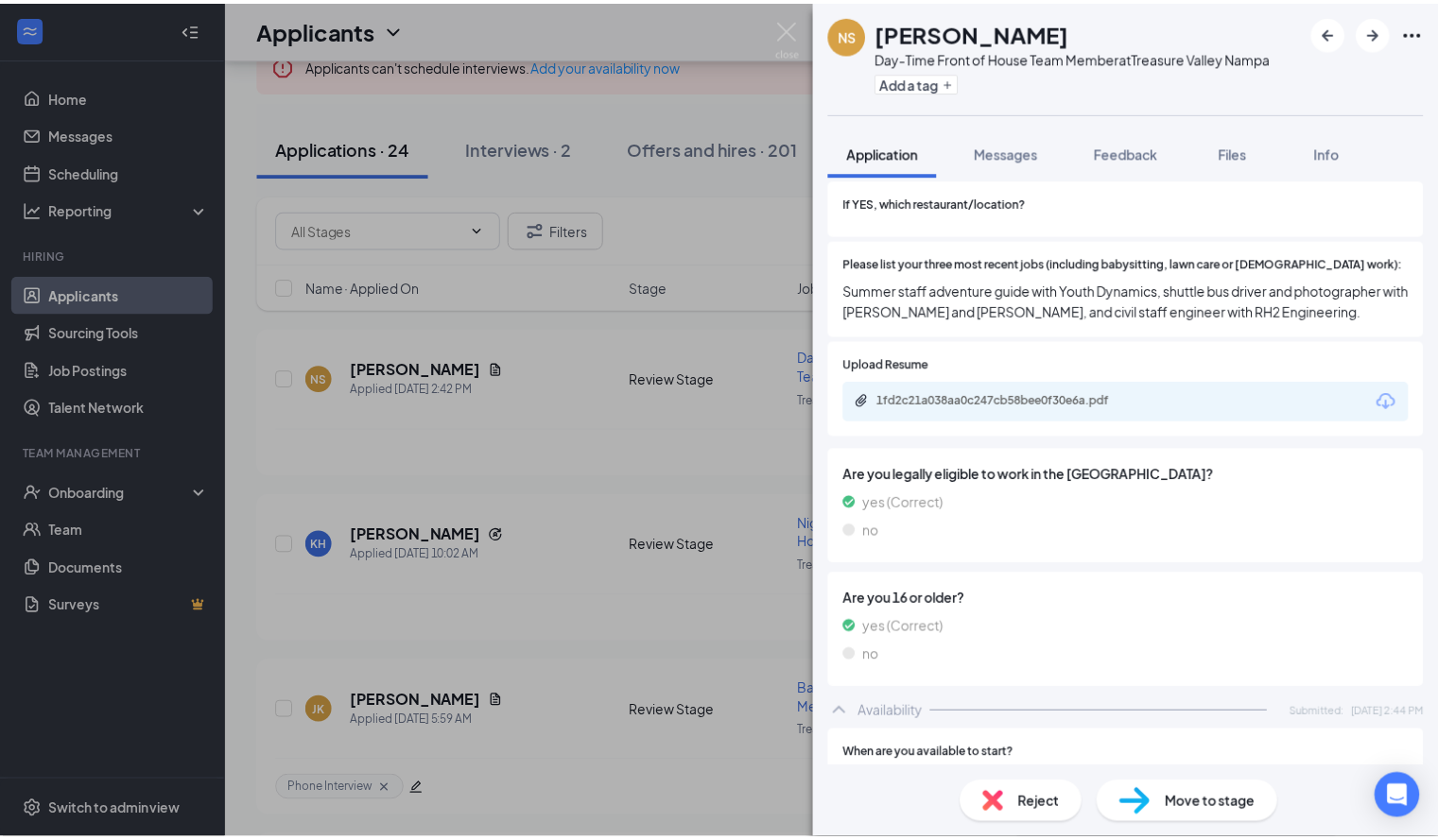
scroll to position [503, 0]
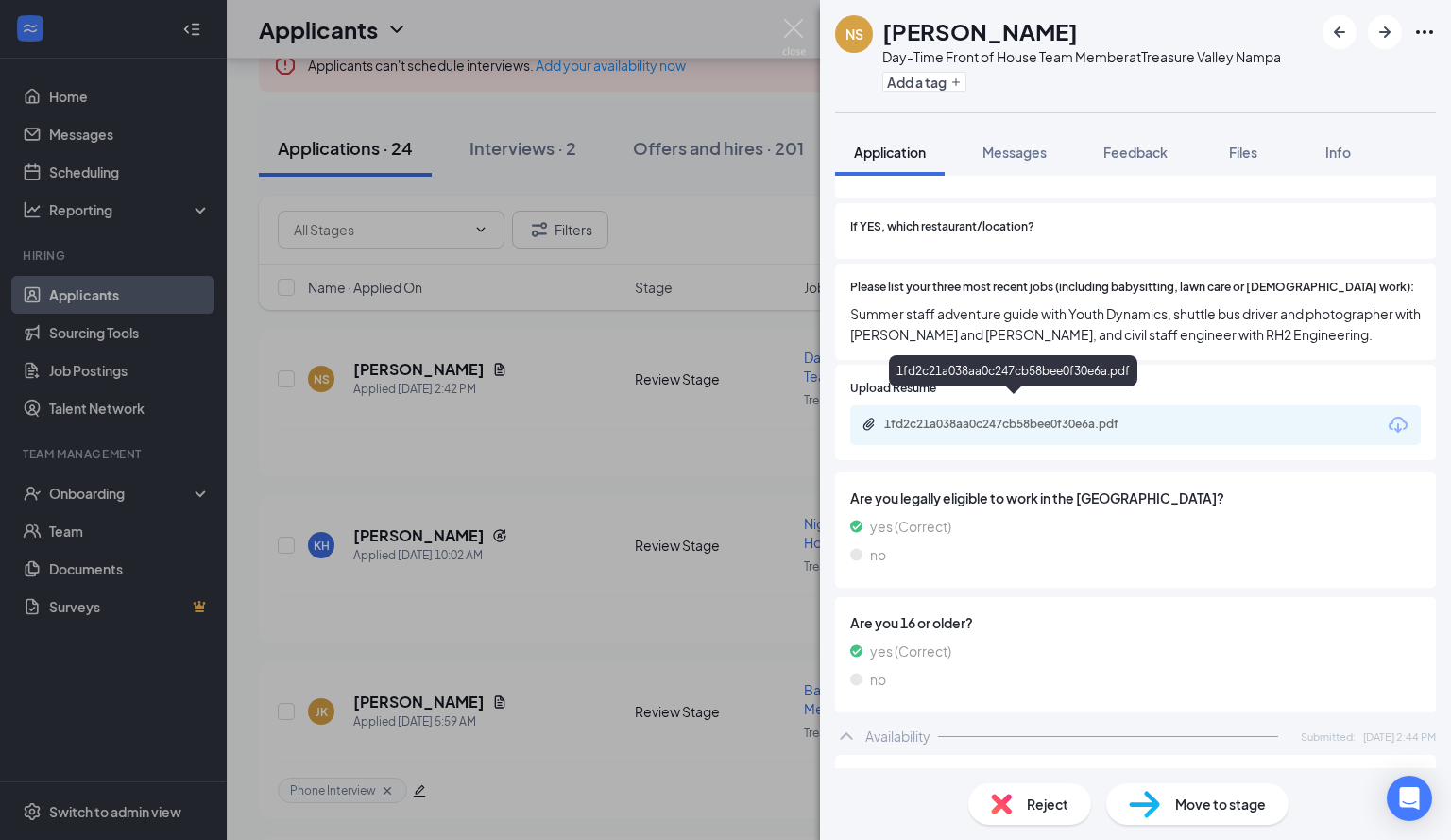
click at [1013, 417] on div "1fd2c21a038aa0c247cb58bee0f30e6a.pdf" at bounding box center [1016, 424] width 265 height 15
click at [790, 36] on img at bounding box center [793, 37] width 24 height 37
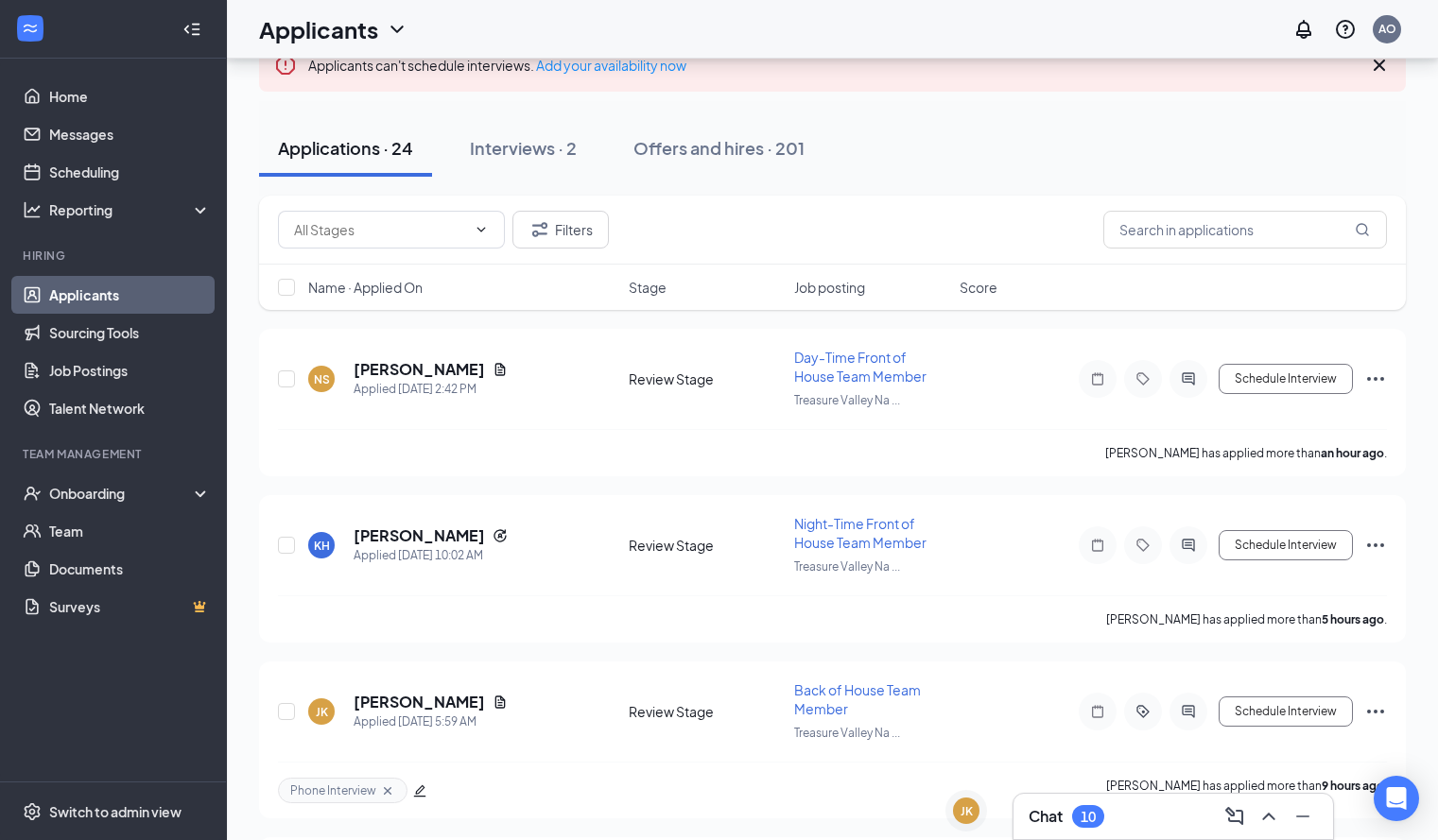
click at [1137, 827] on div "Chat 10" at bounding box center [1172, 816] width 289 height 31
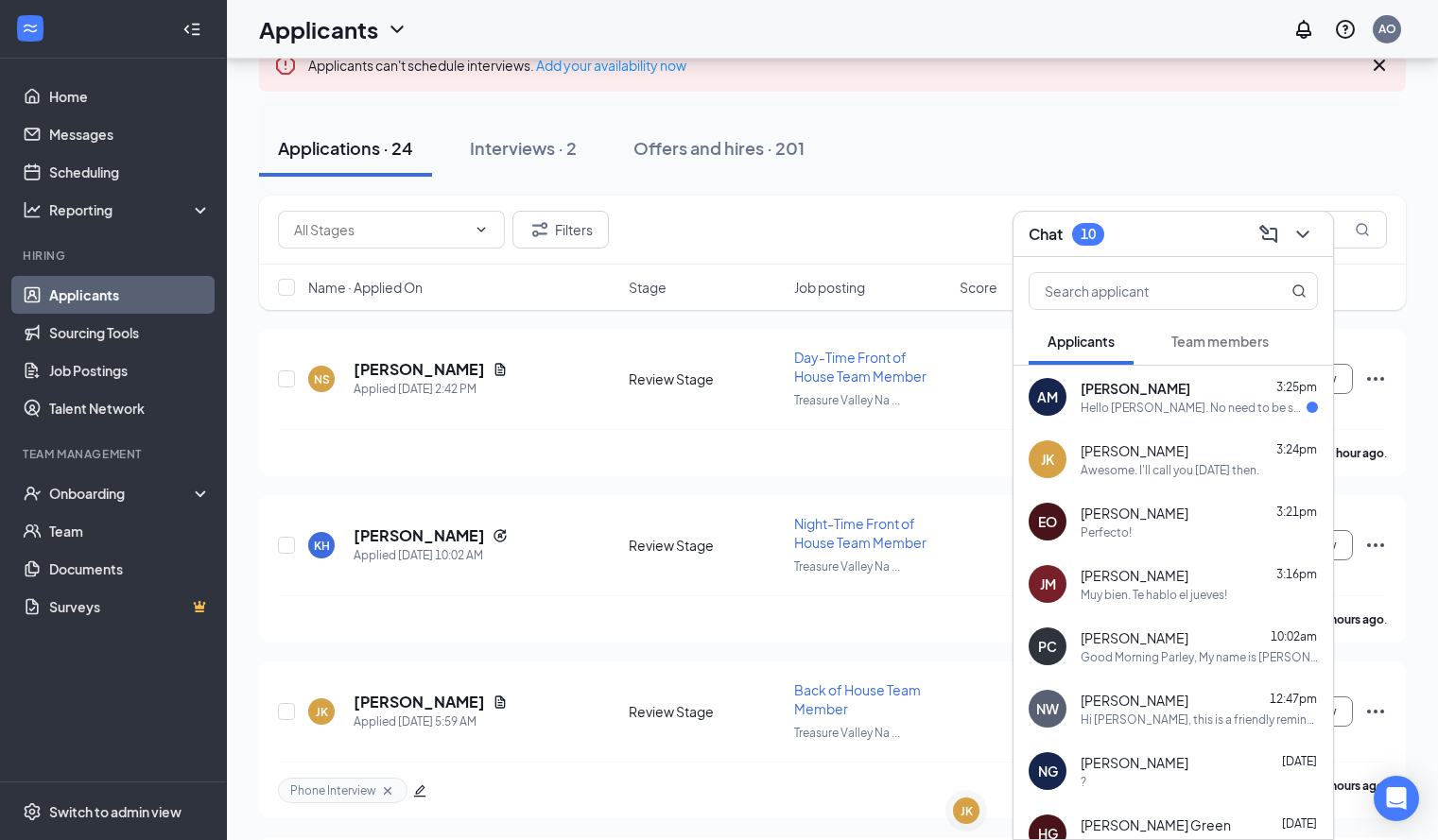
click at [1121, 399] on div "Hello Ariel. No need to be sorry whatsoever, anytime for rescheduling works for…" at bounding box center [1193, 407] width 226 height 16
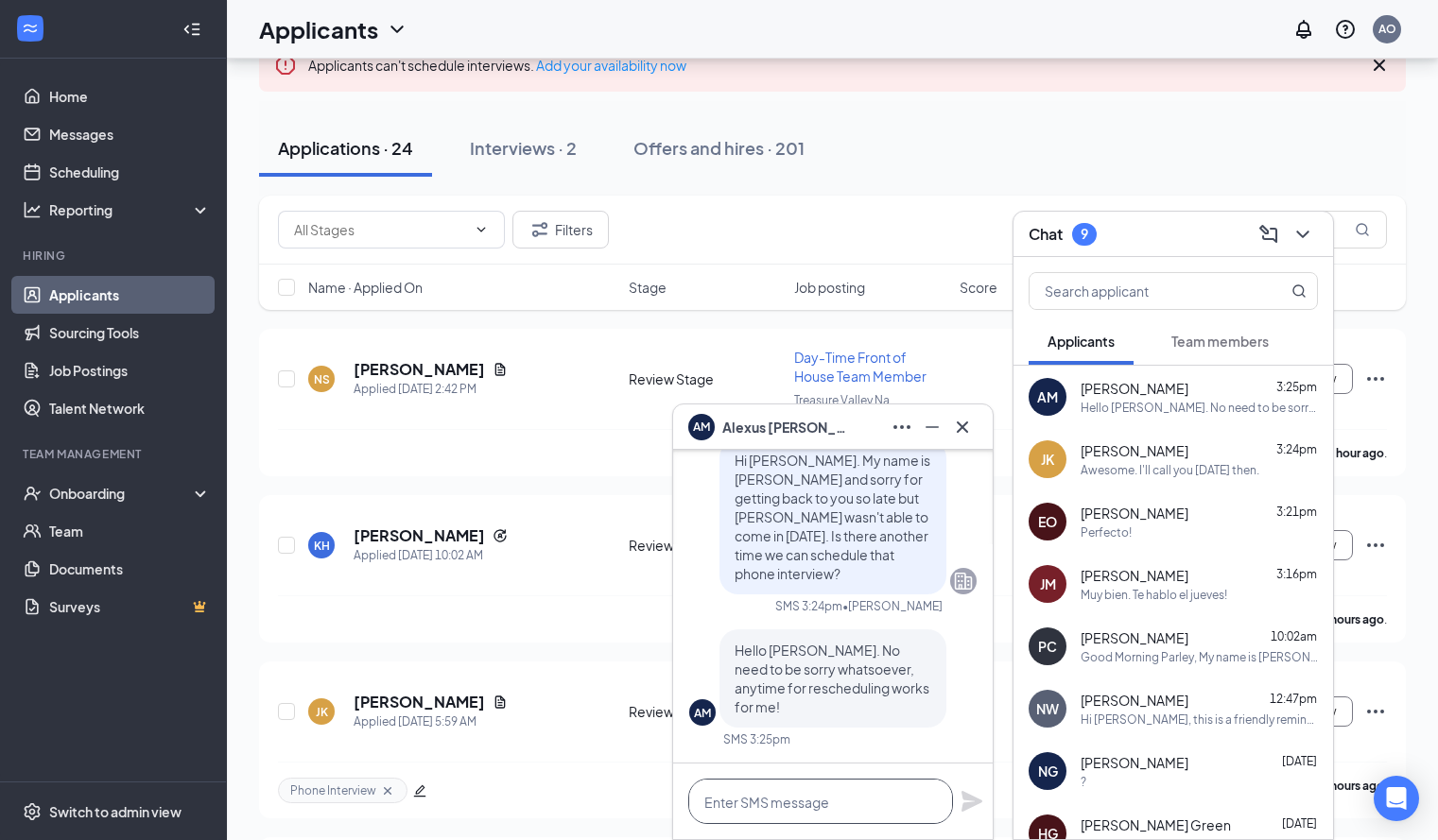
click at [812, 794] on textarea at bounding box center [820, 801] width 265 height 45
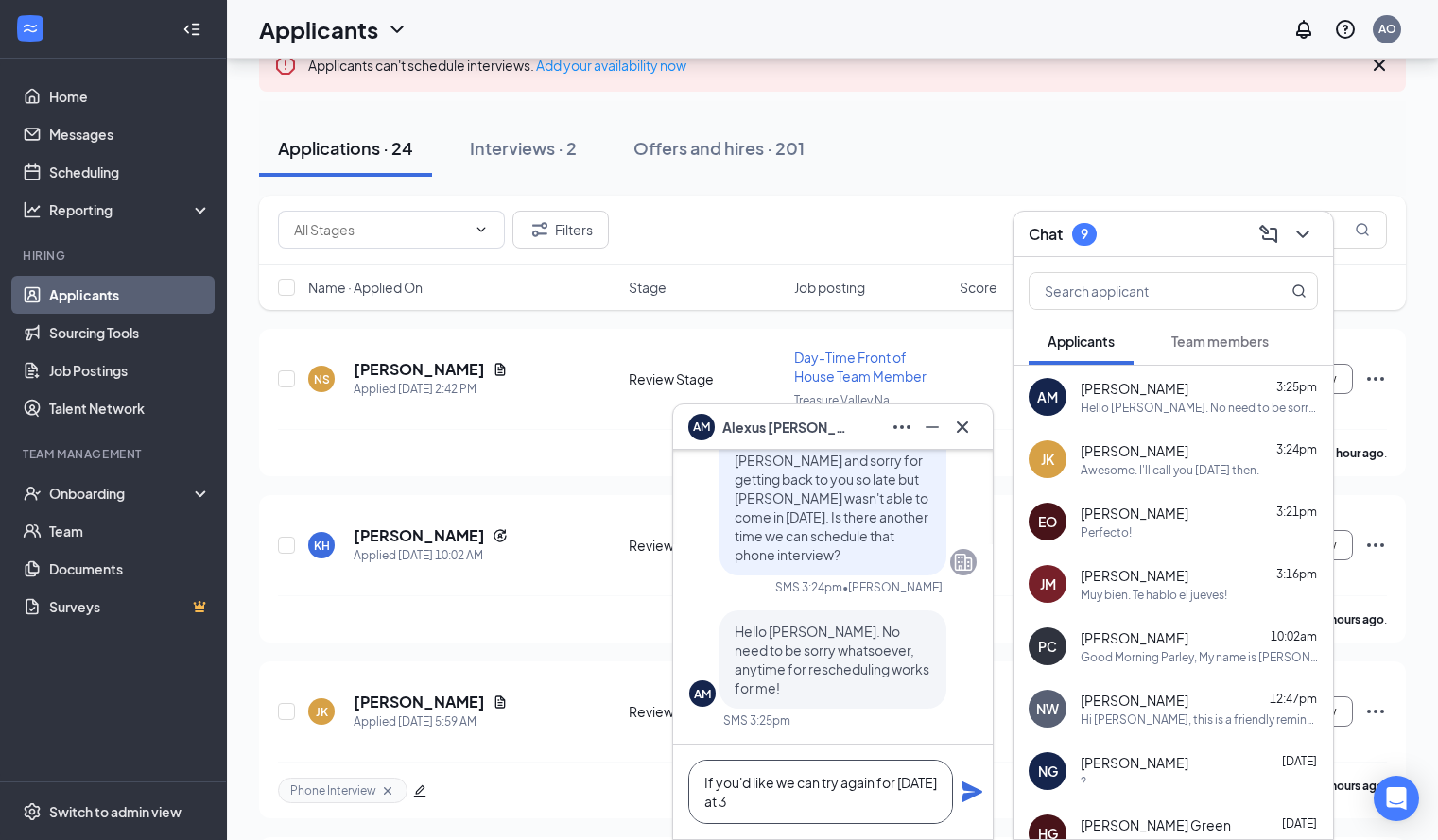
click at [897, 780] on textarea "If you'd like we can try again for tomorrow at 3" at bounding box center [820, 791] width 265 height 64
click at [869, 818] on textarea "If you'd like we can try again tomorrow at 3" at bounding box center [820, 791] width 265 height 64
type textarea "If you'd like we can try again tomorrow at 3?"
click at [975, 794] on icon "Plane" at bounding box center [971, 791] width 21 height 21
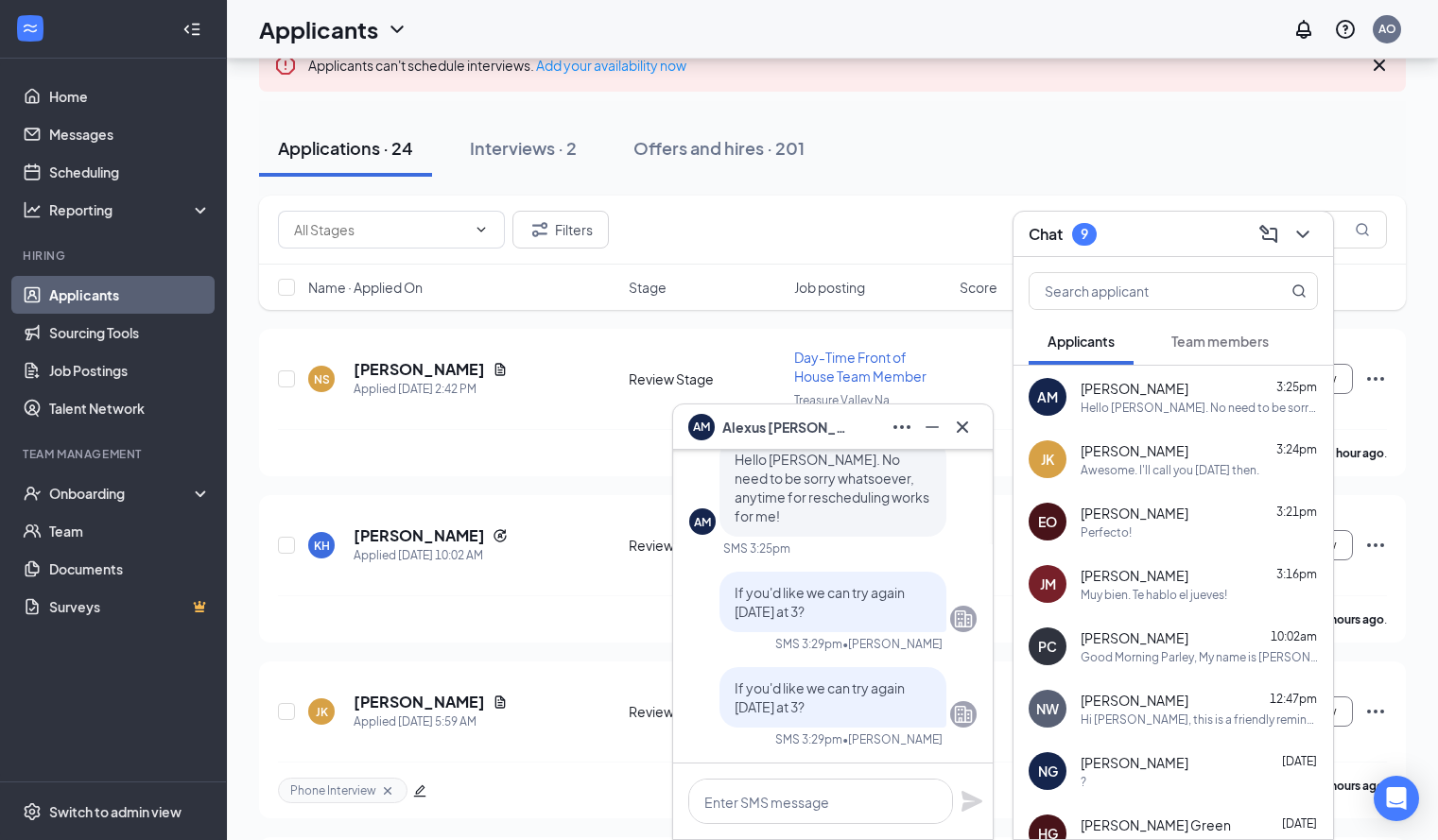
click at [1165, 522] on div "Eva Olvera 3:21pm" at bounding box center [1199, 513] width 237 height 19
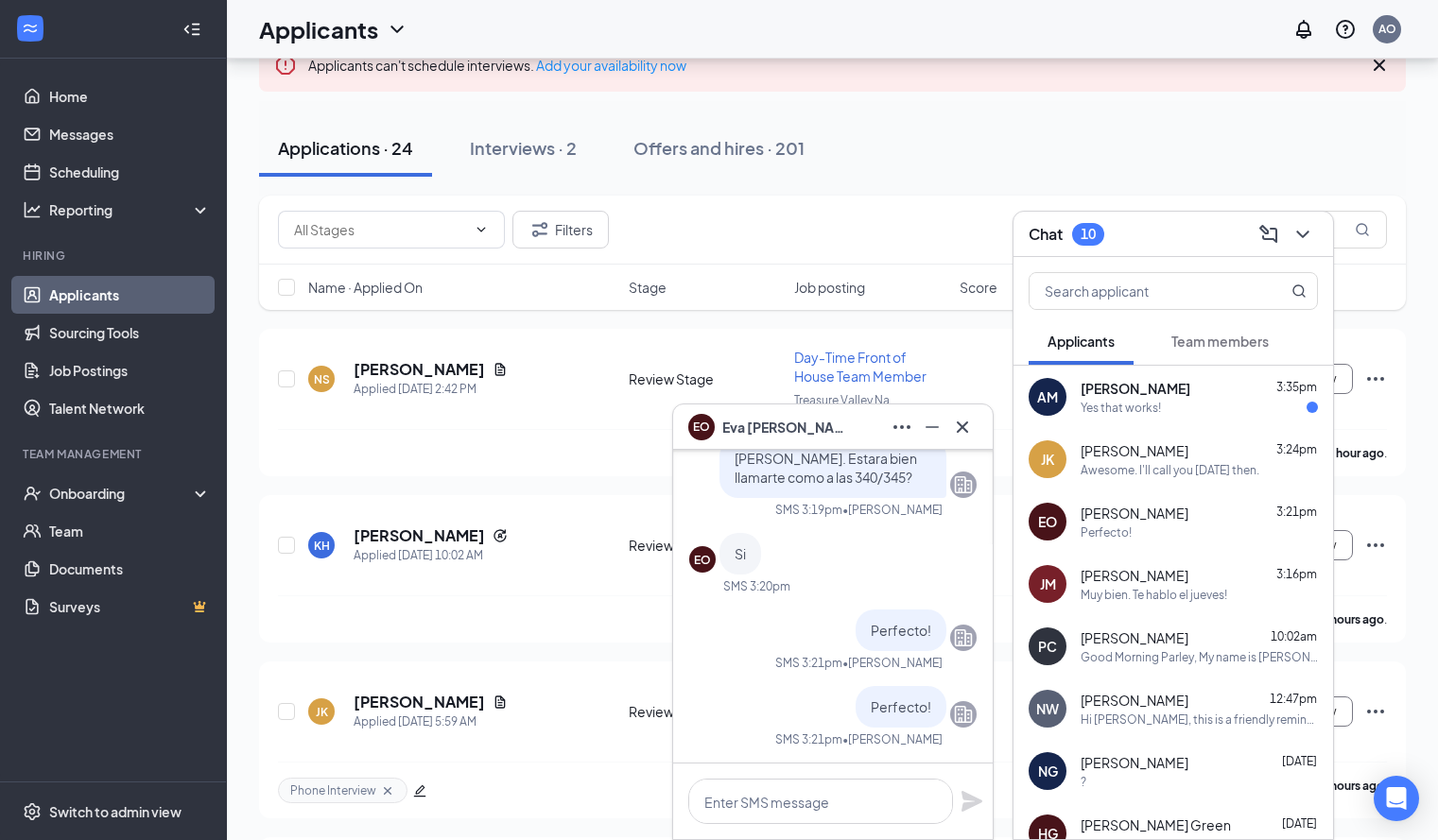
click at [1219, 398] on div "Alexus Martin 3:35pm Yes that works!" at bounding box center [1199, 397] width 237 height 37
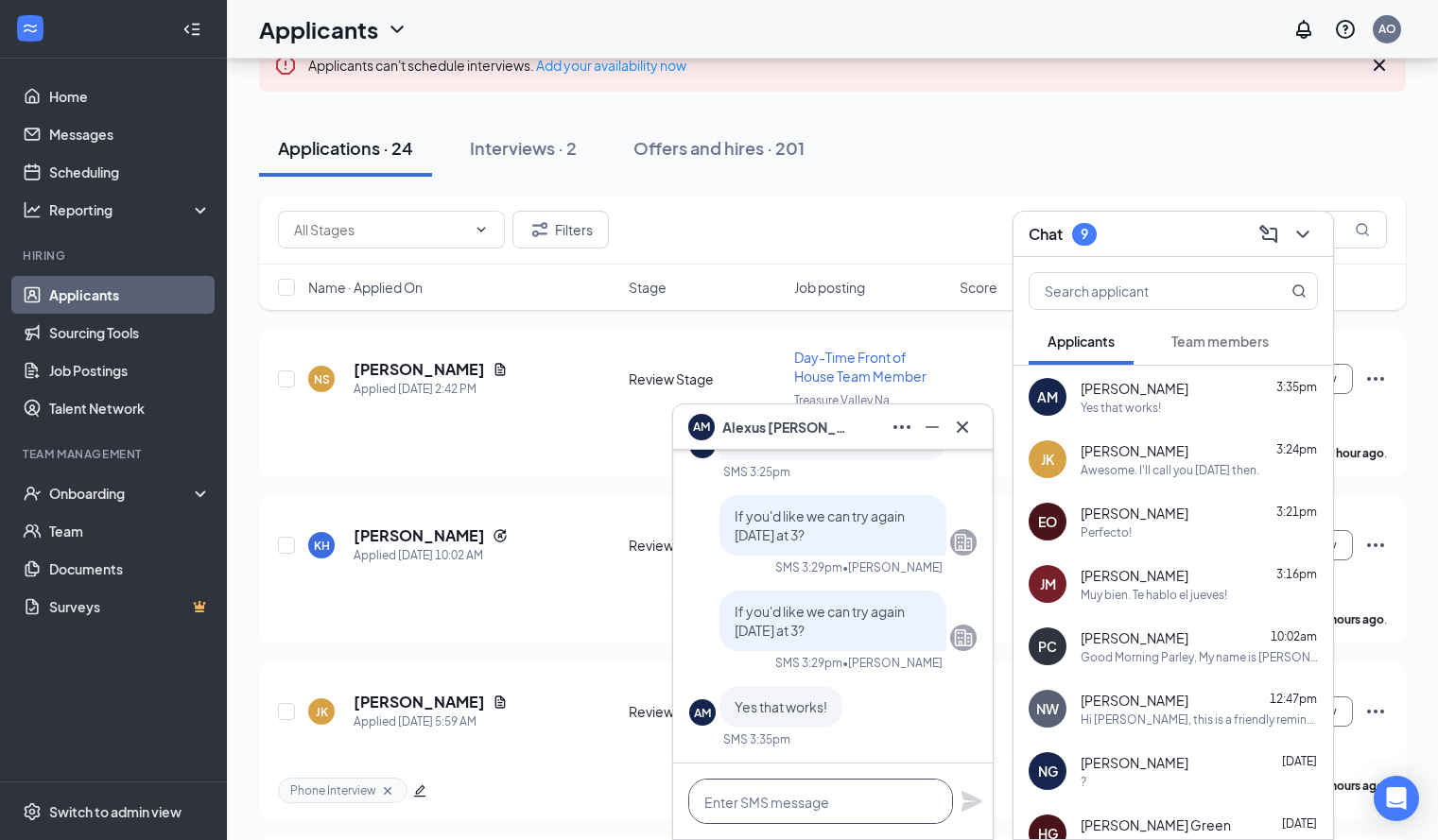
click at [838, 814] on textarea at bounding box center [820, 801] width 265 height 45
type textarea "Perfect, we'll try again tomorrow!"
click at [966, 797] on icon "Plane" at bounding box center [971, 801] width 21 height 21
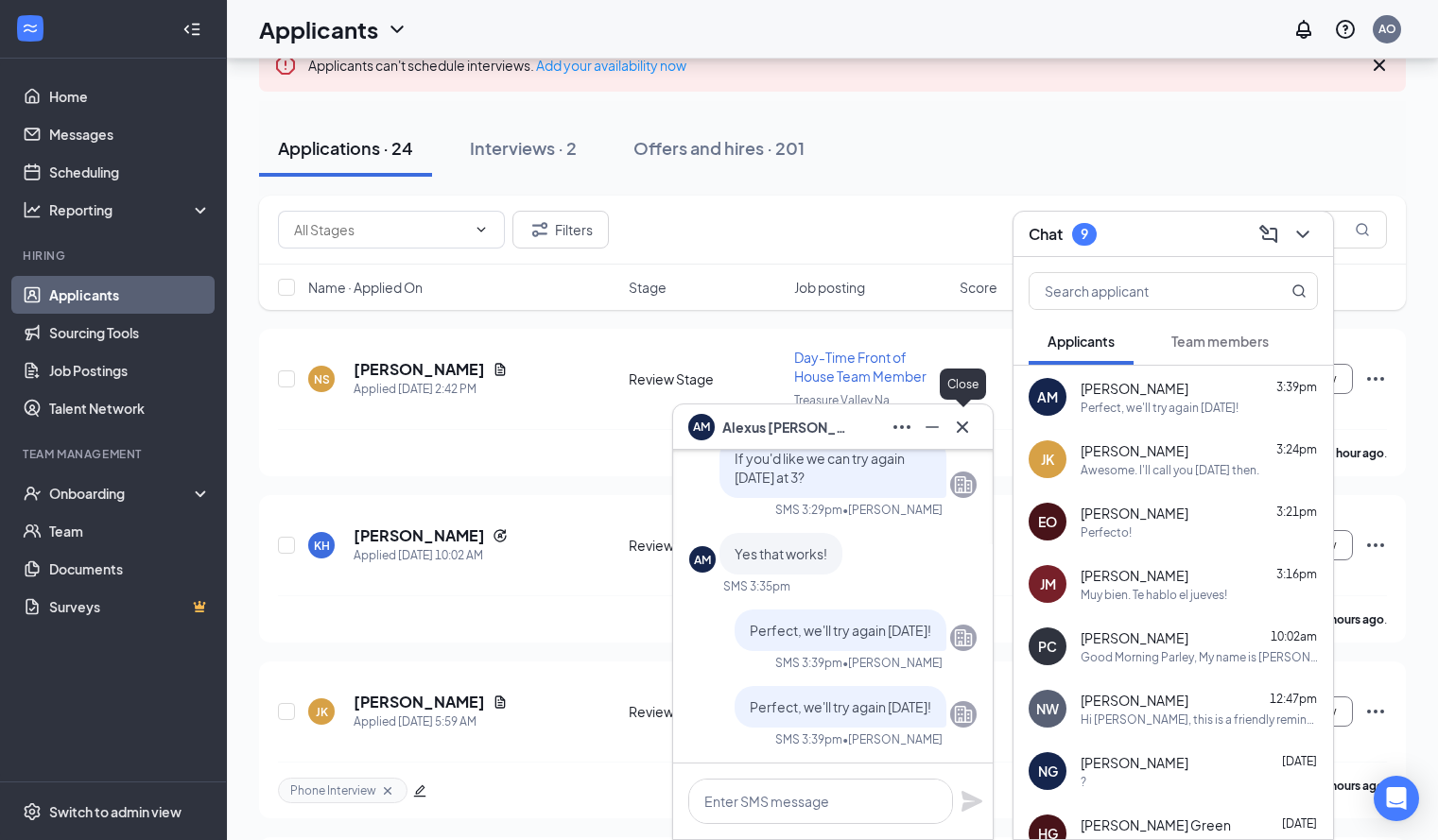
click at [969, 426] on icon "Cross" at bounding box center [962, 427] width 23 height 23
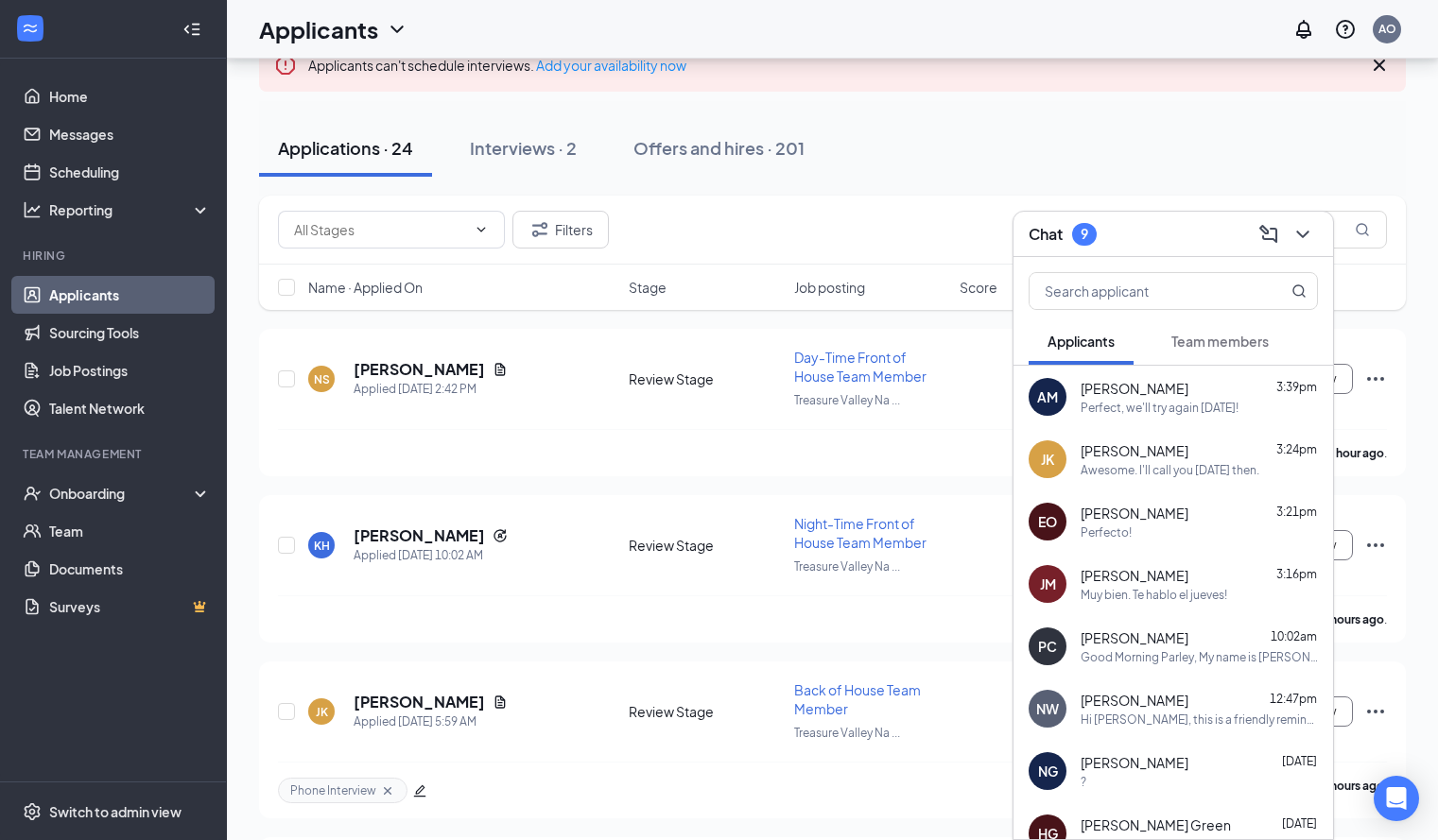
click at [1217, 463] on div "Awesome. I'll call you tomorrow then." at bounding box center [1169, 469] width 179 height 16
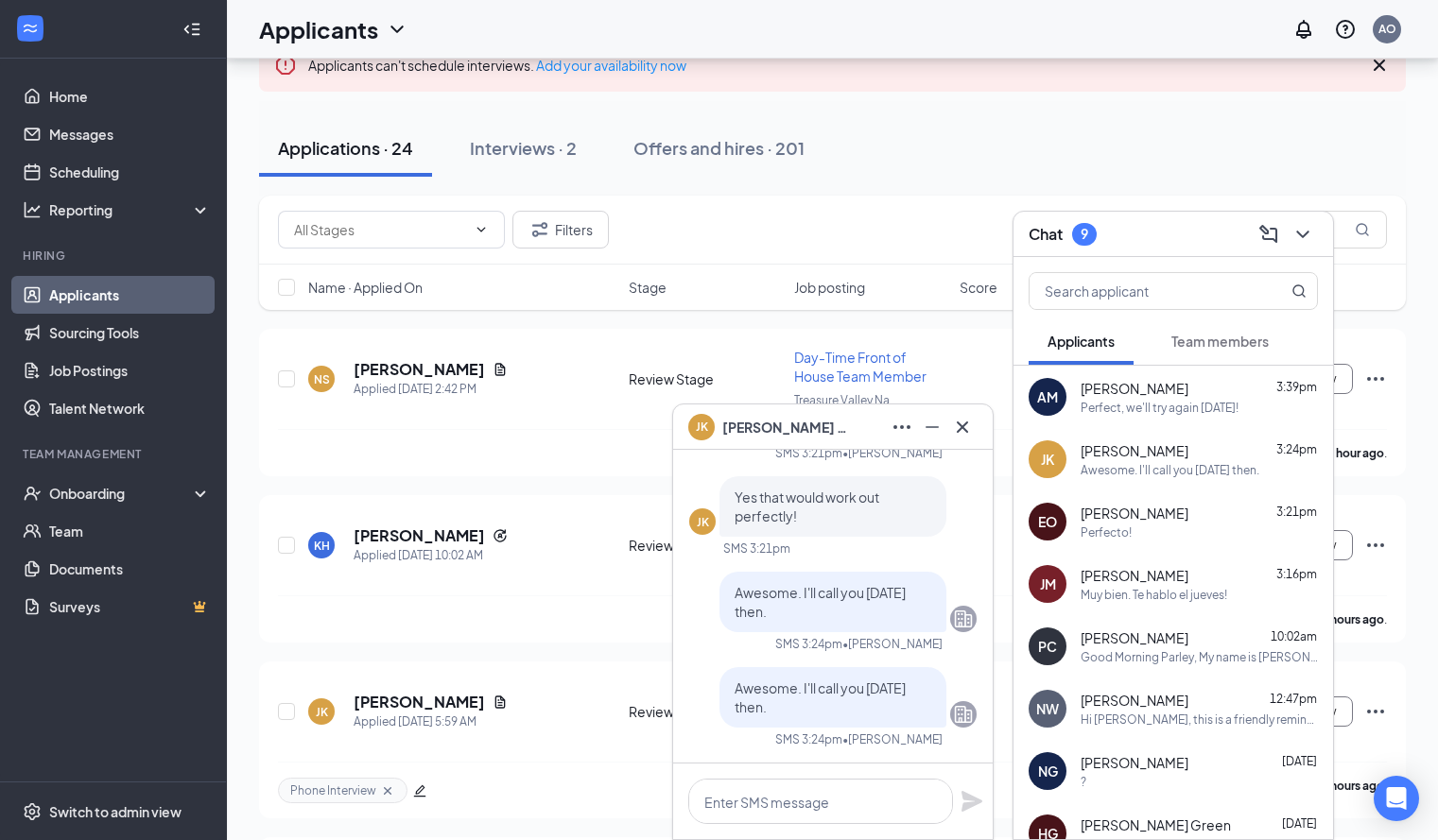
click at [1175, 507] on div "Eva Olvera 3:21pm" at bounding box center [1199, 513] width 237 height 19
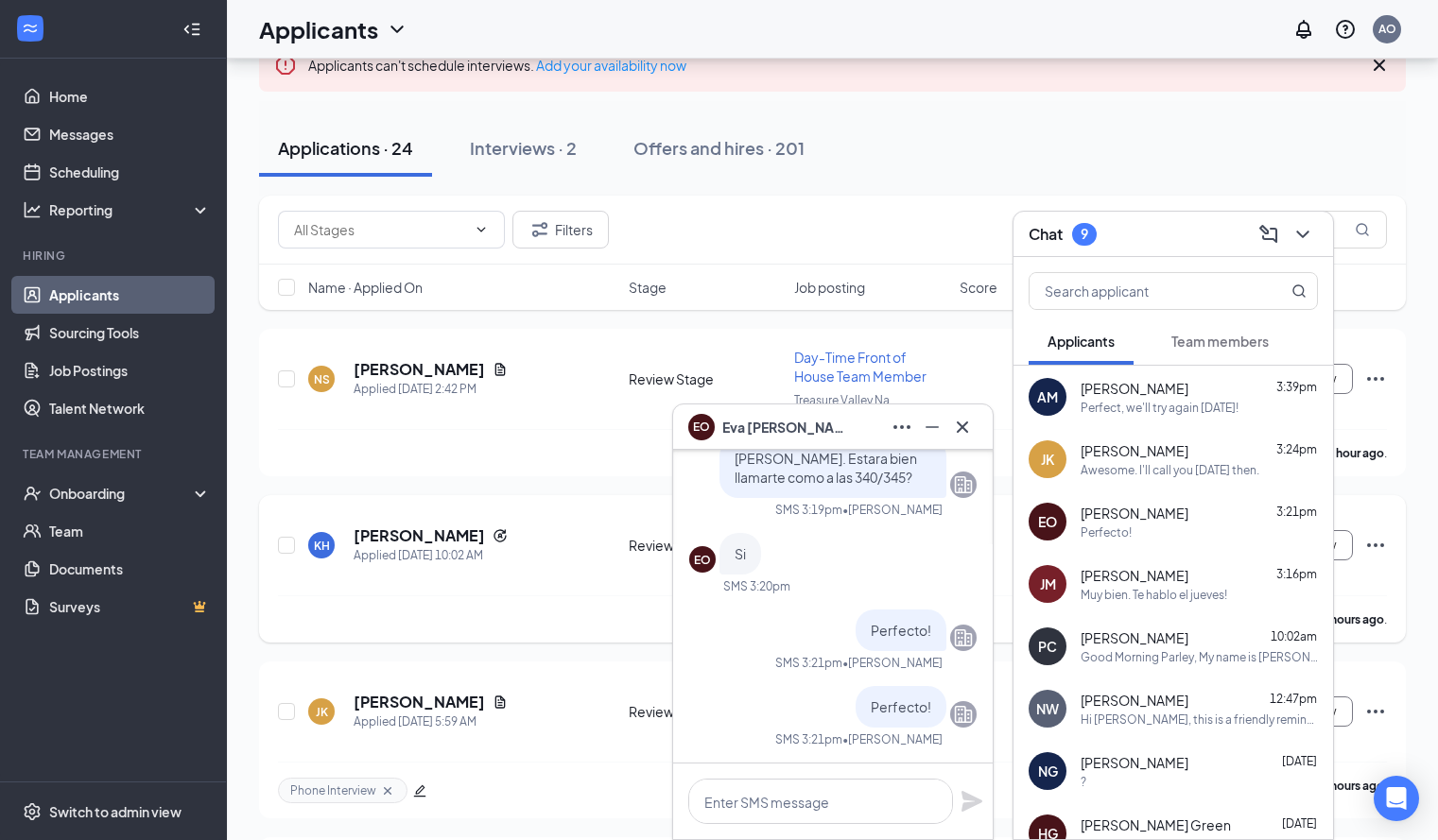
click at [468, 513] on div "KH Kaiden Hurtak Applied Today 10:02 AM Review Stage Night-Time Front of House …" at bounding box center [832, 569] width 1146 height 147
click at [949, 420] on button at bounding box center [962, 427] width 31 height 31
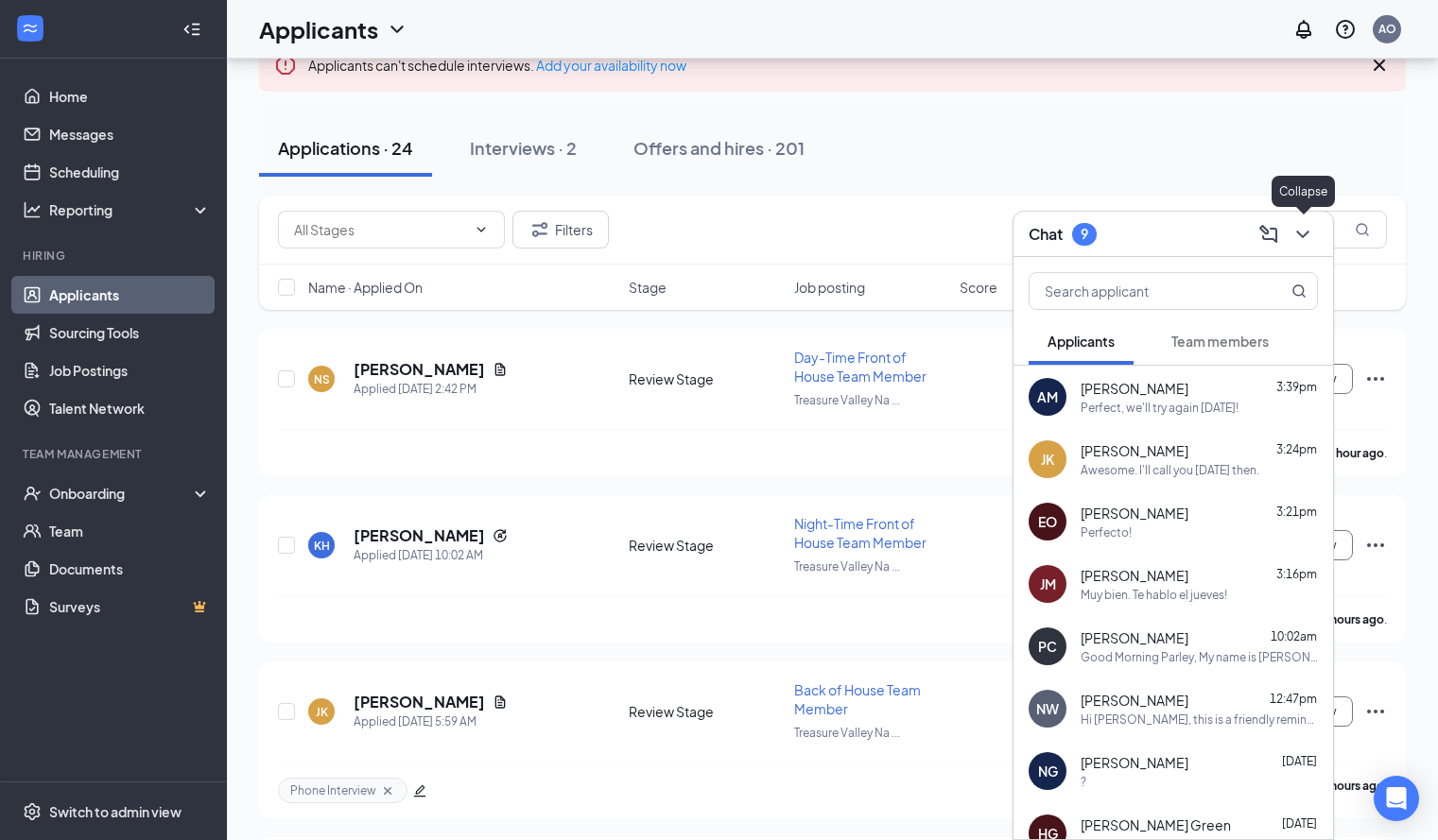
click at [1313, 231] on icon "ChevronDown" at bounding box center [1302, 234] width 23 height 23
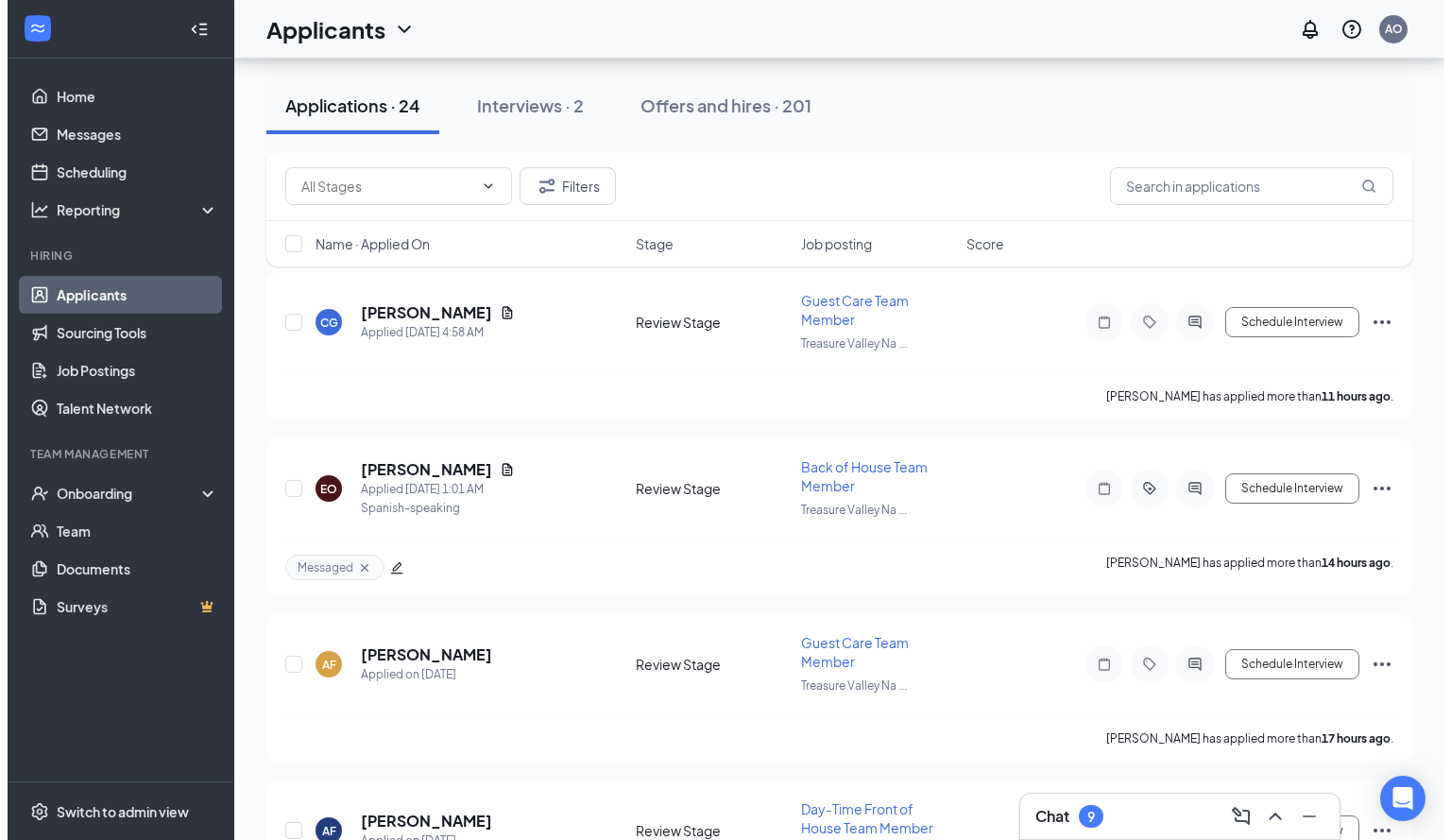
scroll to position [714, 0]
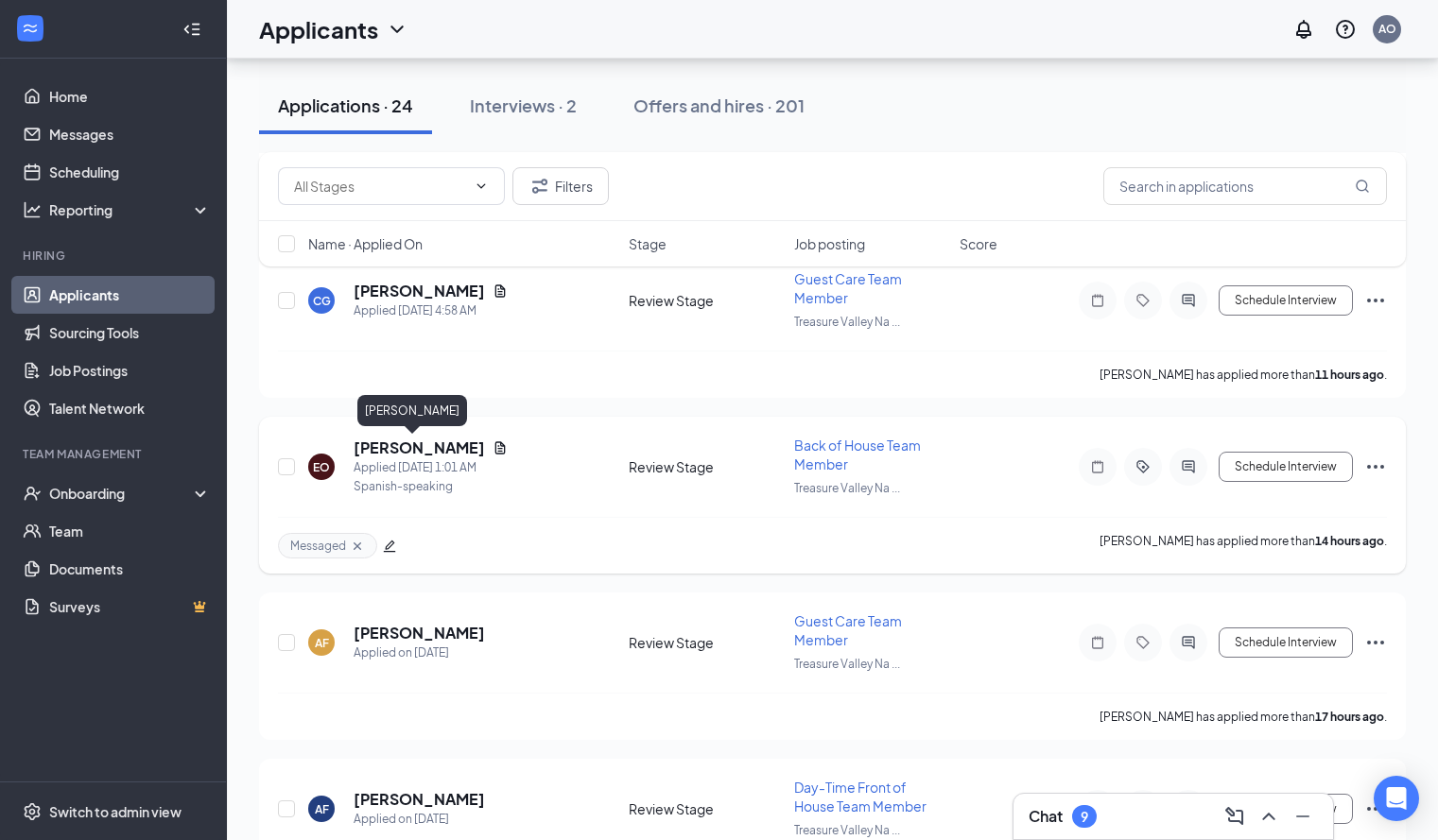
click at [412, 439] on h5 "Eva Olvera" at bounding box center [419, 448] width 131 height 21
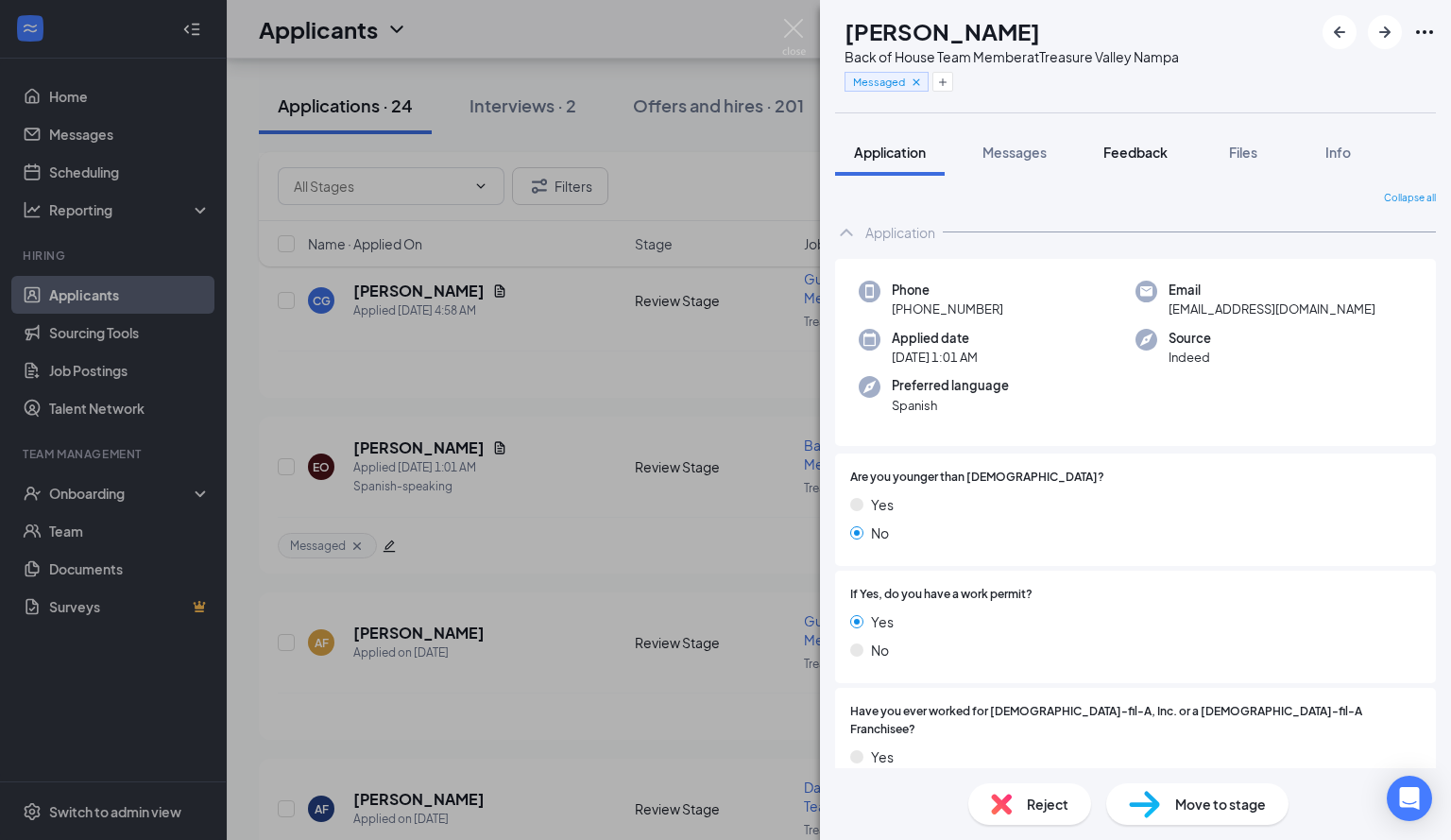
click at [1141, 159] on span "Feedback" at bounding box center [1136, 152] width 64 height 17
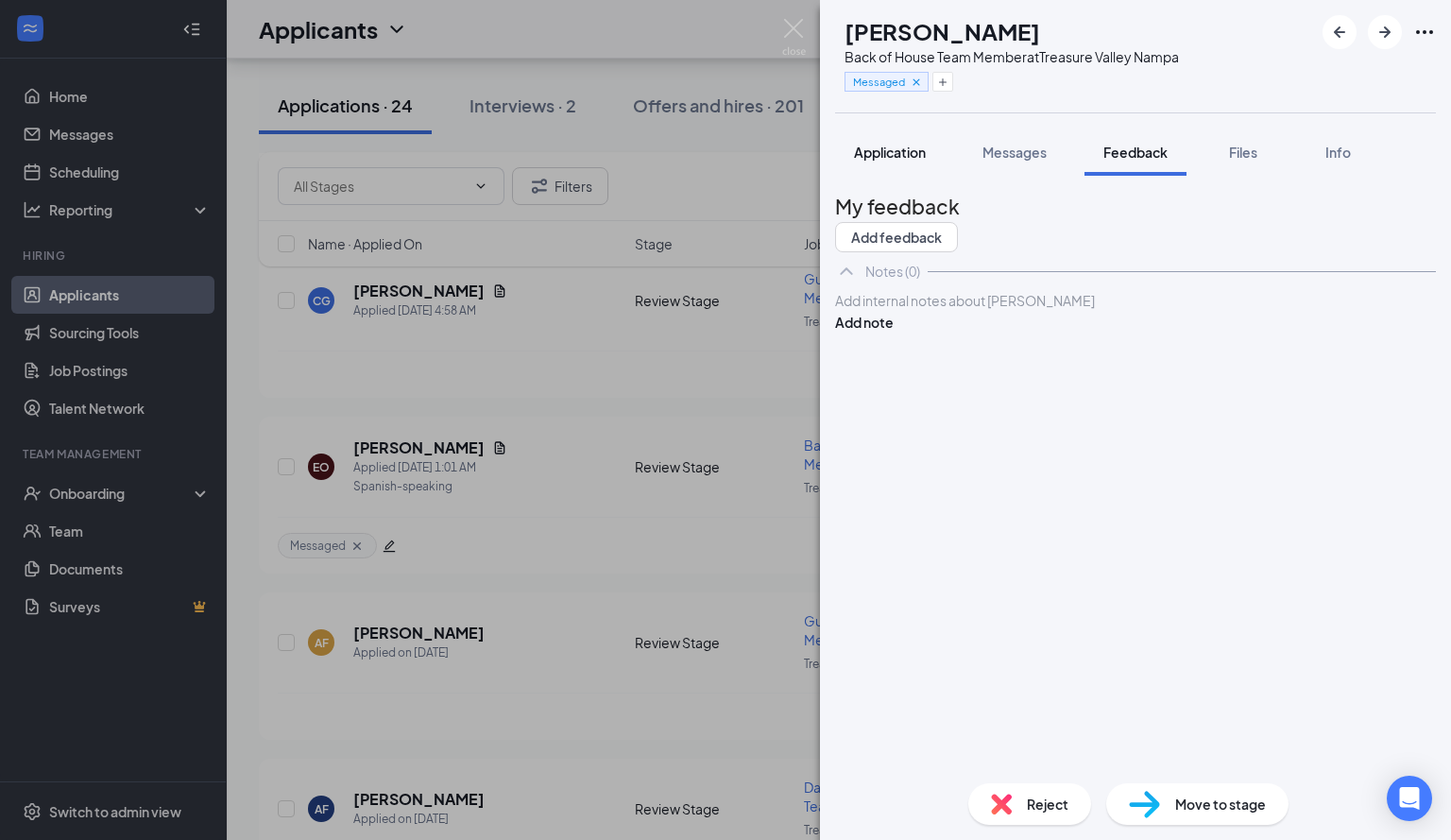
click at [925, 144] on span "Application" at bounding box center [890, 152] width 72 height 17
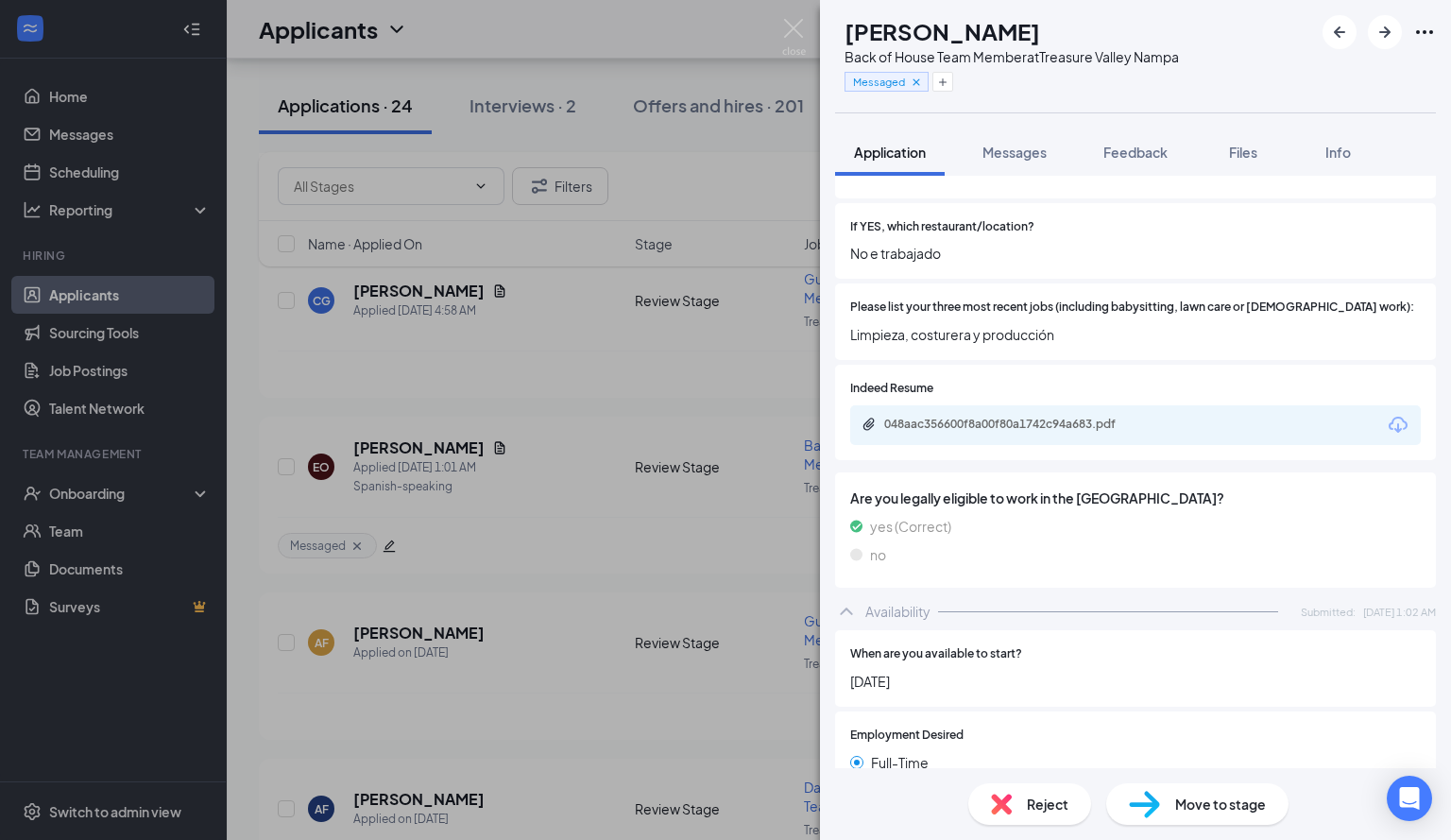
scroll to position [620, 0]
click at [1035, 416] on div "048aac356600f8a00f80a1742c94a683.pdf" at bounding box center [1016, 423] width 265 height 15
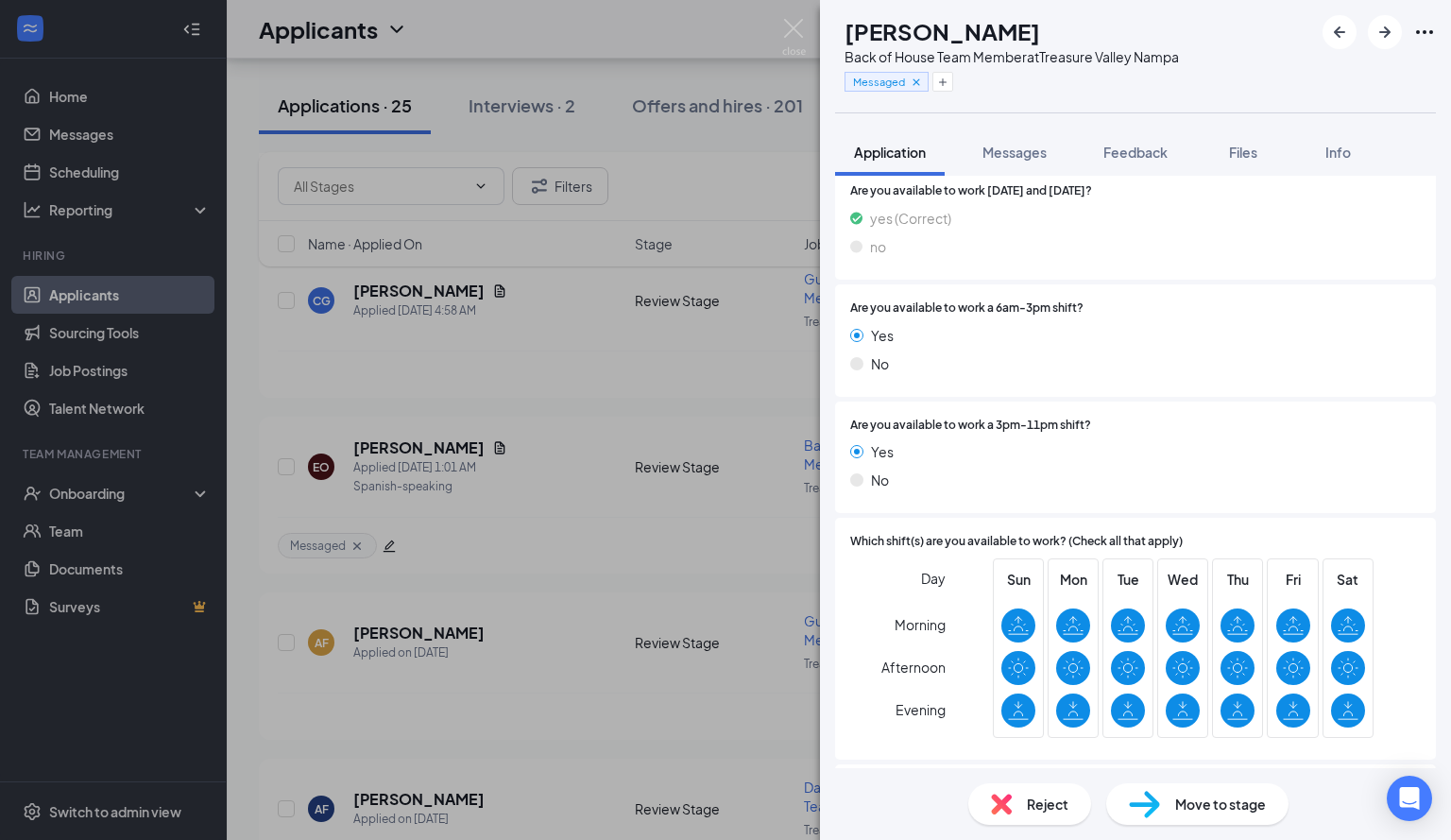
scroll to position [1405, 0]
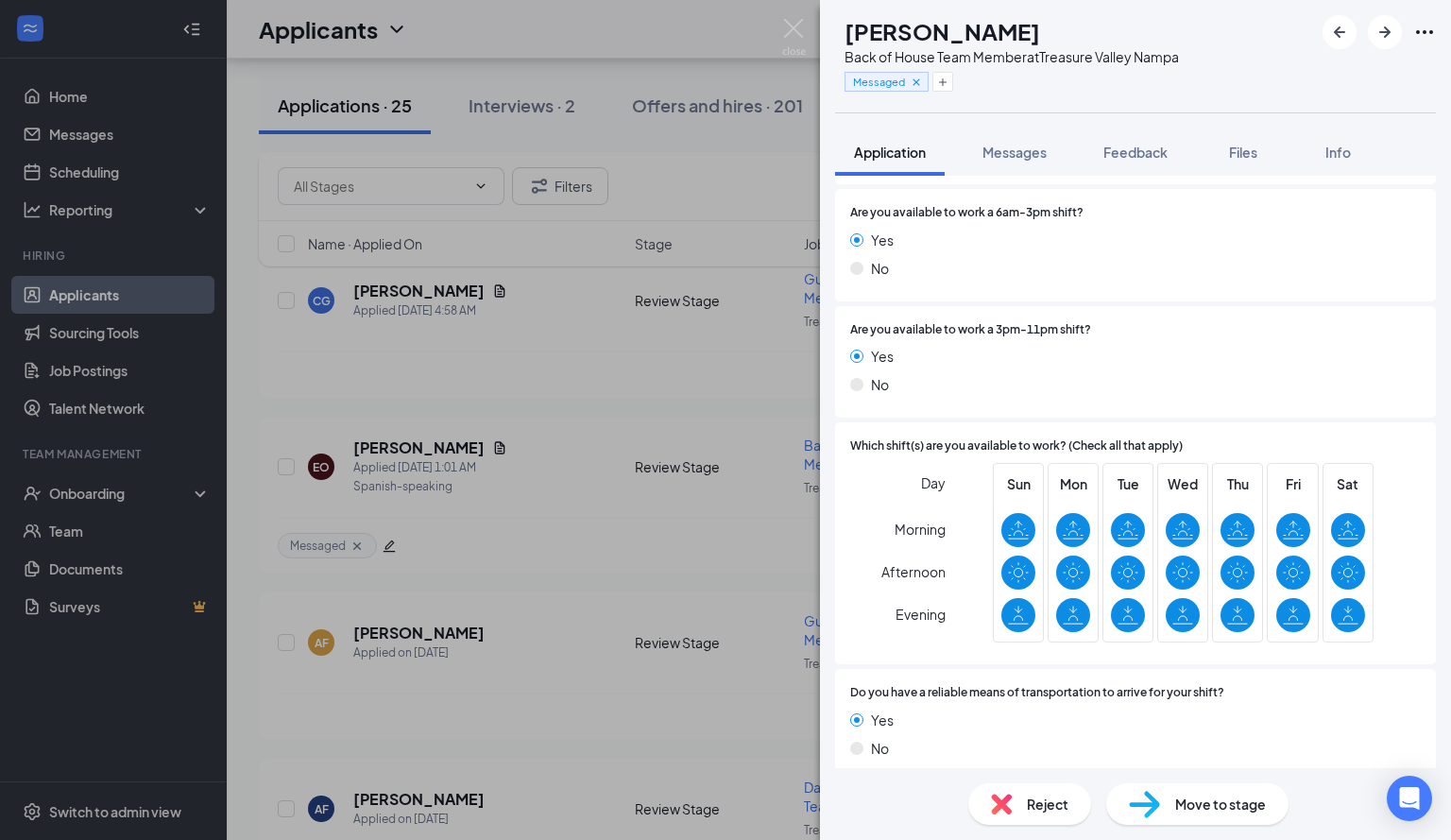
click at [1338, 520] on icon at bounding box center [1349, 530] width 21 height 21
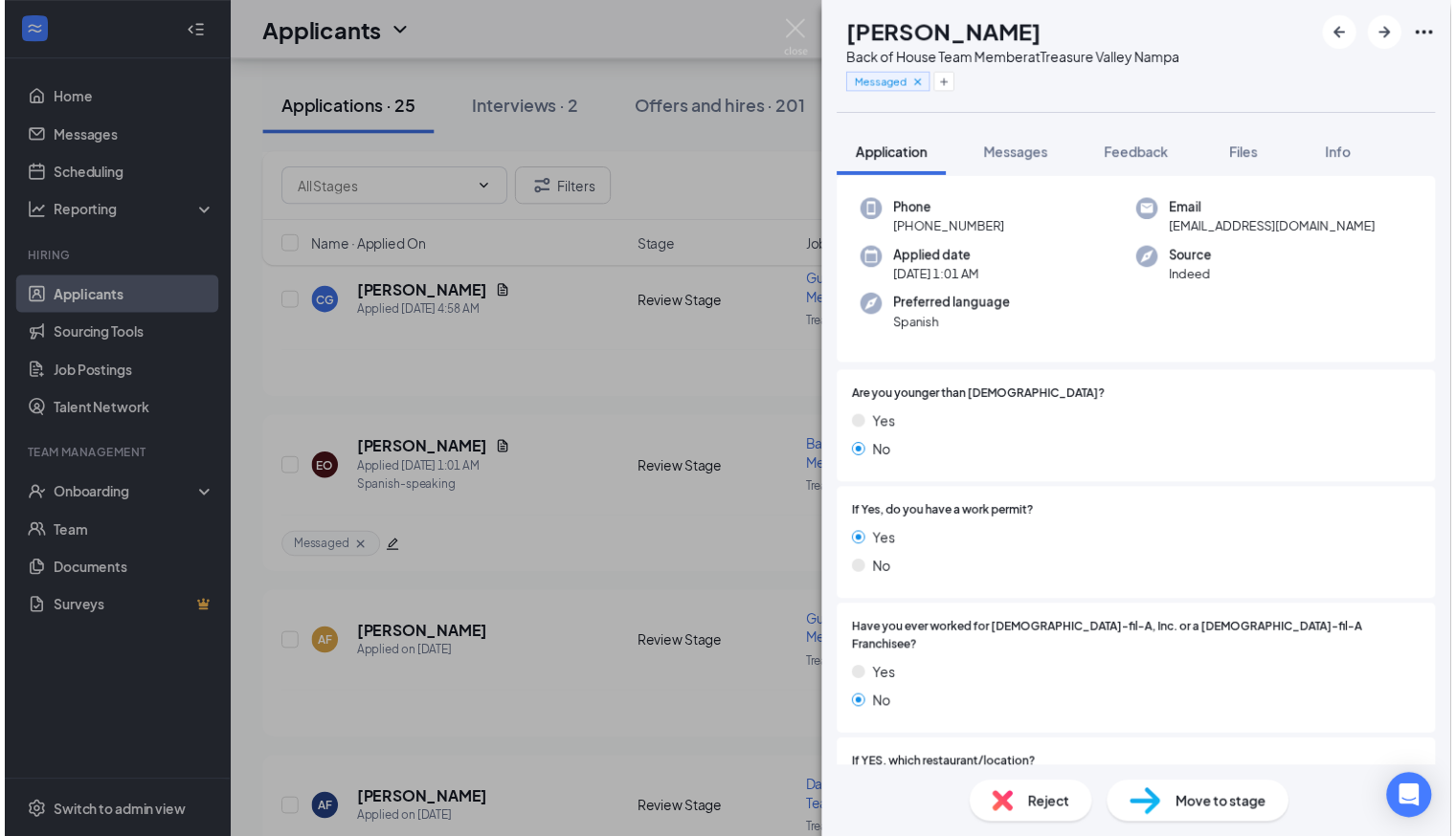
scroll to position [0, 0]
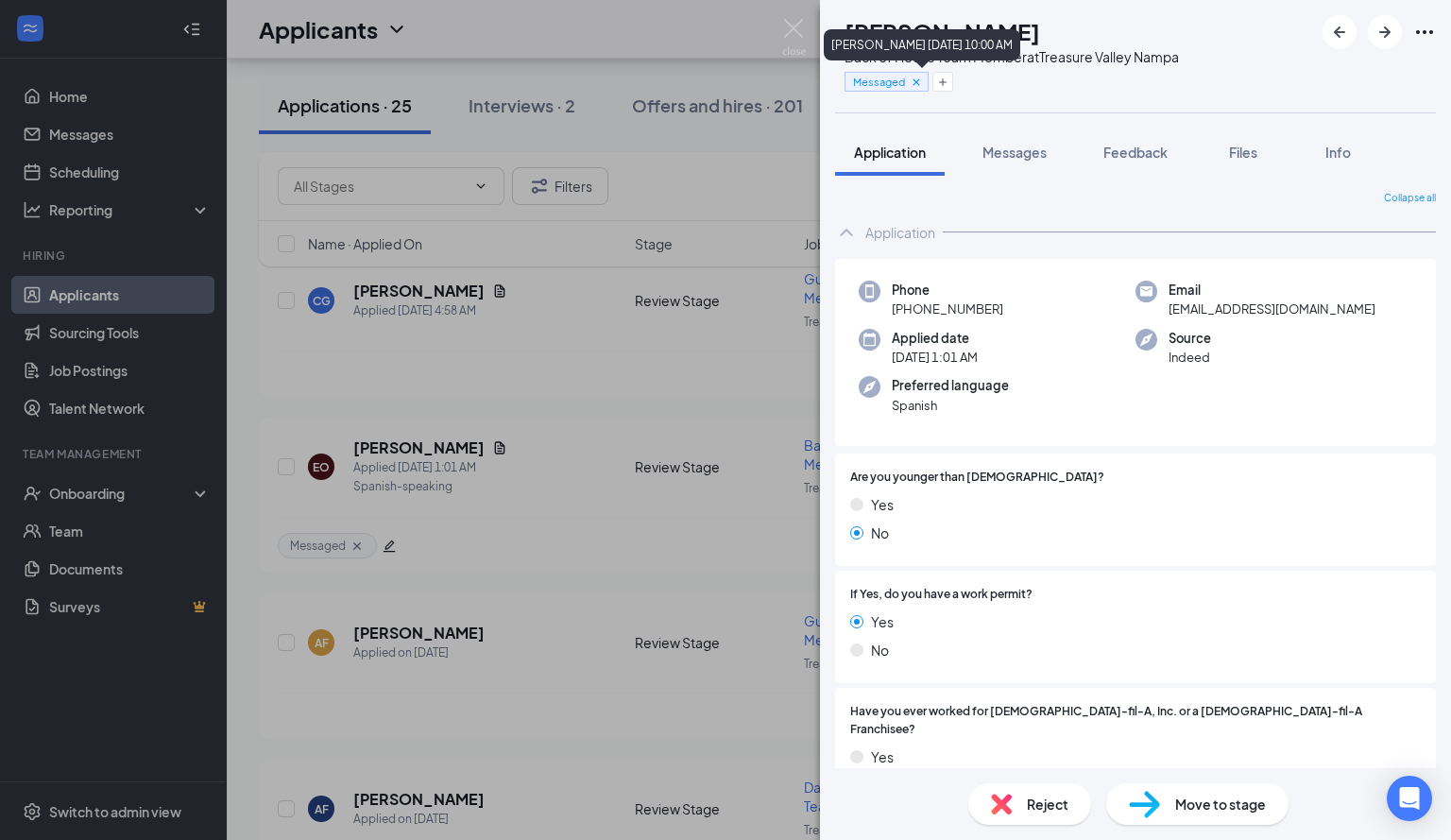
click at [923, 75] on icon "Cross" at bounding box center [917, 82] width 13 height 13
click at [922, 82] on icon "Plus" at bounding box center [919, 82] width 8 height 8
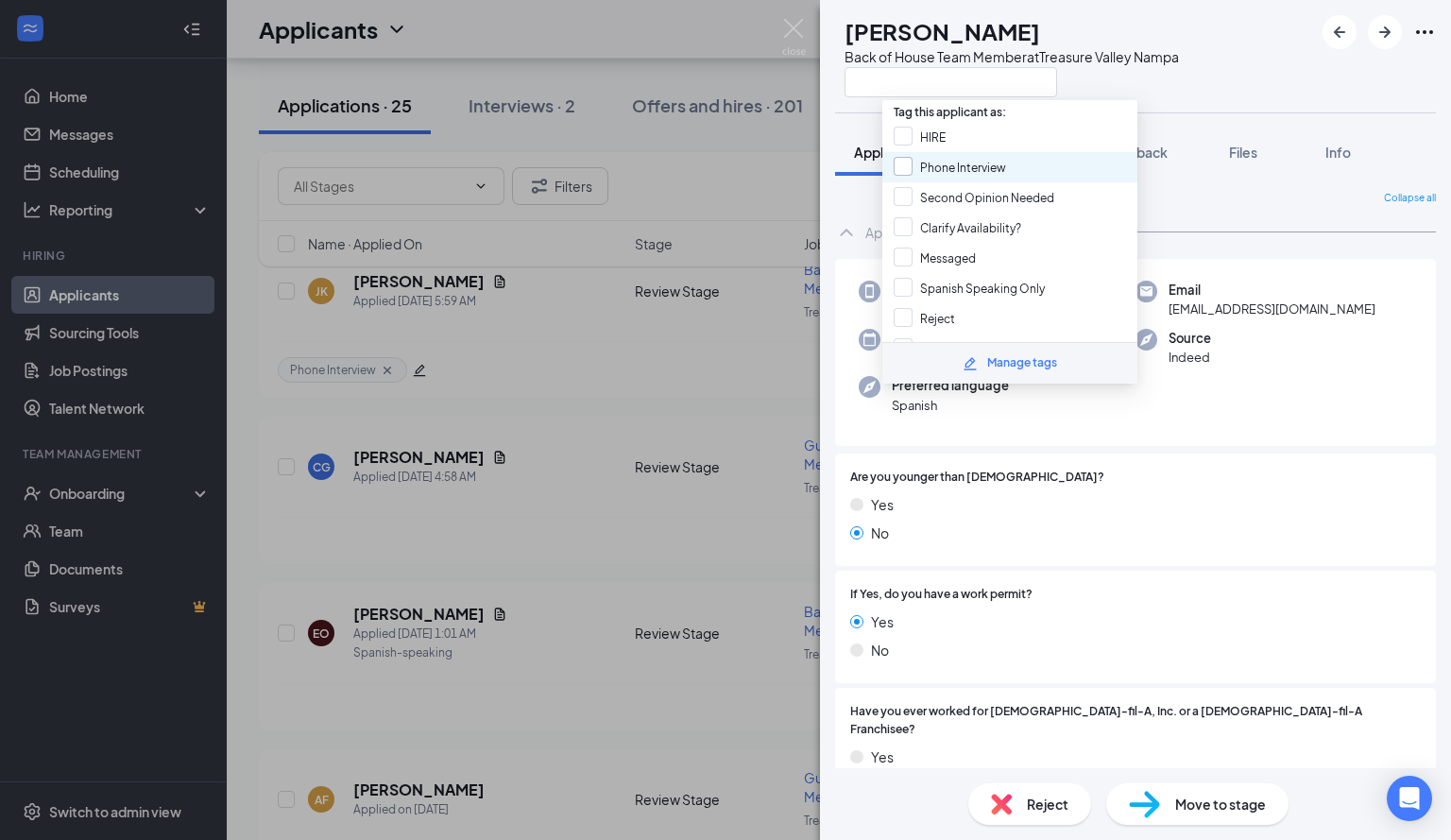
click at [978, 157] on input "Phone Interview" at bounding box center [950, 167] width 113 height 21
checkbox input "true"
click at [1186, 190] on div "Collapse all Application Phone +1 (208) 243-0460 Email olveraed493@gmail.com Ap…" at bounding box center [1136, 472] width 631 height 592
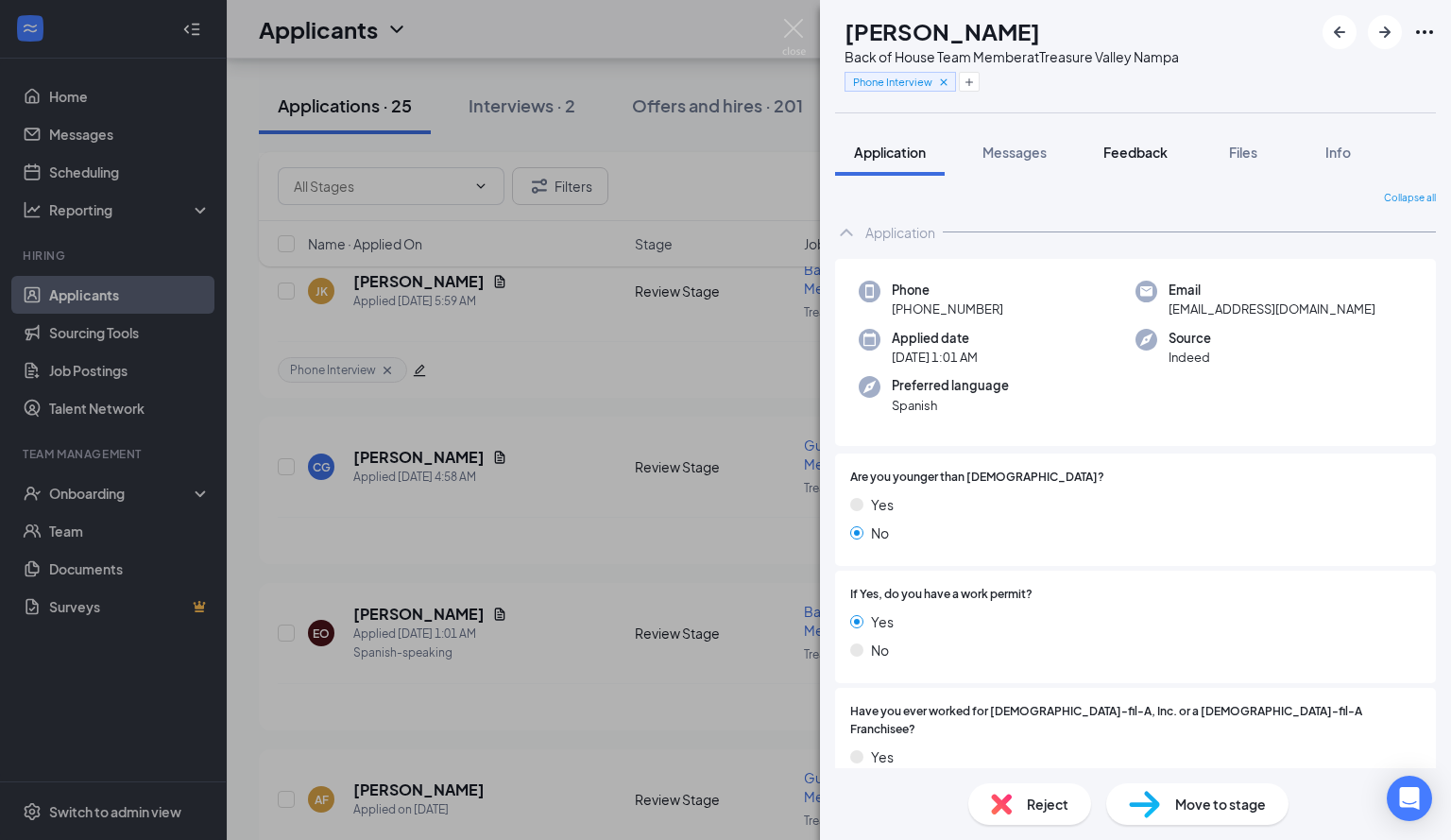
click at [1103, 148] on button "Feedback" at bounding box center [1136, 151] width 102 height 47
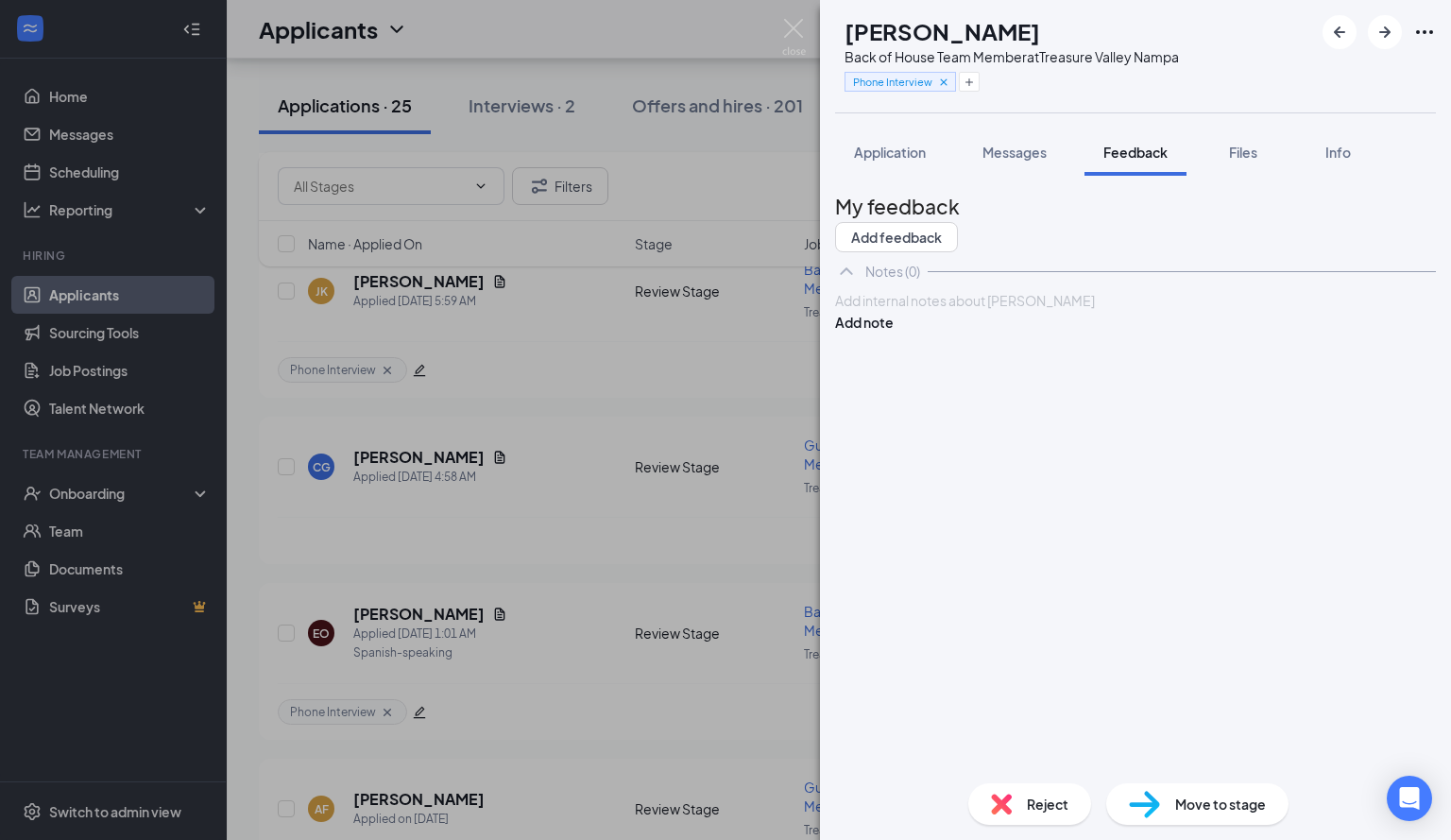
click at [1307, 311] on div at bounding box center [1136, 300] width 599 height 20
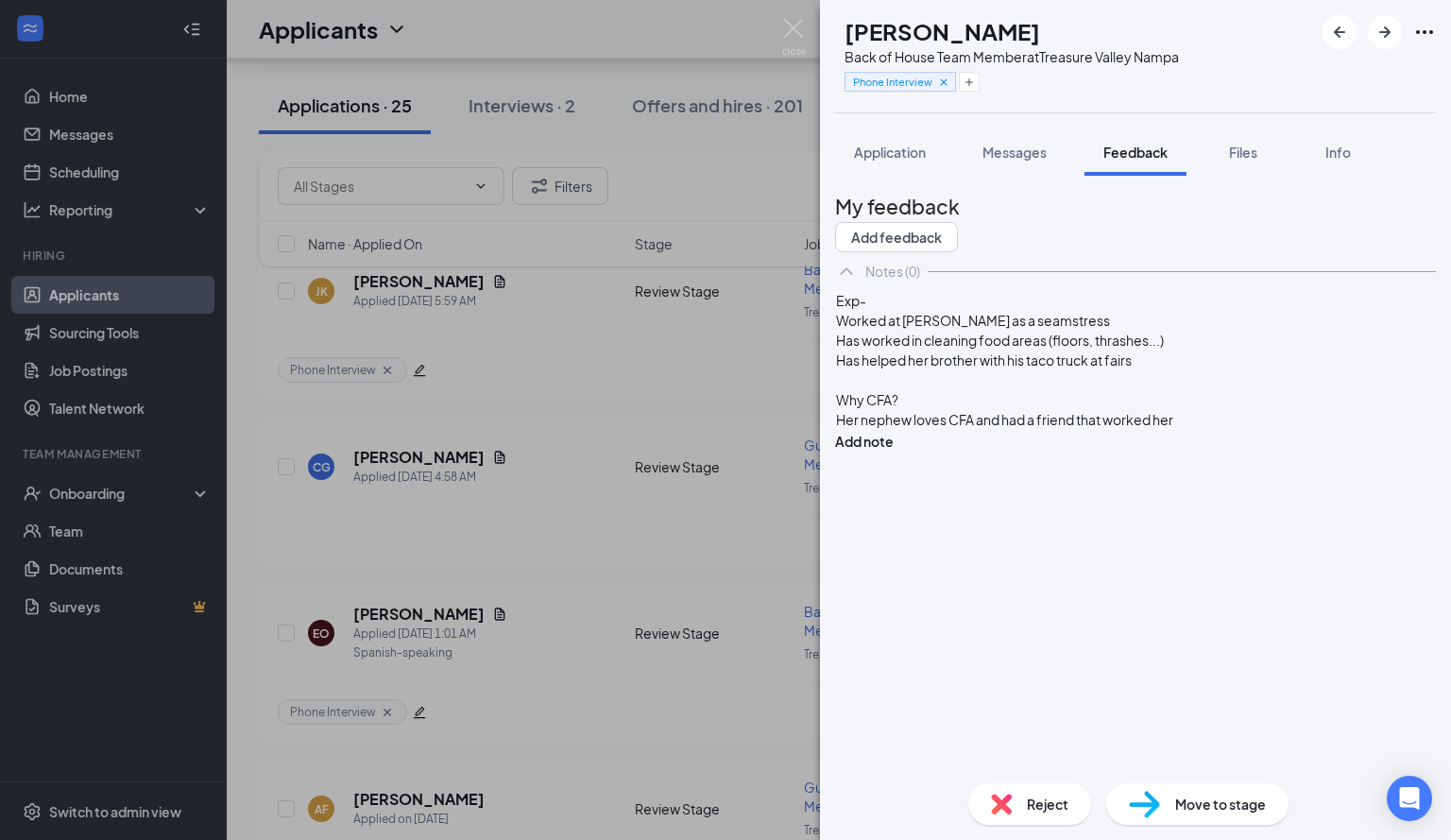
click at [1038, 428] on span "Her nephew loves CFA and had a friend that worked her" at bounding box center [1005, 420] width 337 height 17
click at [1270, 430] on div "Her nephew loves CFA and he had a friend that worked her" at bounding box center [1136, 420] width 599 height 20
click at [1192, 428] on span "Her nephew loves CFA and he had a friend that worked her" at bounding box center [1014, 420] width 356 height 17
click at [1232, 430] on div "Her nephew loves CFA and he had a friend that worked her" at bounding box center [1136, 420] width 599 height 20
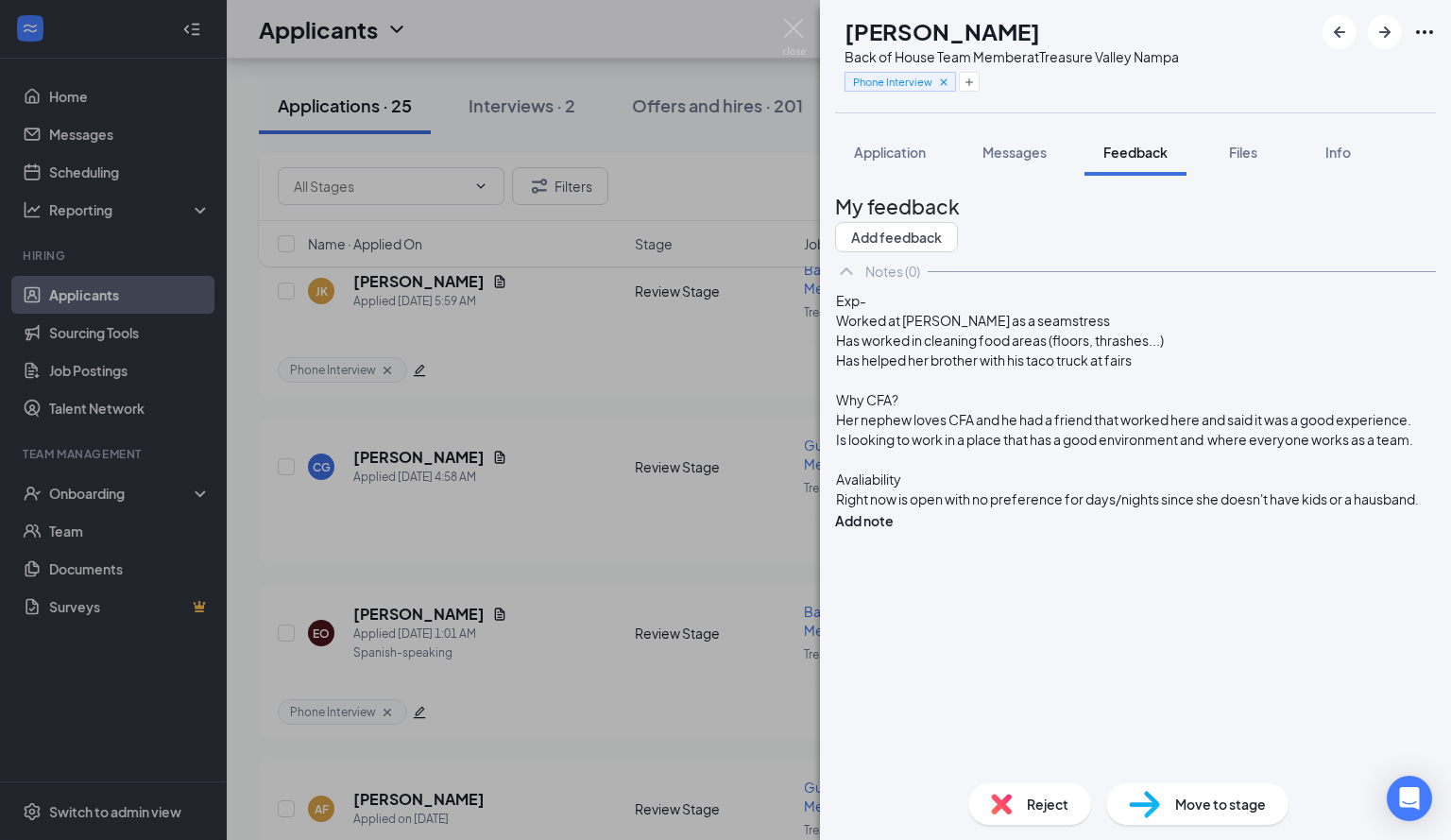
click at [1137, 700] on div "My feedback Add feedback Notes (0) Exp- Worked at Lippert as a seamstress Has w…" at bounding box center [1136, 480] width 601 height 577
click at [894, 510] on button "Add note" at bounding box center [864, 521] width 58 height 21
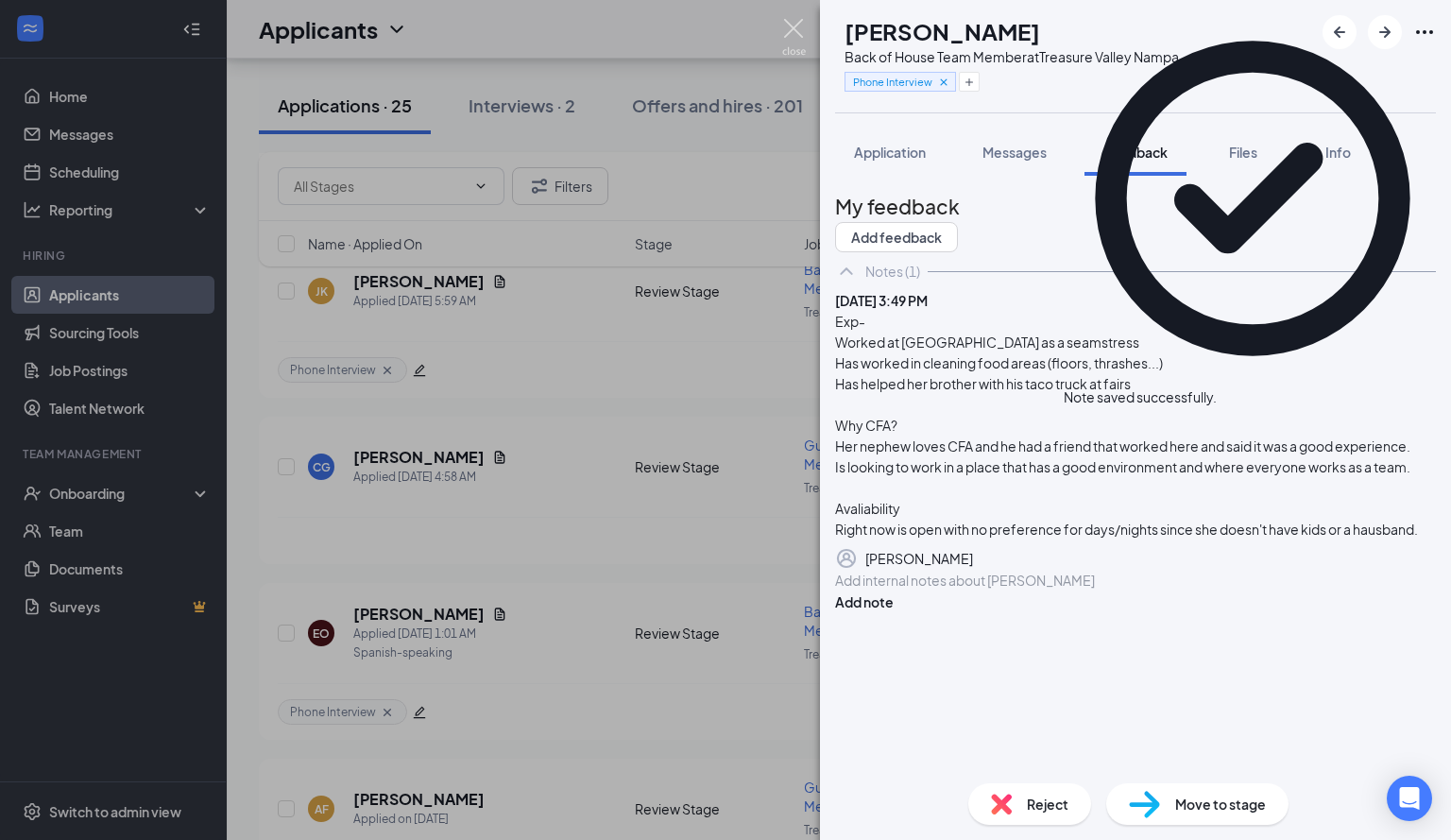
click at [793, 34] on img at bounding box center [793, 37] width 24 height 37
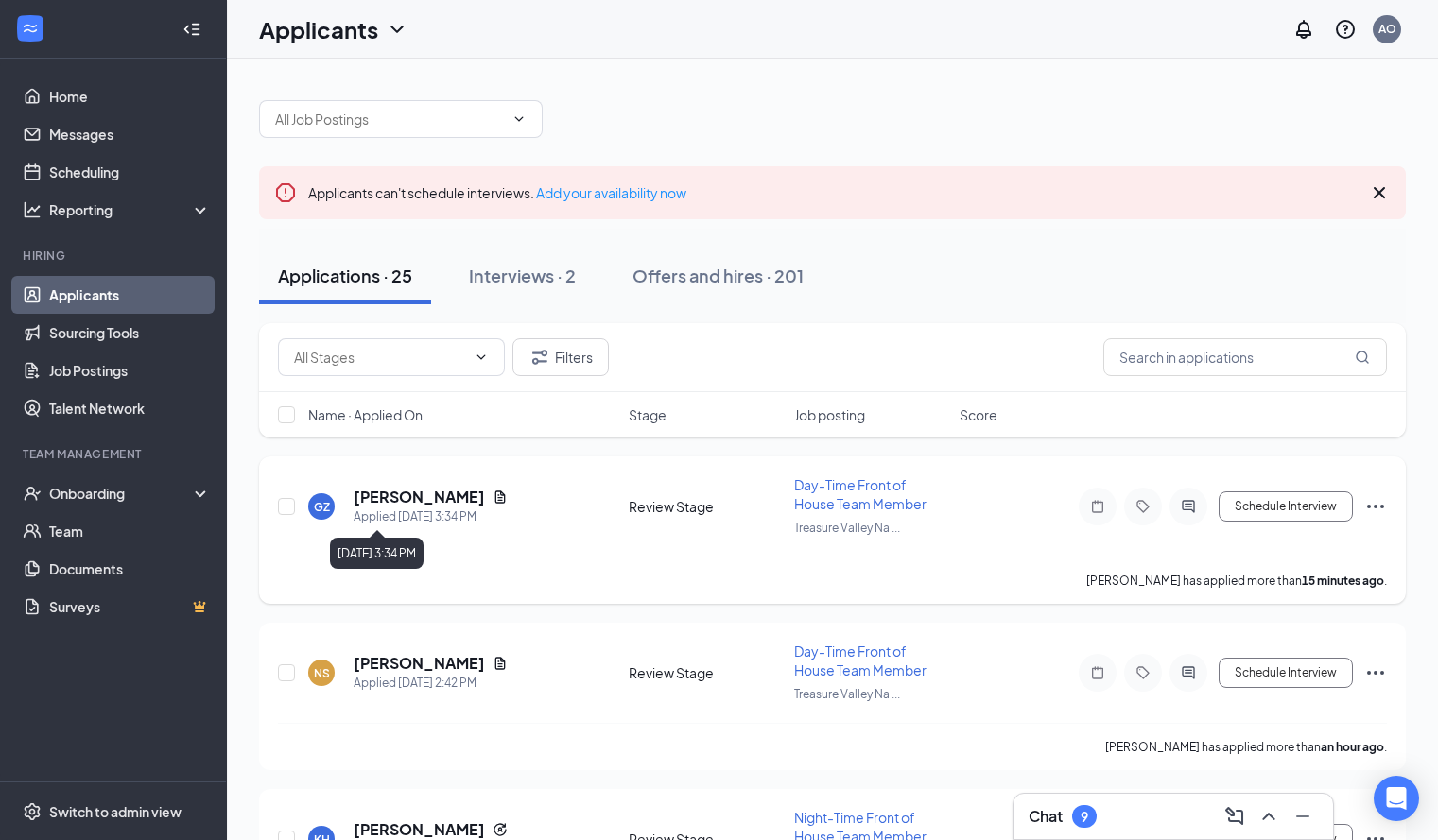
click at [396, 510] on div "Applied Today 3:34 PM" at bounding box center [430, 517] width 154 height 19
click at [388, 492] on h5 "Gaige Zizi" at bounding box center [419, 497] width 131 height 21
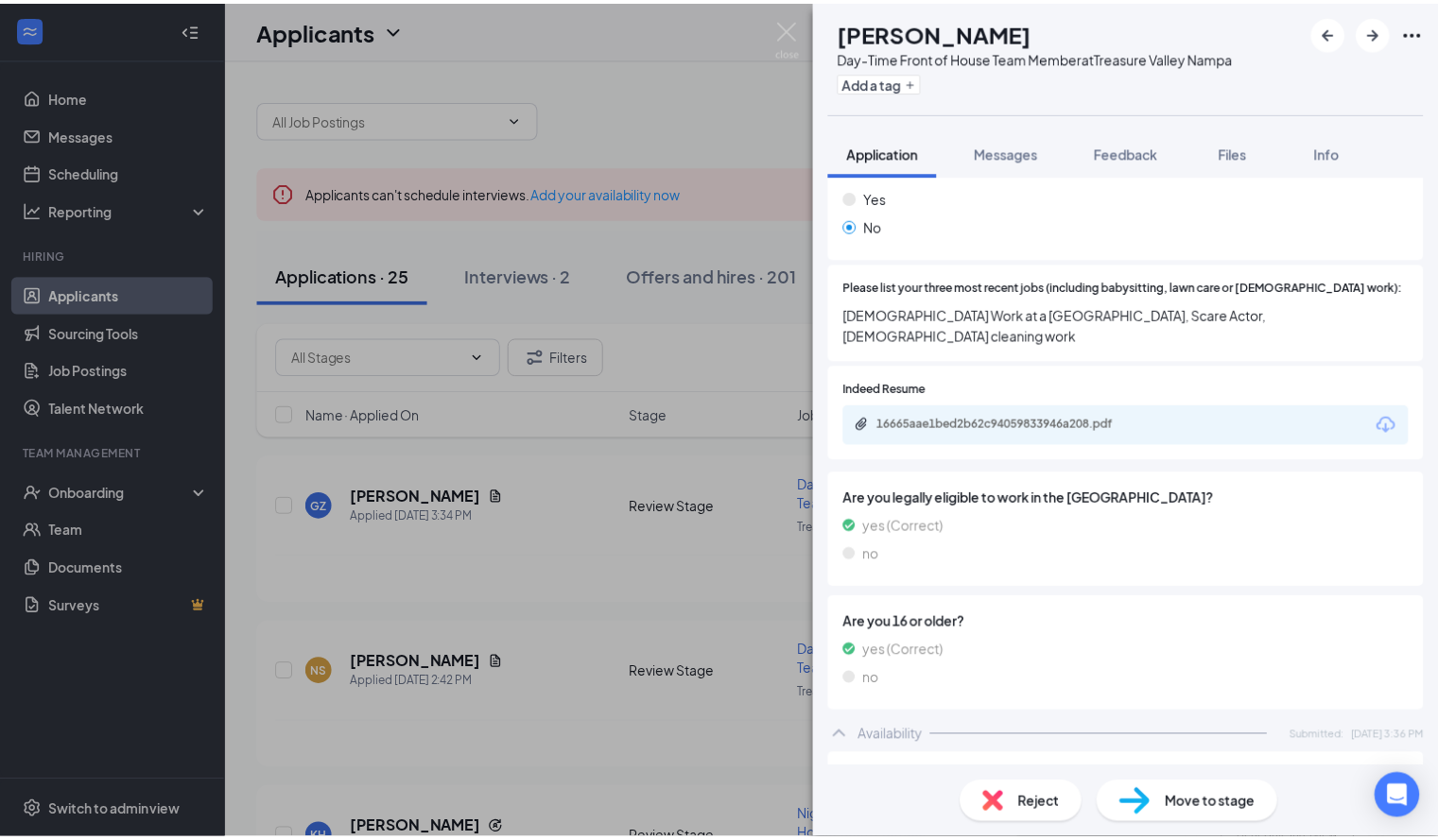
scroll to position [442, 0]
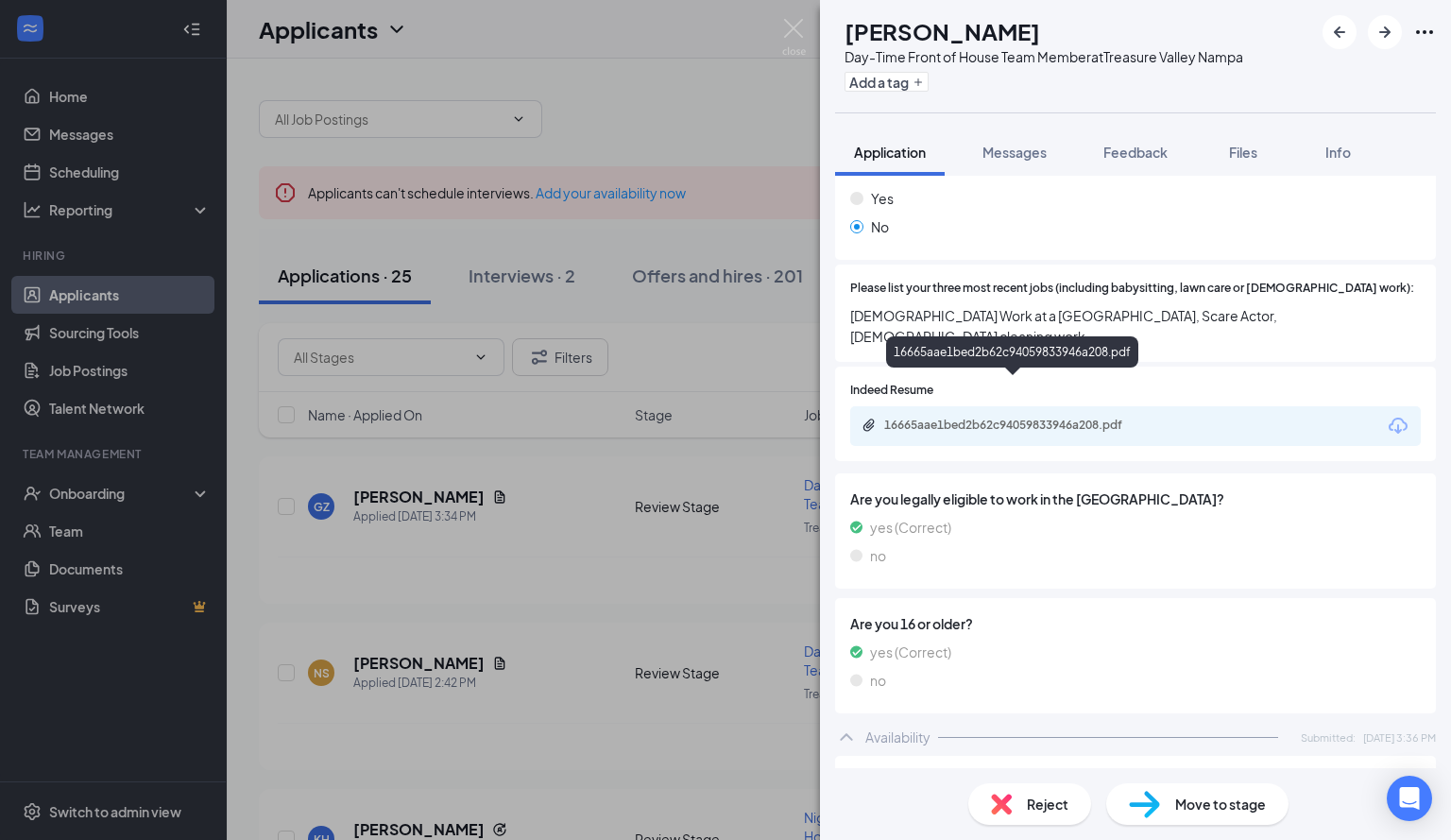
click at [977, 418] on div "16665aae1bed2b62c94059833946a208.pdf" at bounding box center [1016, 425] width 265 height 15
click at [790, 29] on img at bounding box center [793, 37] width 24 height 37
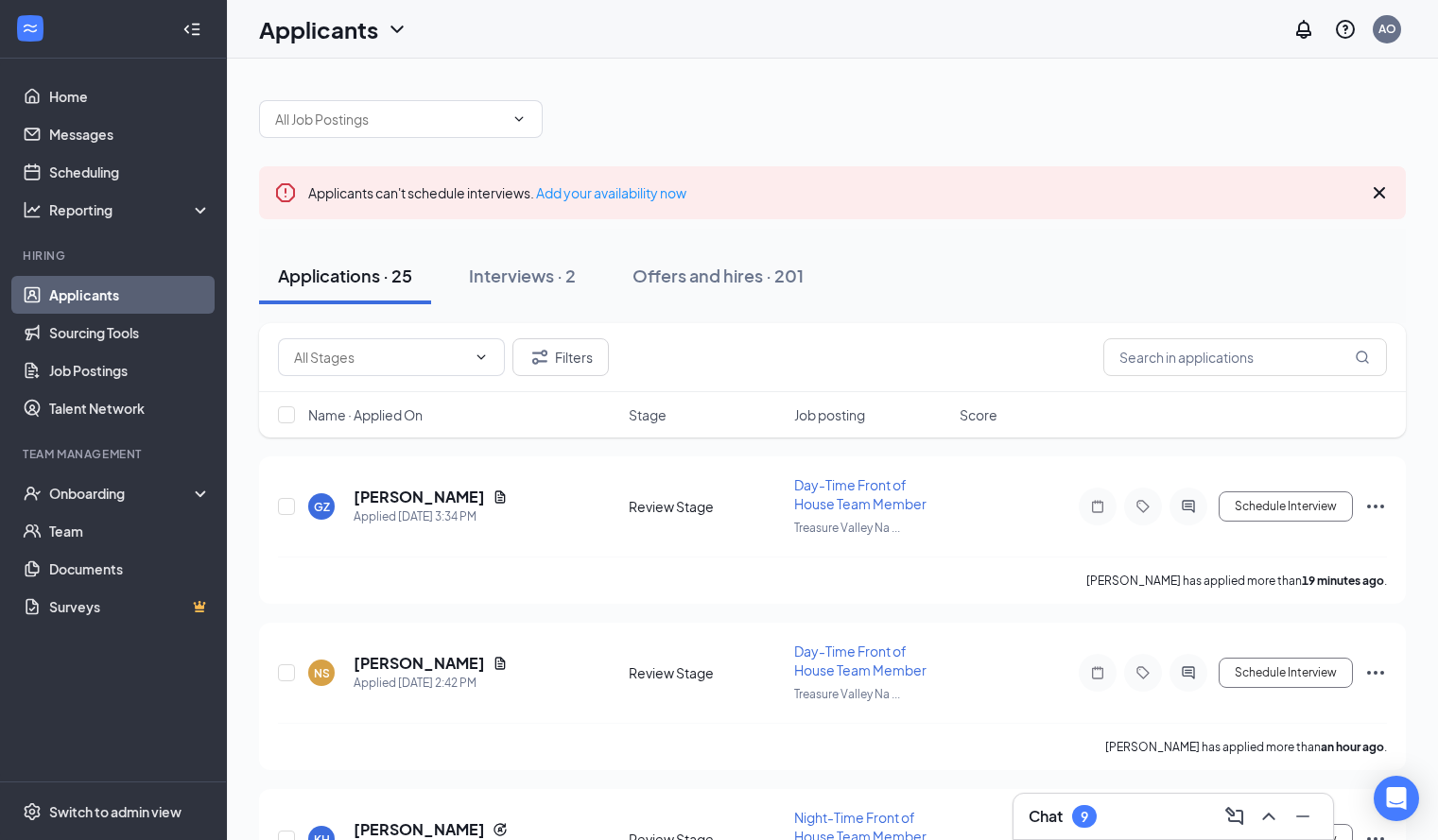
click at [1383, 189] on icon "Cross" at bounding box center [1379, 193] width 11 height 11
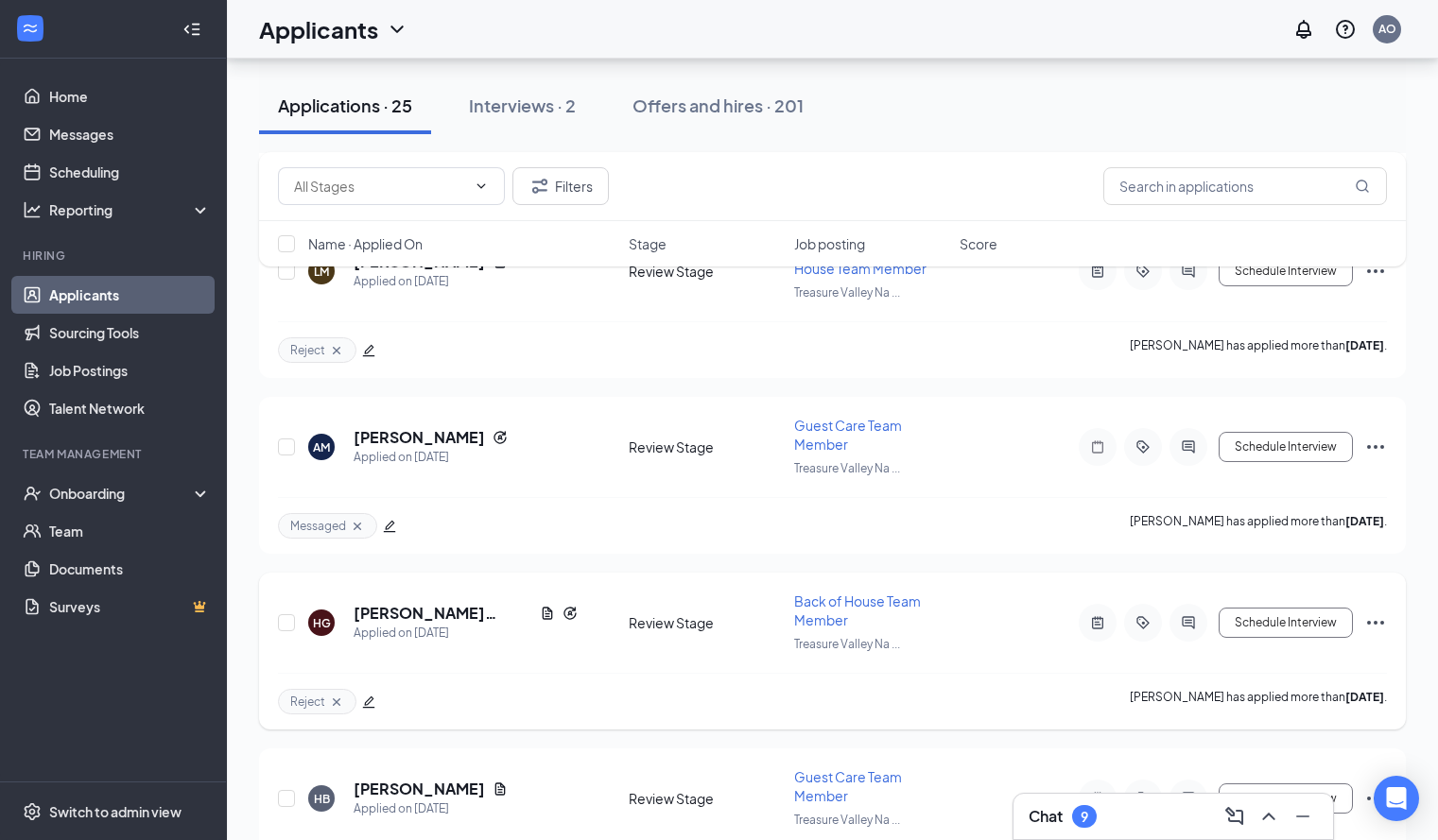
scroll to position [3809, 0]
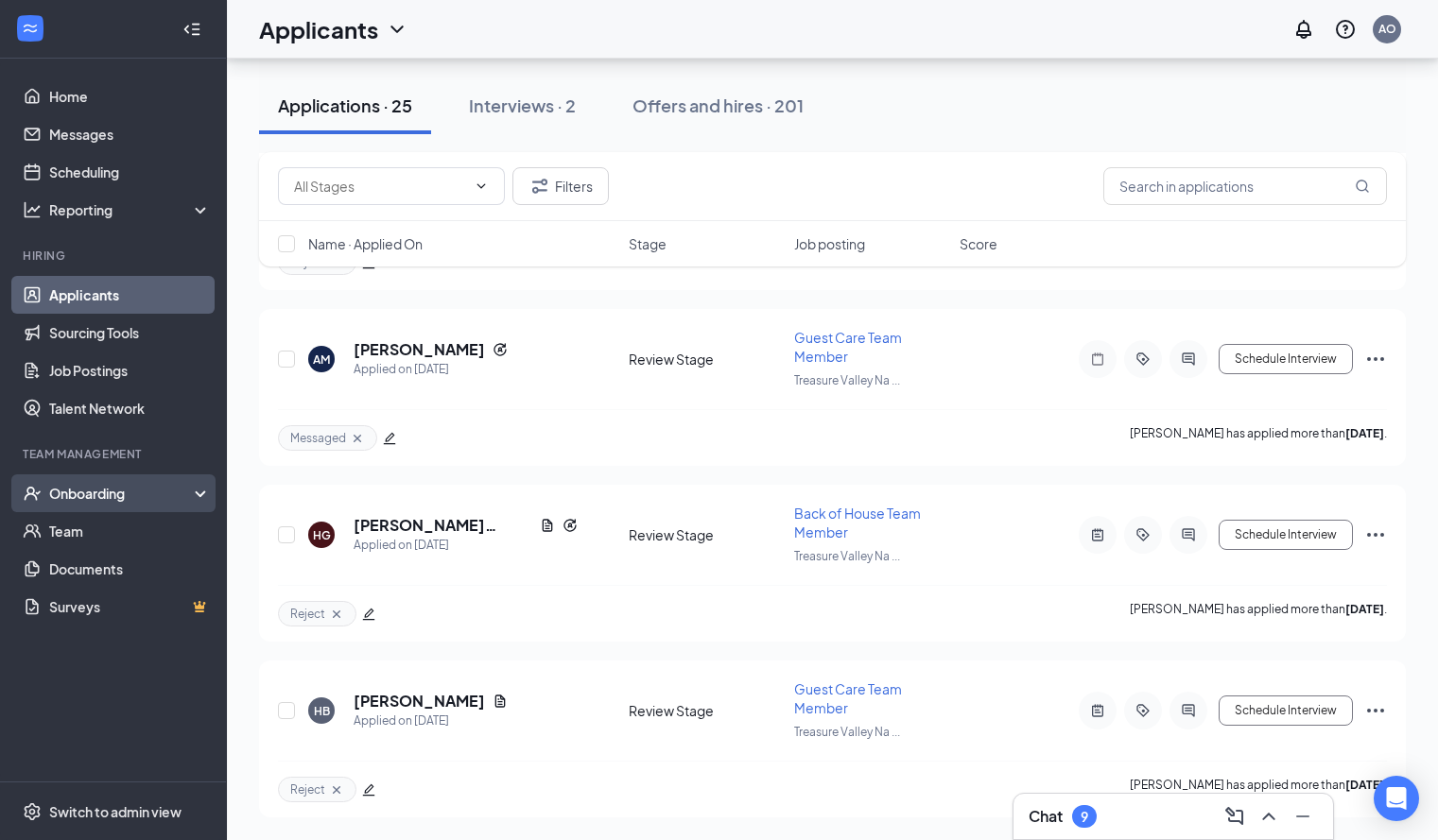
click at [204, 488] on div "Onboarding" at bounding box center [113, 493] width 227 height 38
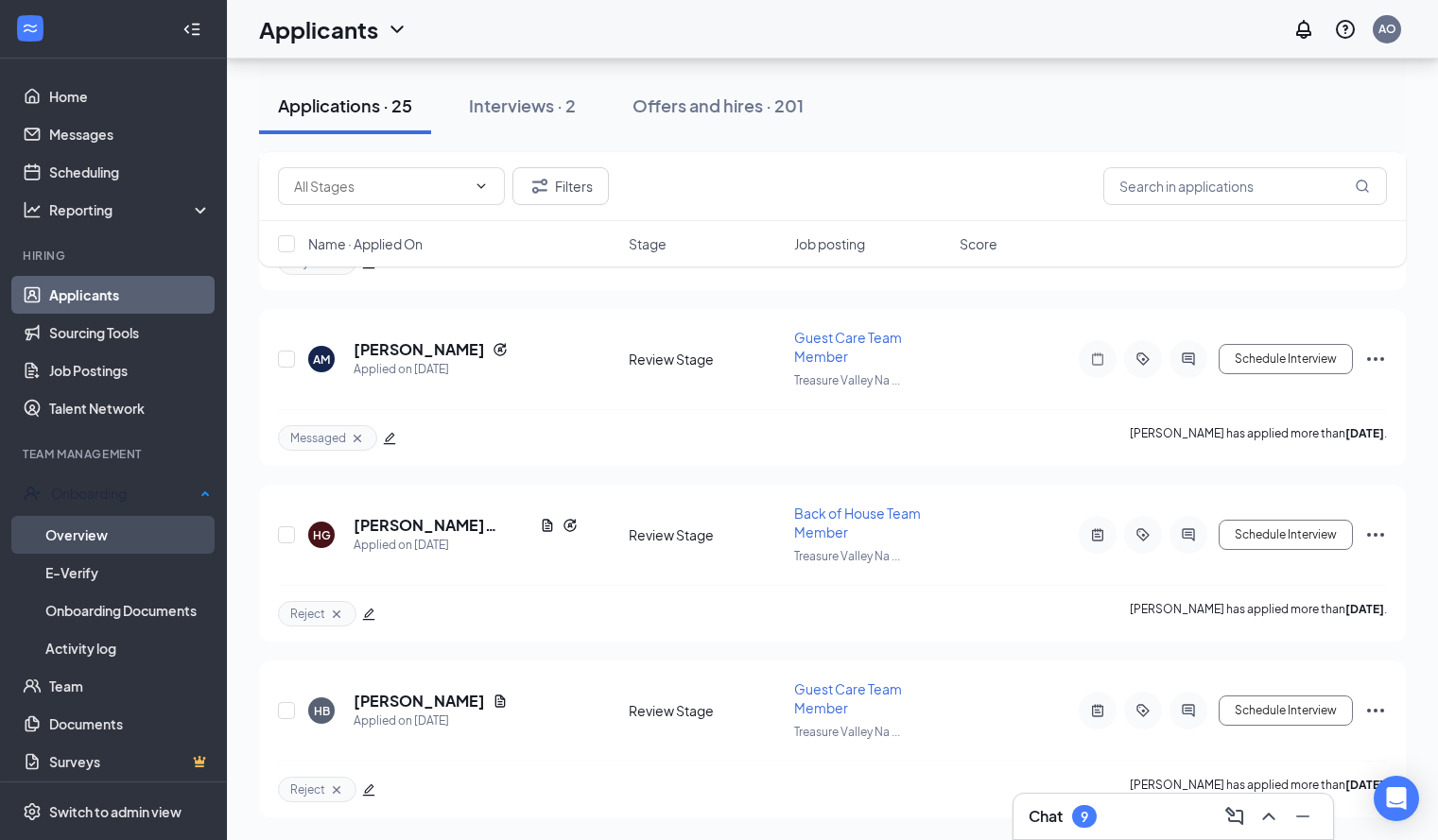
click at [163, 536] on link "Overview" at bounding box center [127, 535] width 165 height 38
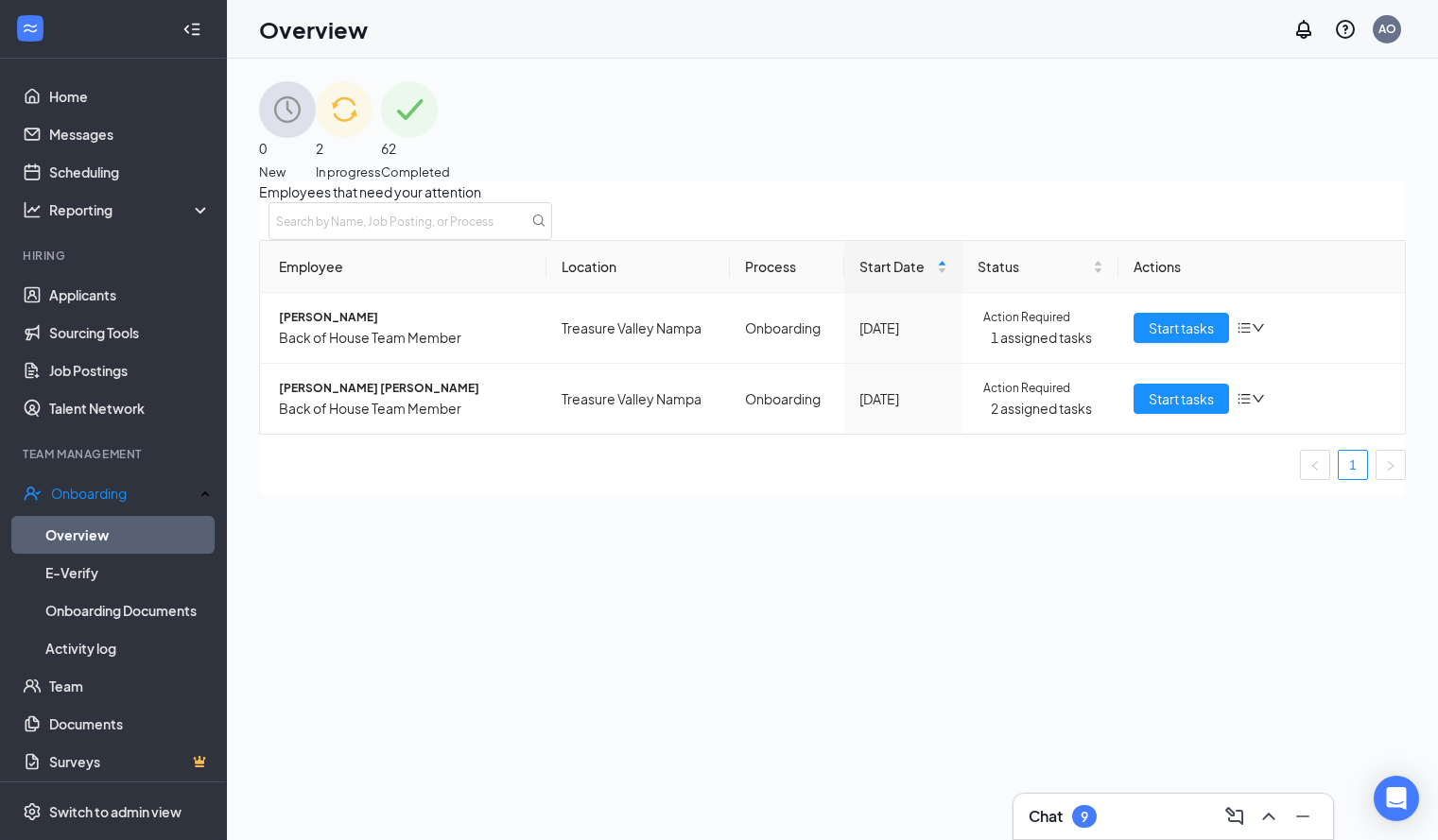
click at [381, 158] on div "2 In progress" at bounding box center [348, 131] width 65 height 100
click at [438, 110] on img at bounding box center [408, 109] width 56 height 56
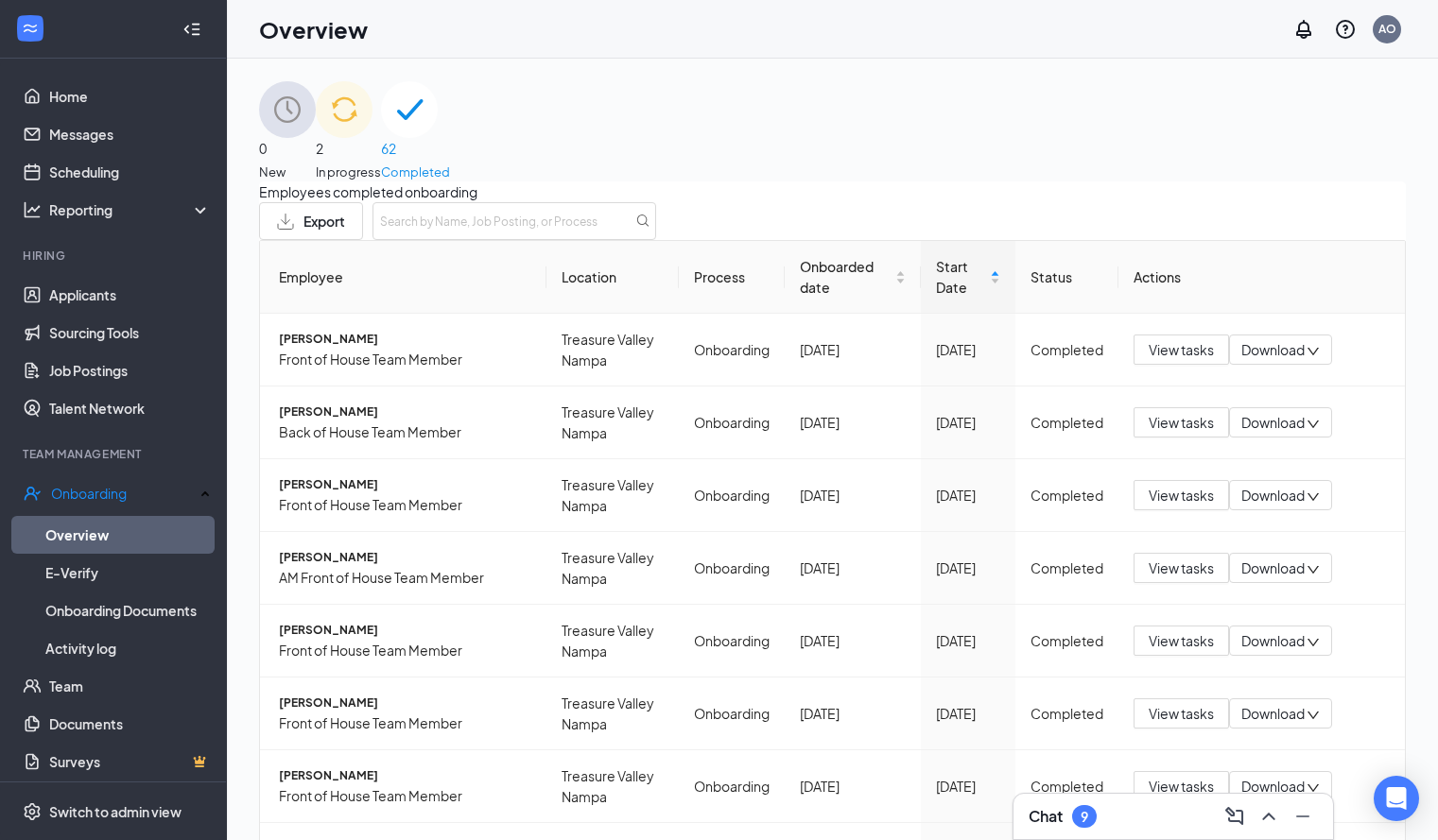
click at [316, 162] on span "New" at bounding box center [287, 172] width 56 height 19
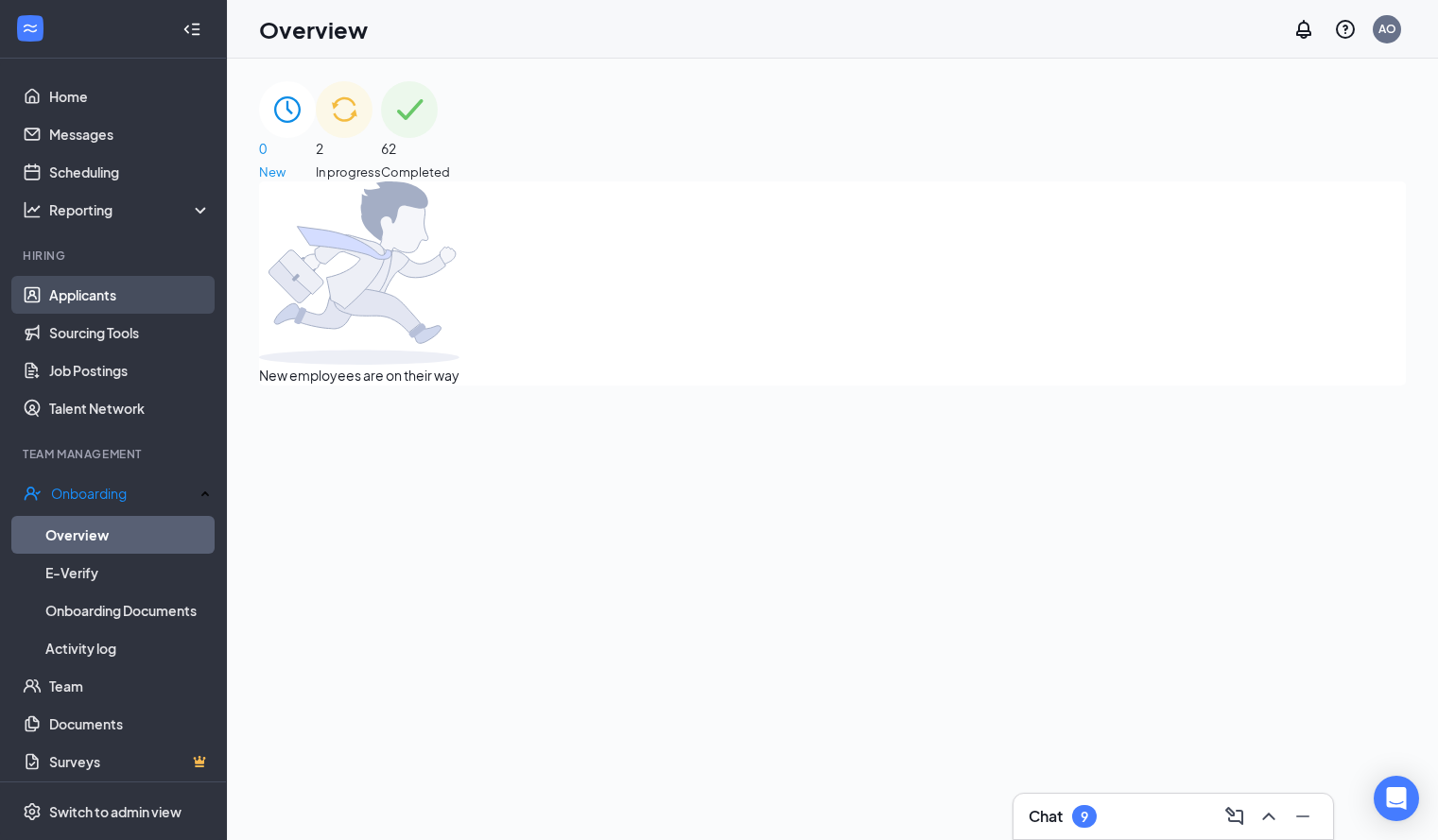
click at [133, 301] on link "Applicants" at bounding box center [129, 295] width 162 height 38
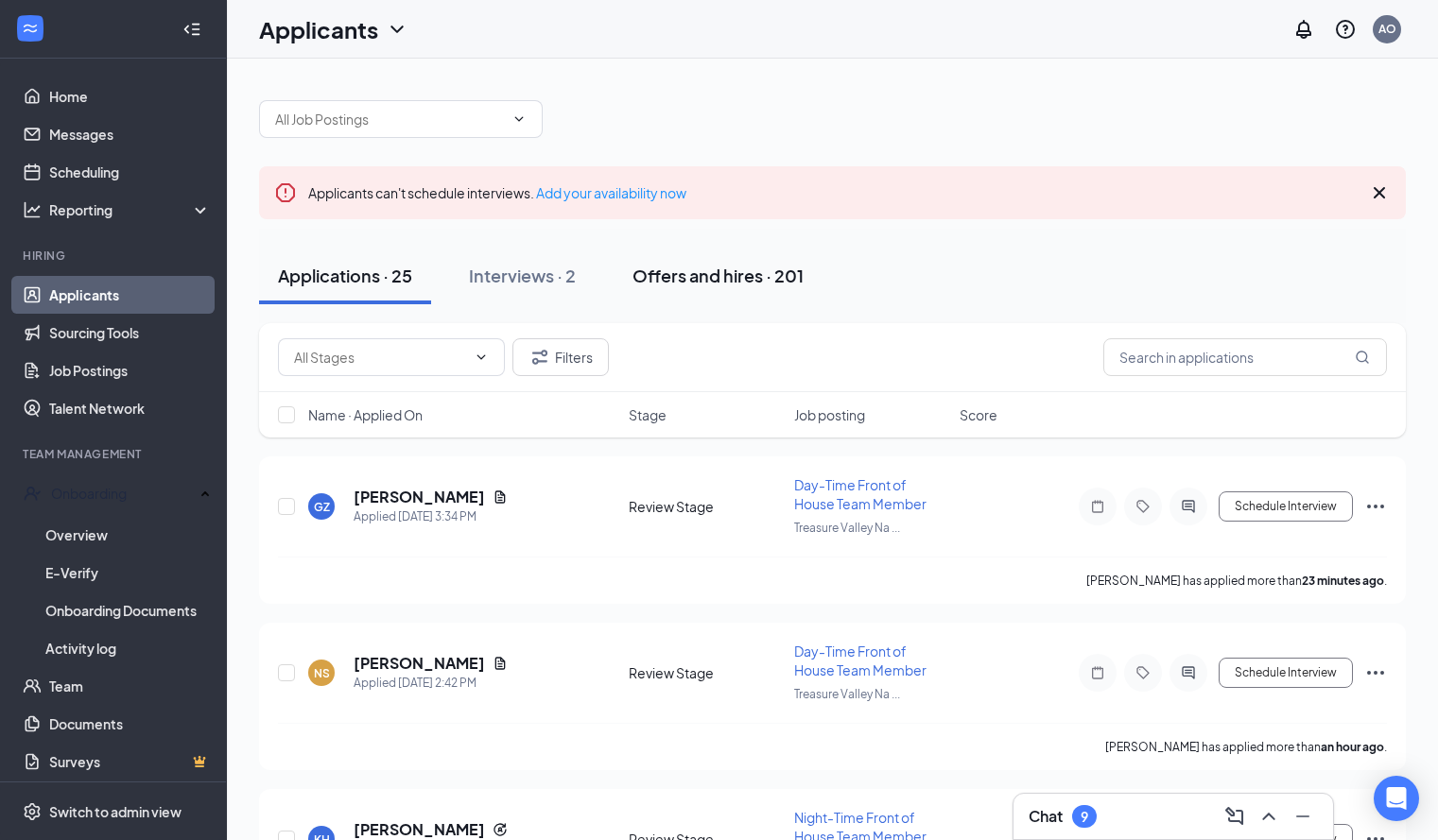
click at [722, 280] on div "Offers and hires · 201" at bounding box center [717, 275] width 171 height 24
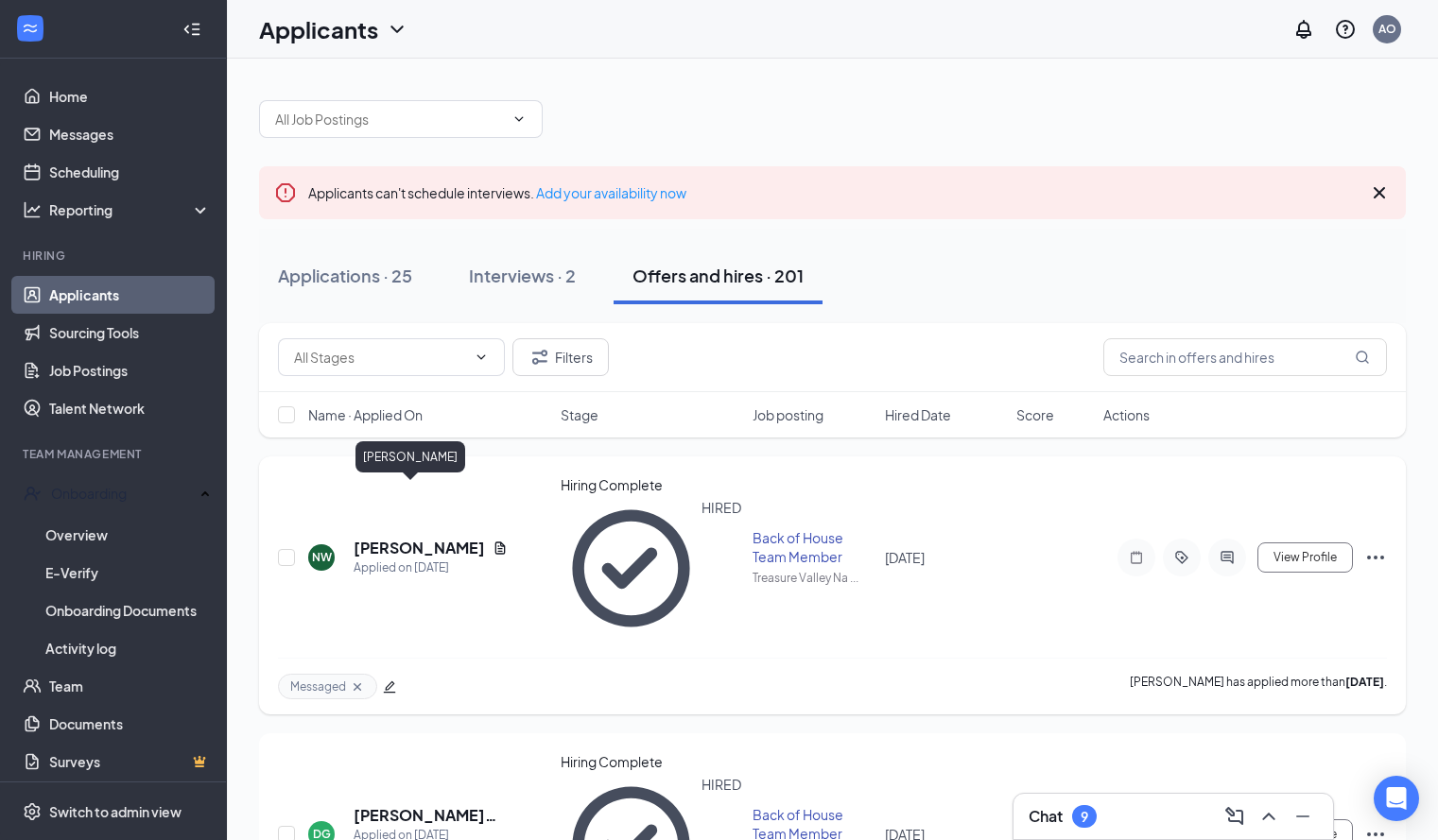
click at [419, 537] on h5 "Nelly Williams-Garcia" at bounding box center [419, 548] width 131 height 21
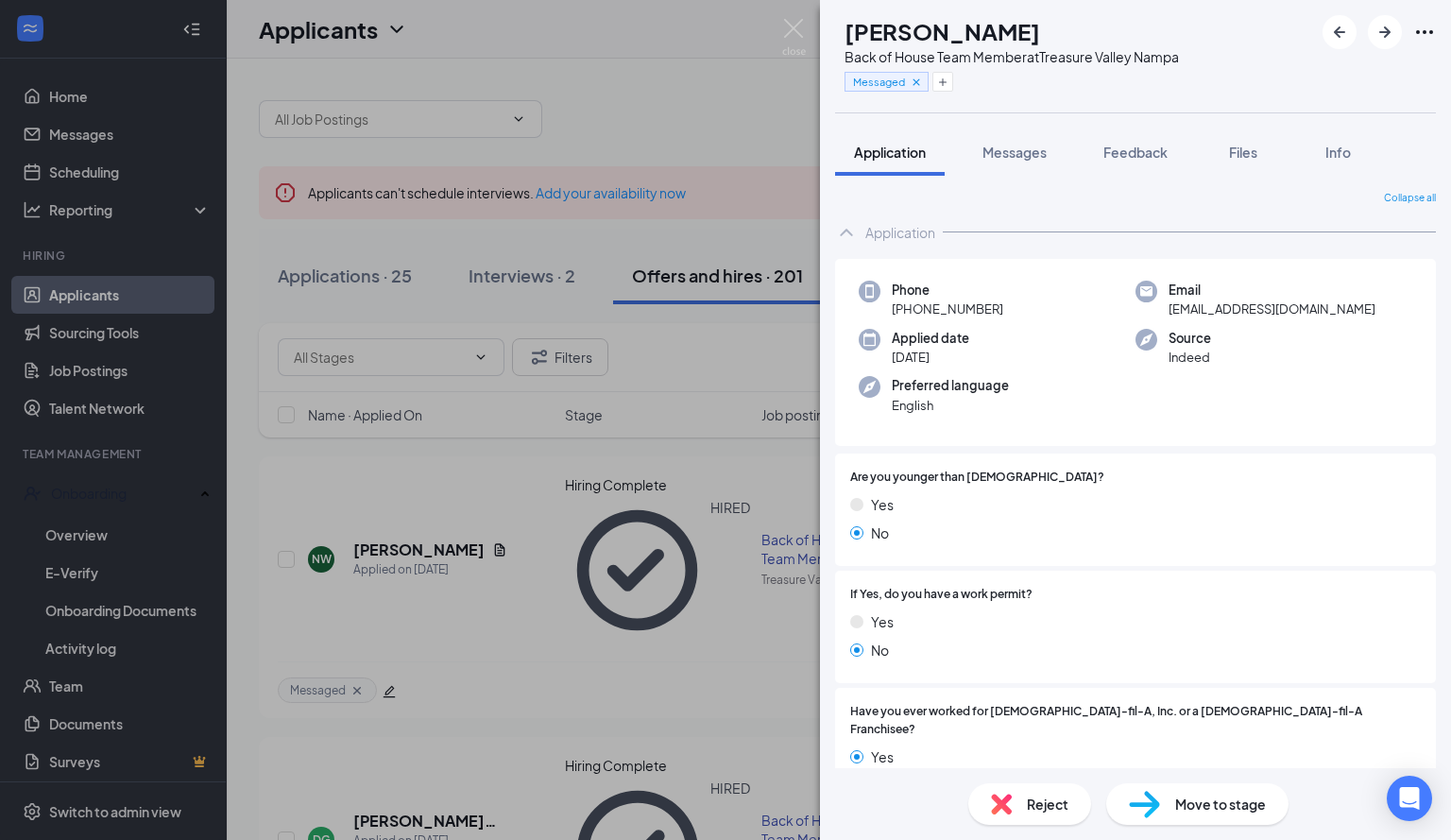
click at [773, 519] on div "NW Nelly Williams-Garcia Back of House Team Member at Treasure Valley Nampa Mes…" at bounding box center [726, 420] width 1451 height 840
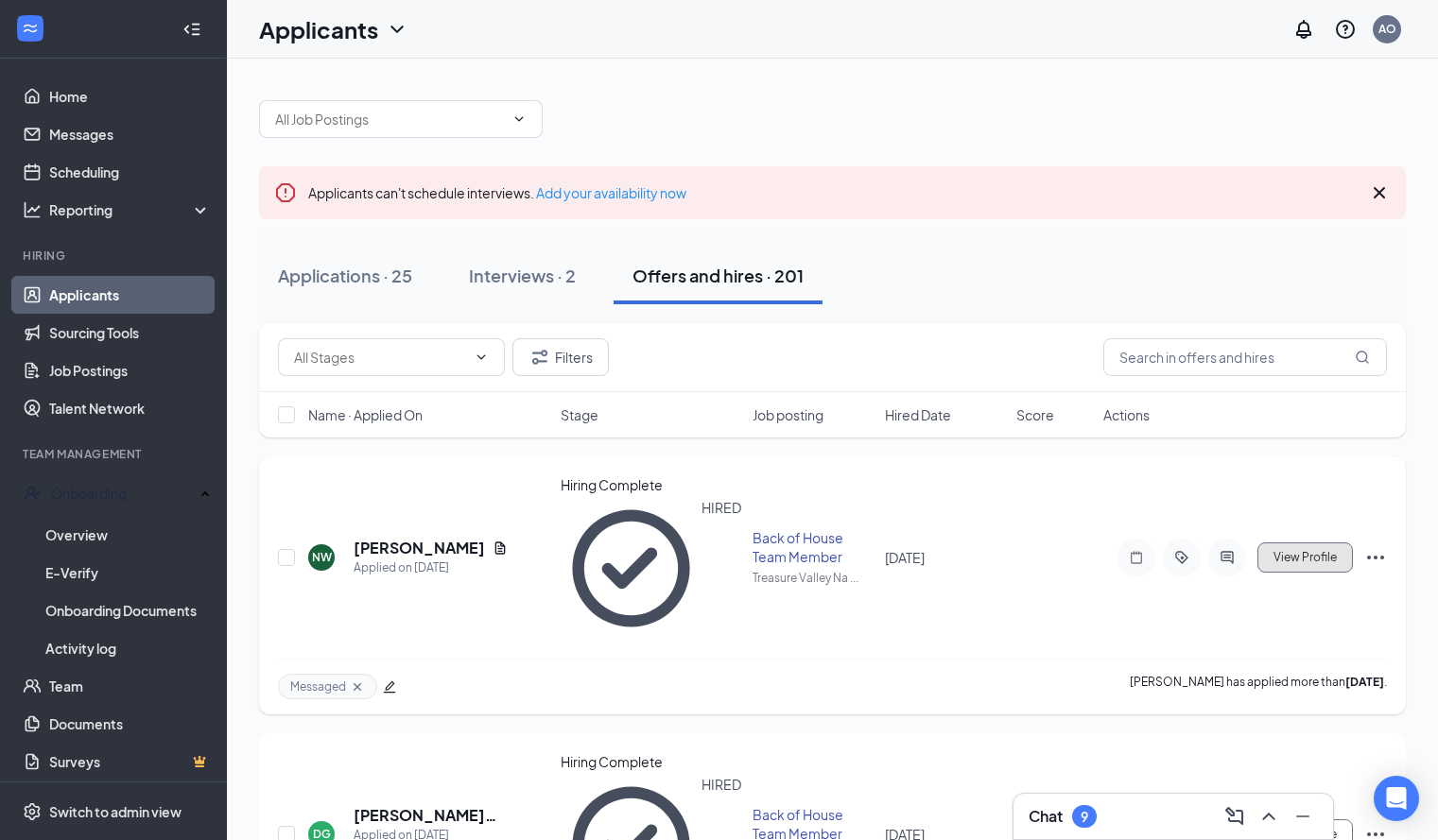
click at [1294, 550] on span "View Profile" at bounding box center [1305, 557] width 63 height 13
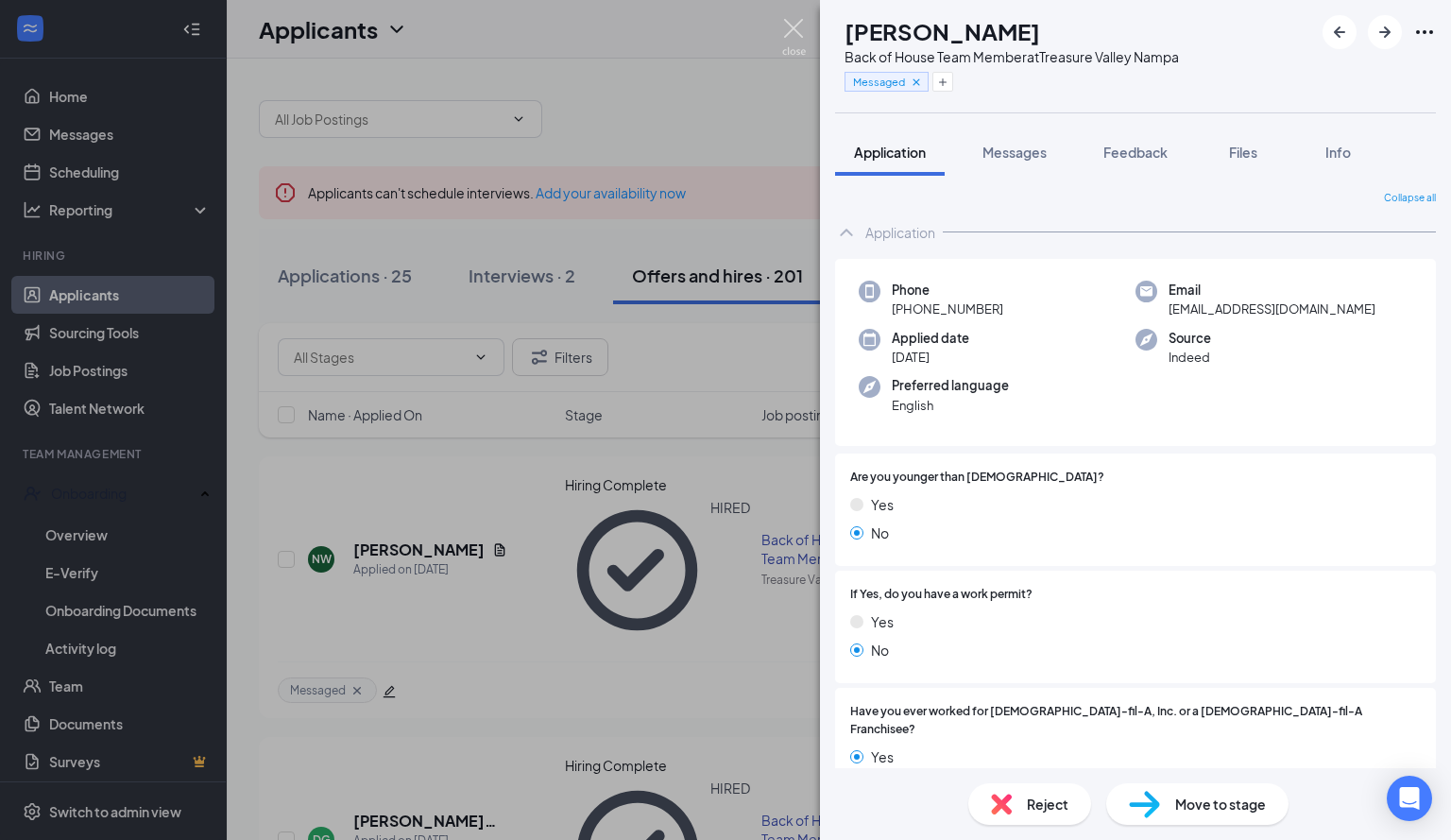
click at [788, 26] on img at bounding box center [793, 37] width 24 height 37
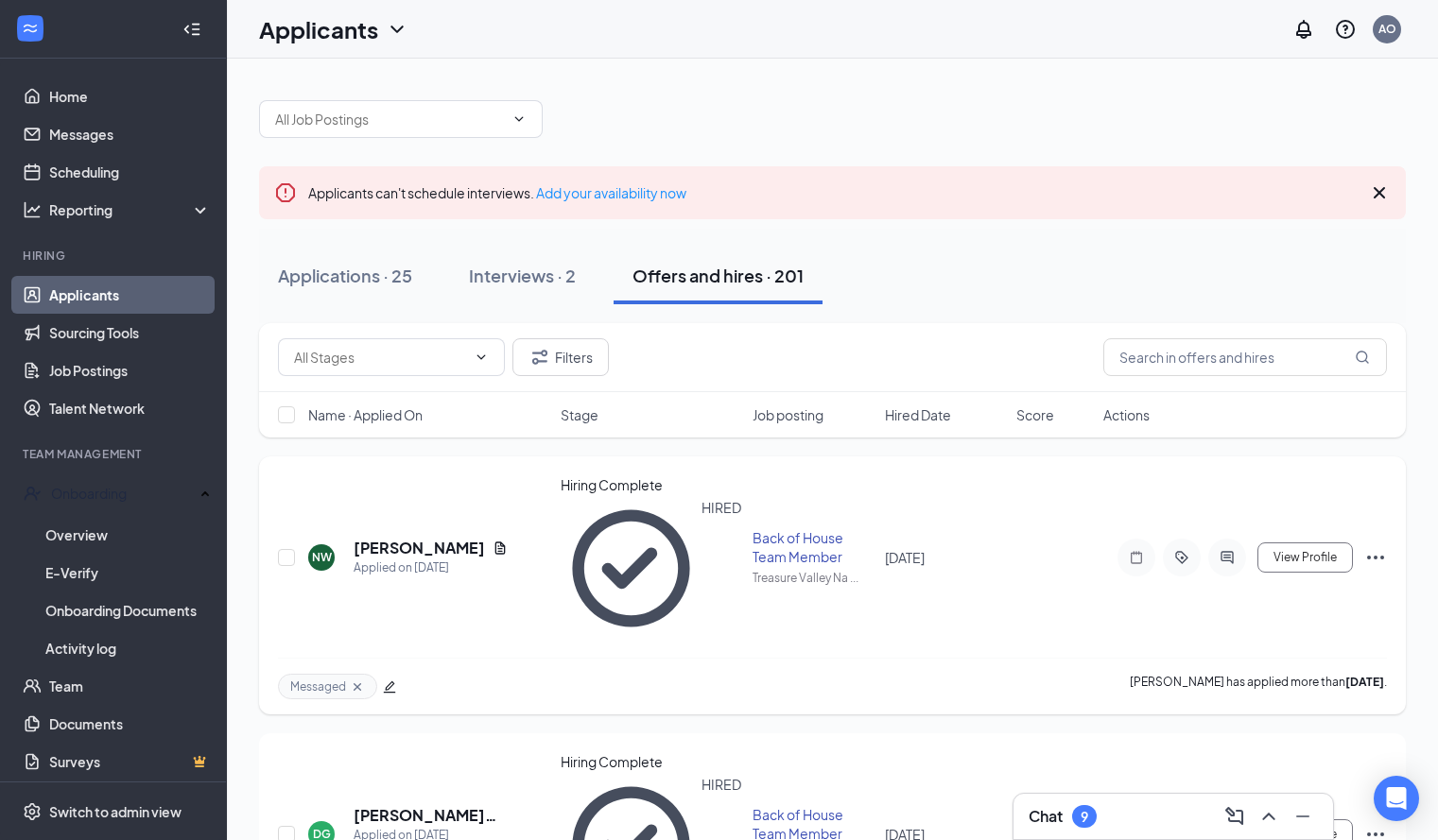
click at [1376, 546] on icon "Ellipses" at bounding box center [1375, 557] width 23 height 23
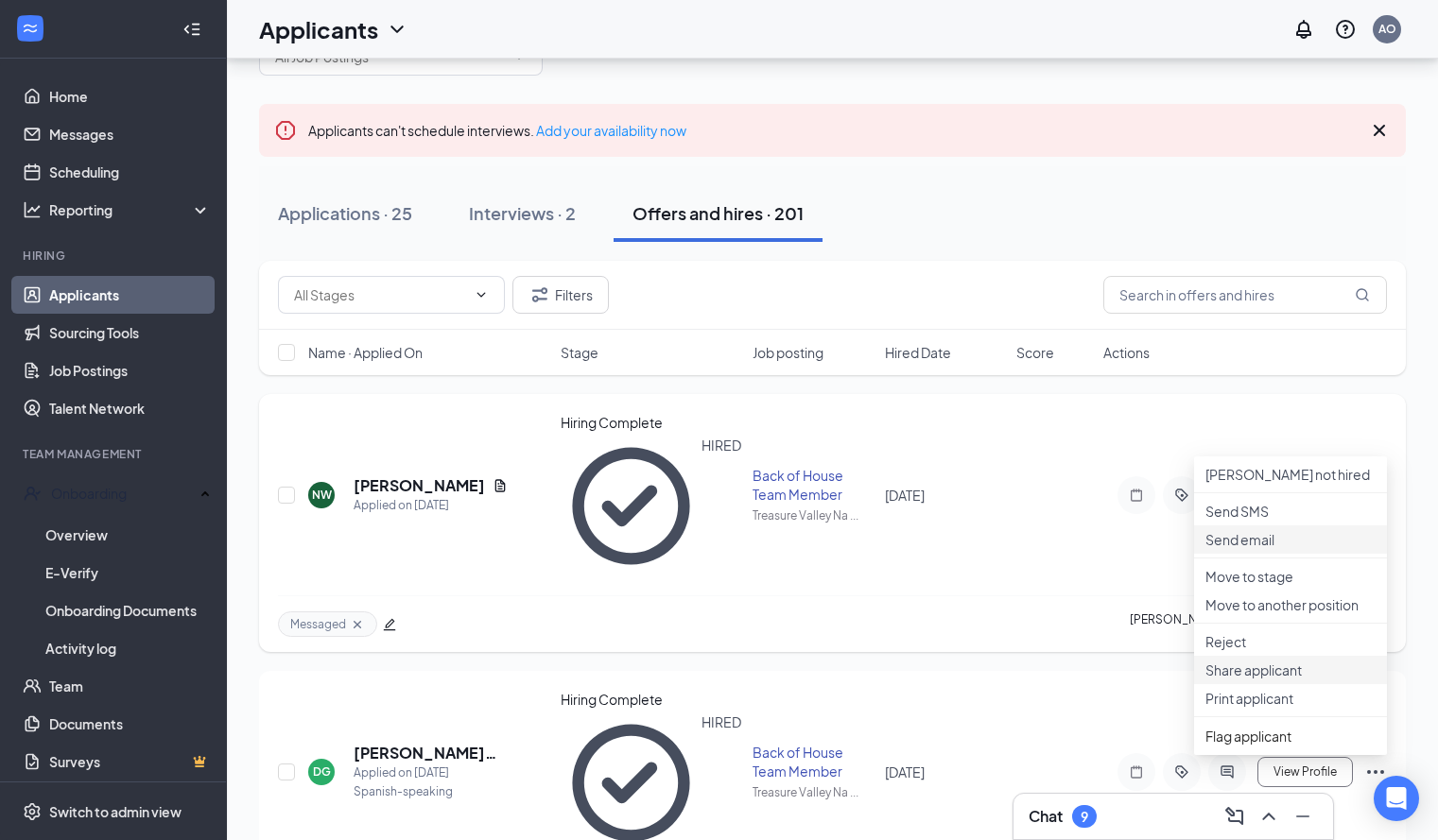
scroll to position [61, 0]
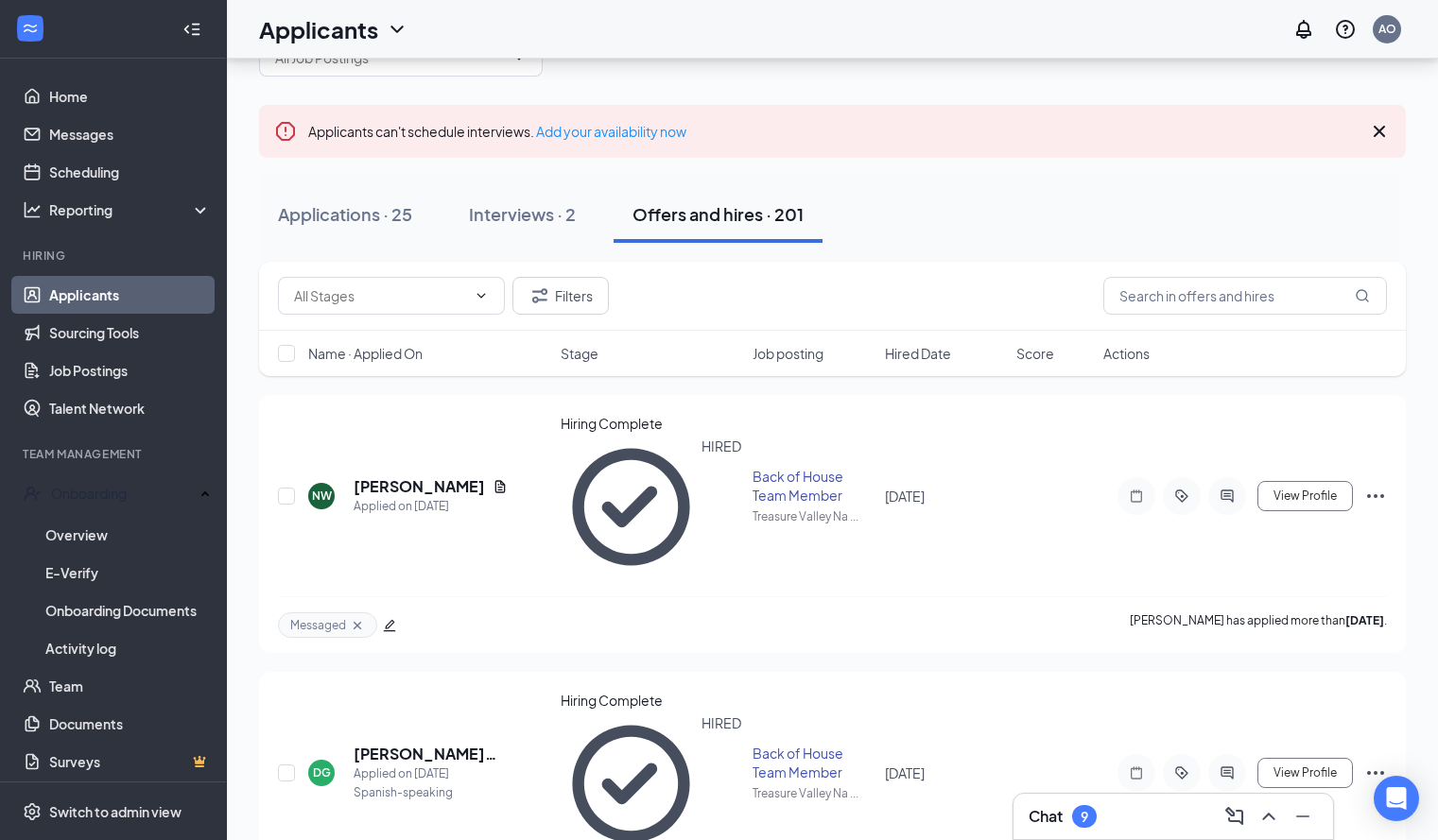
click at [128, 611] on link "Onboarding Documents" at bounding box center [127, 611] width 165 height 38
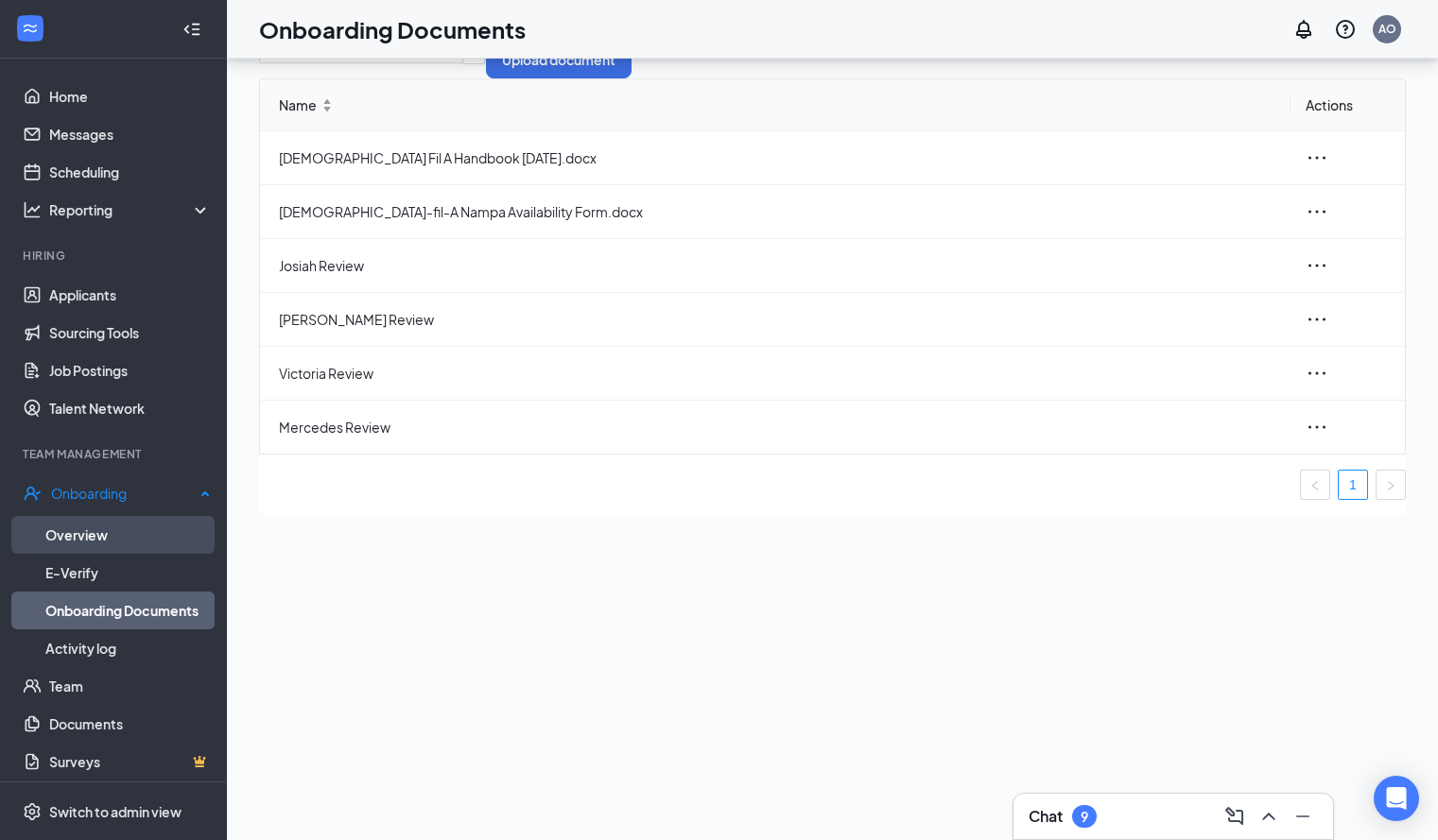
click at [117, 516] on link "Overview" at bounding box center [127, 535] width 165 height 38
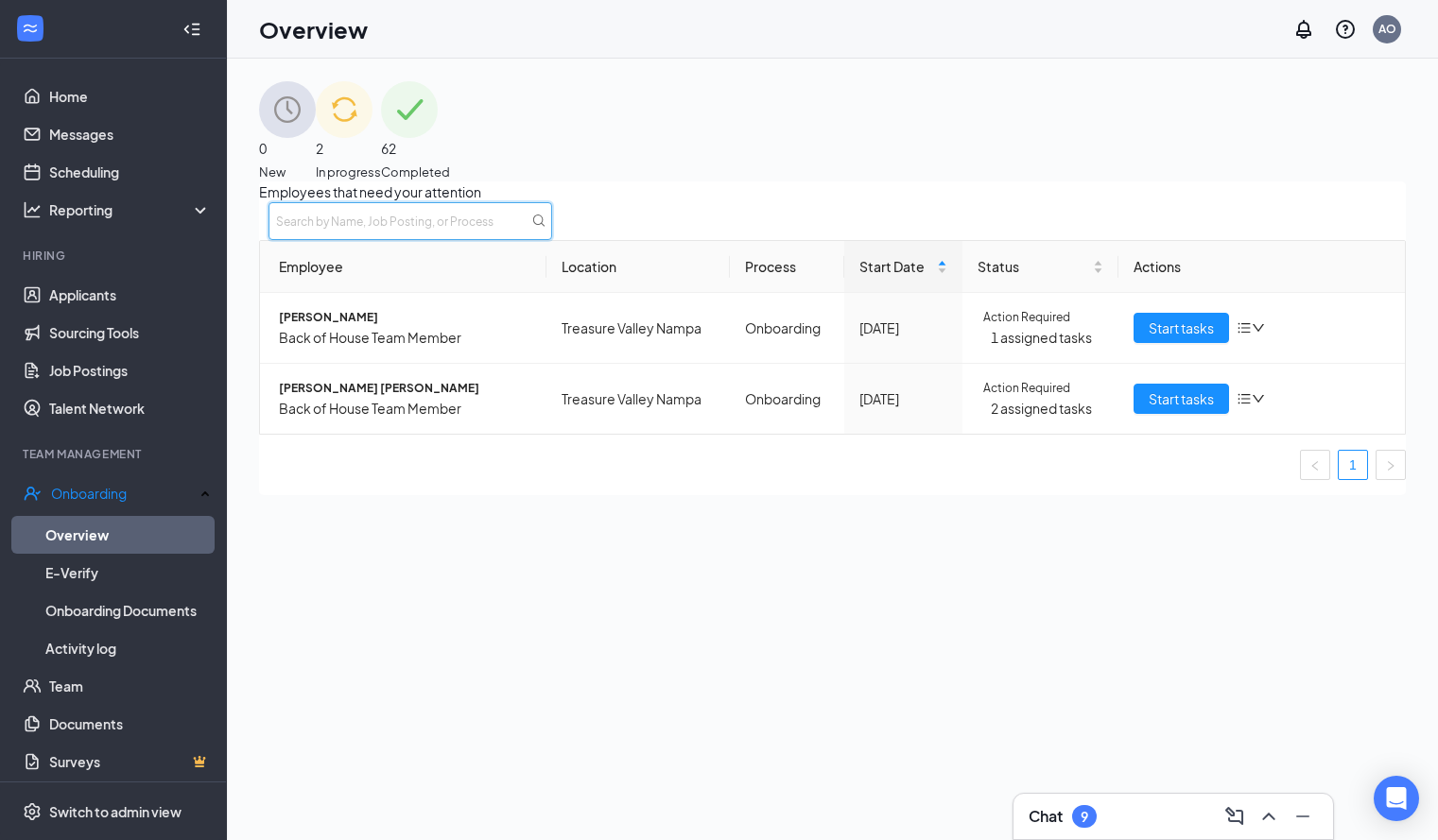
click at [552, 240] on input "text" at bounding box center [410, 222] width 284 height 38
type input "nelly"
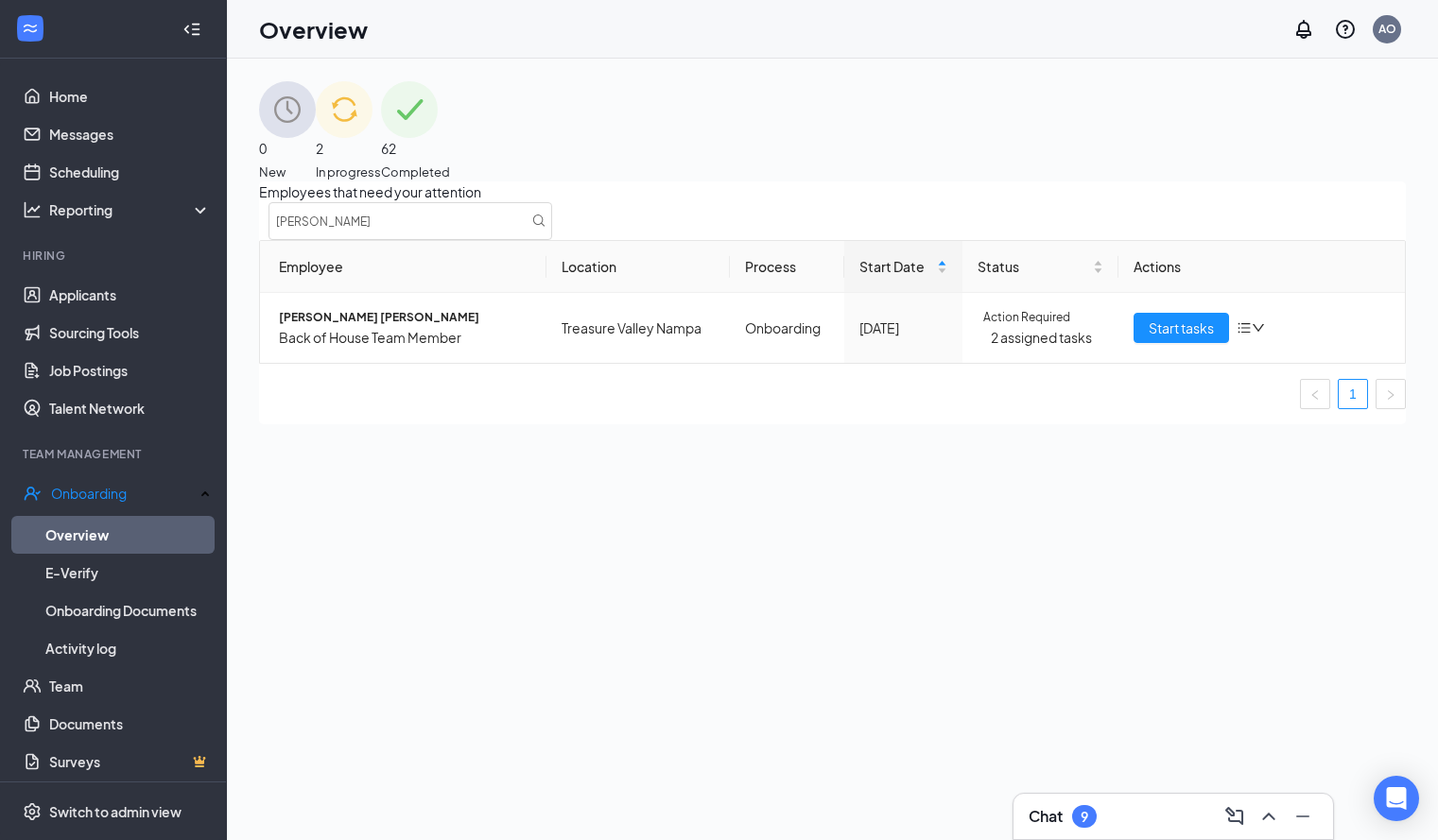
click at [438, 132] on img at bounding box center [408, 109] width 56 height 56
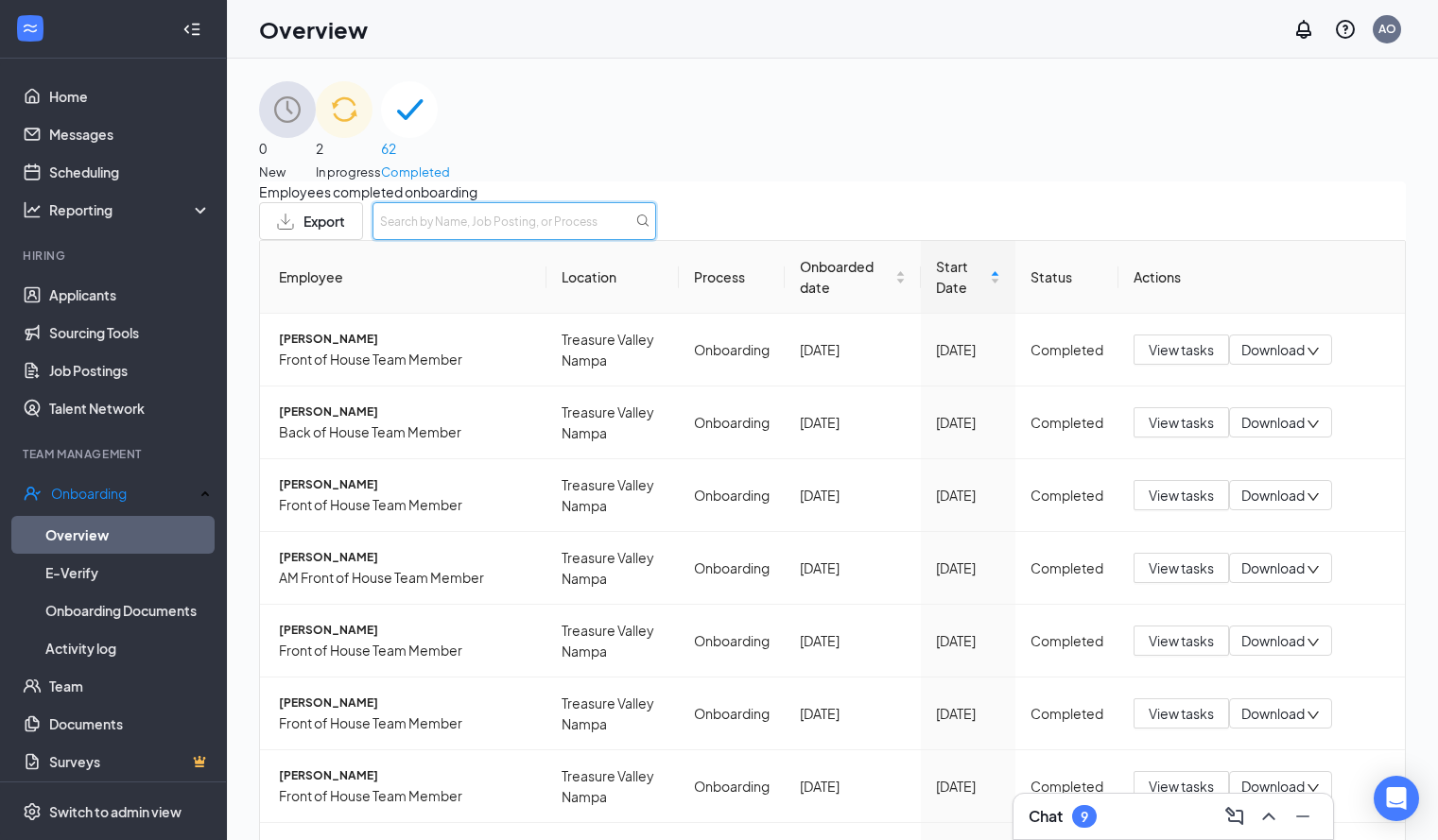
click at [656, 240] on input "text" at bounding box center [513, 222] width 284 height 38
type input "nelly"
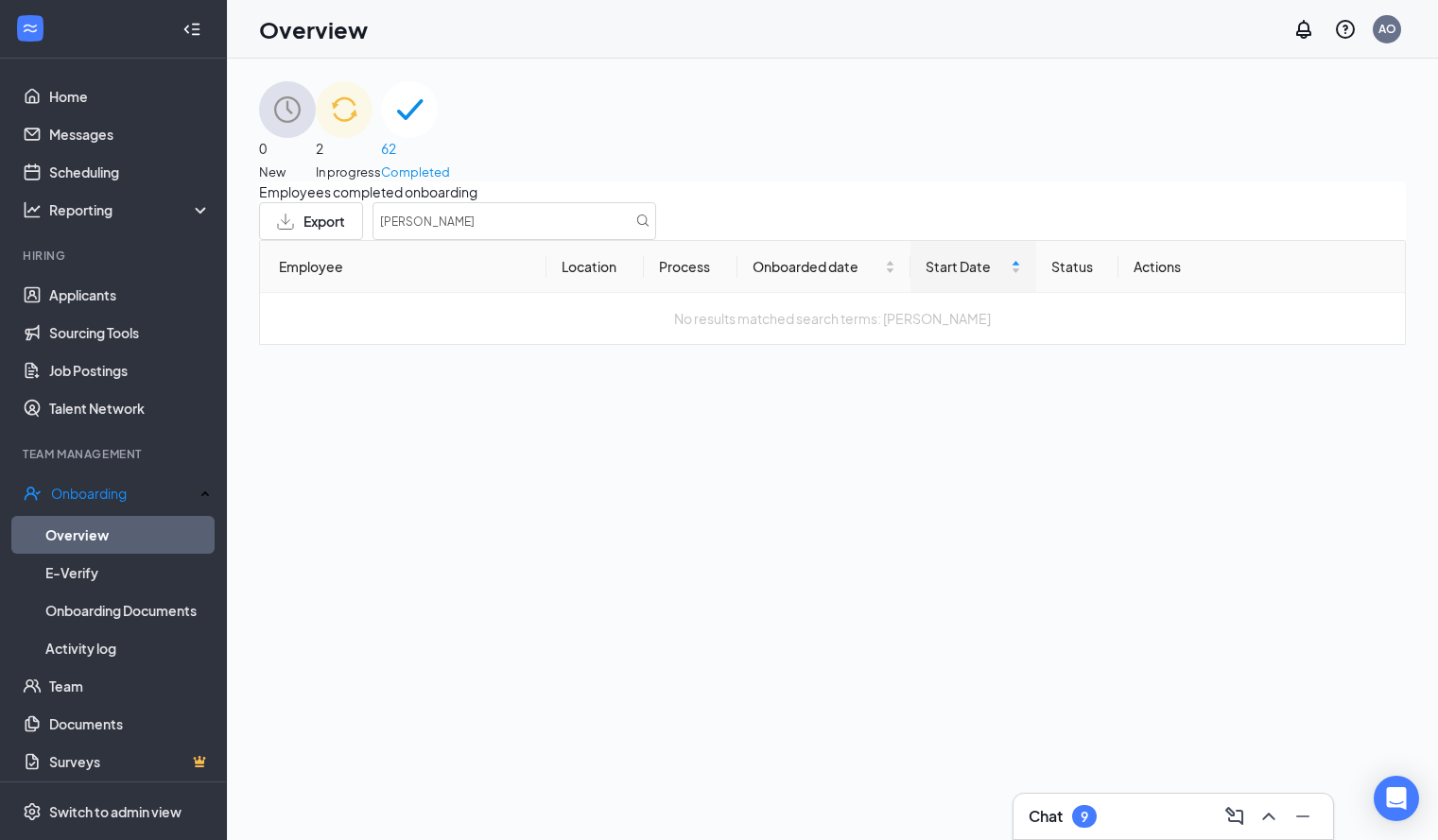
click at [381, 127] on div "2 In progress" at bounding box center [348, 131] width 65 height 100
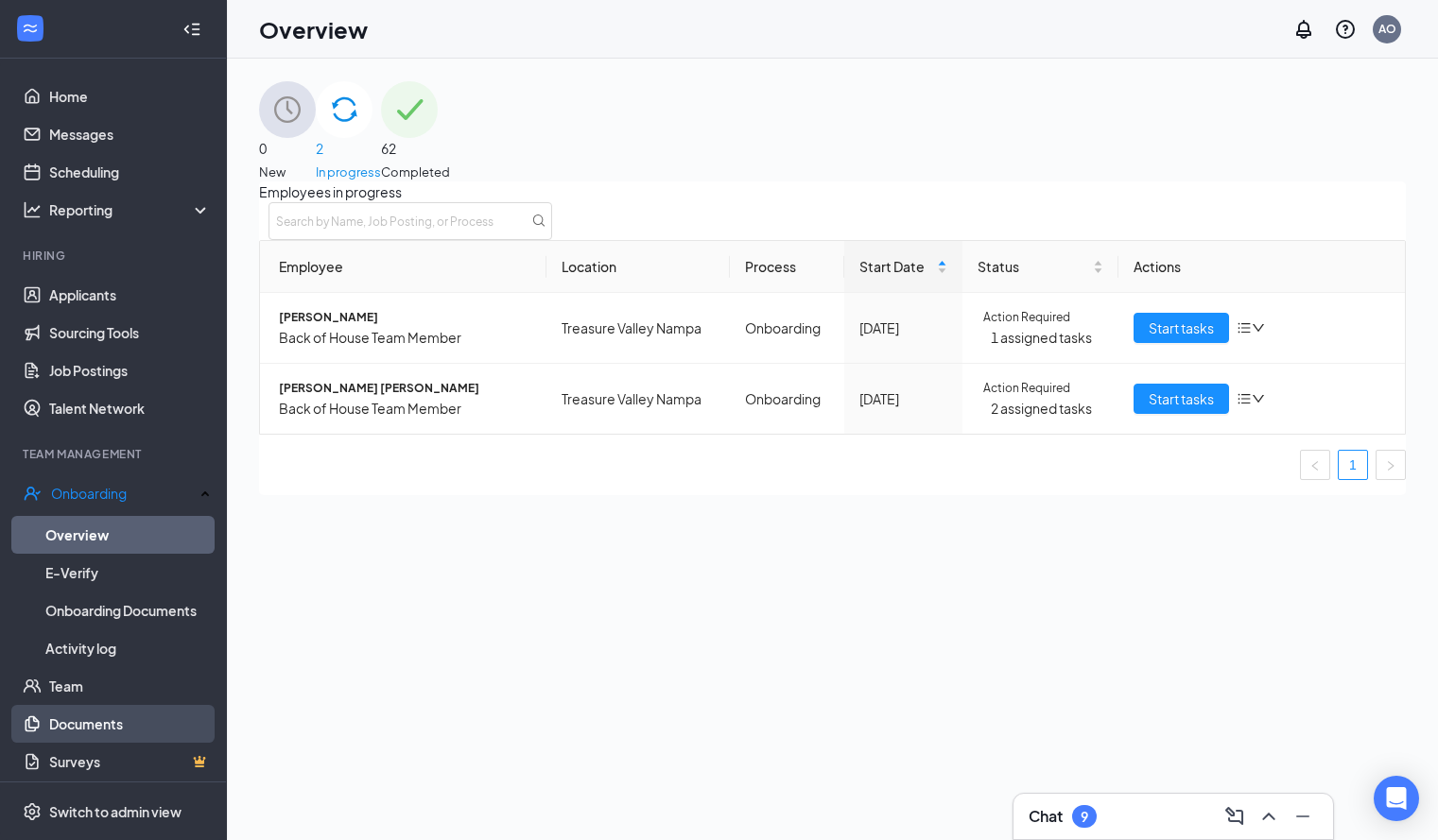
scroll to position [3, 0]
